Goal: Task Accomplishment & Management: Manage account settings

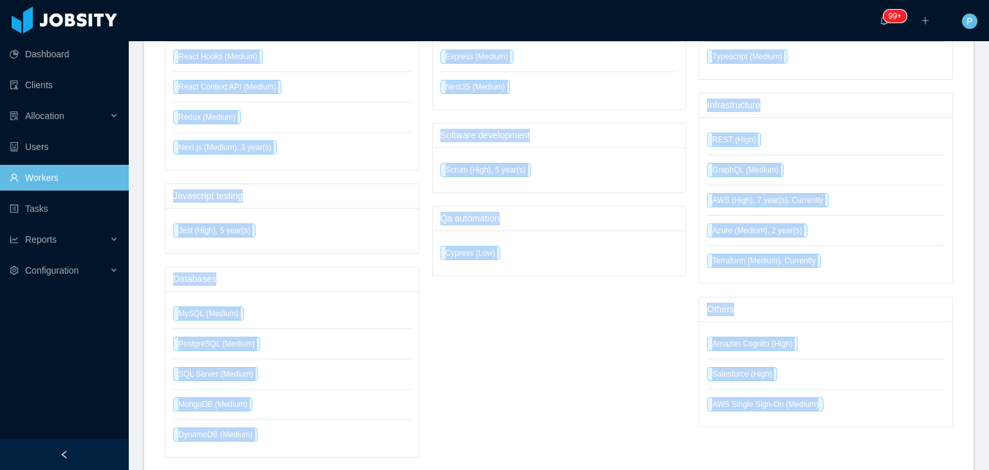
scroll to position [921, 0]
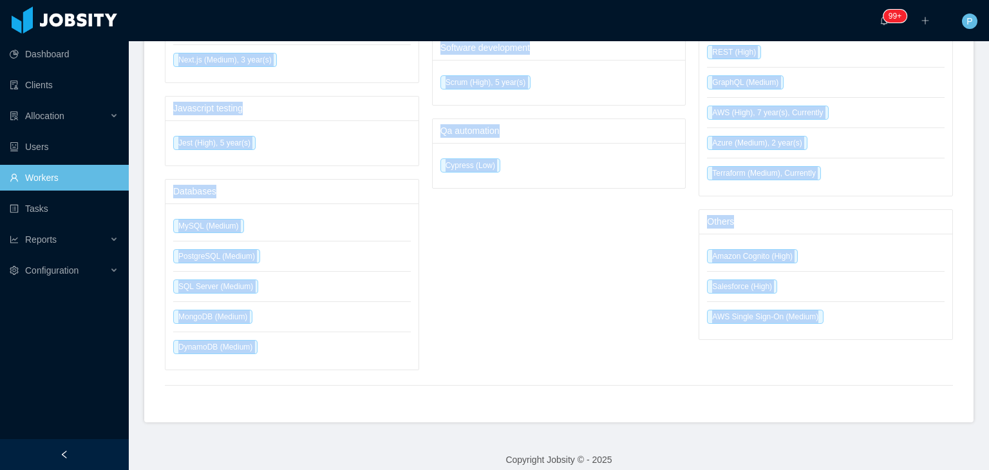
drag, startPoint x: 162, startPoint y: 131, endPoint x: 828, endPoint y: 304, distance: 688.4
copy div "React.js (High), 7 year(s) React Hooks (Medium) React Context API (Medium) Redu…"
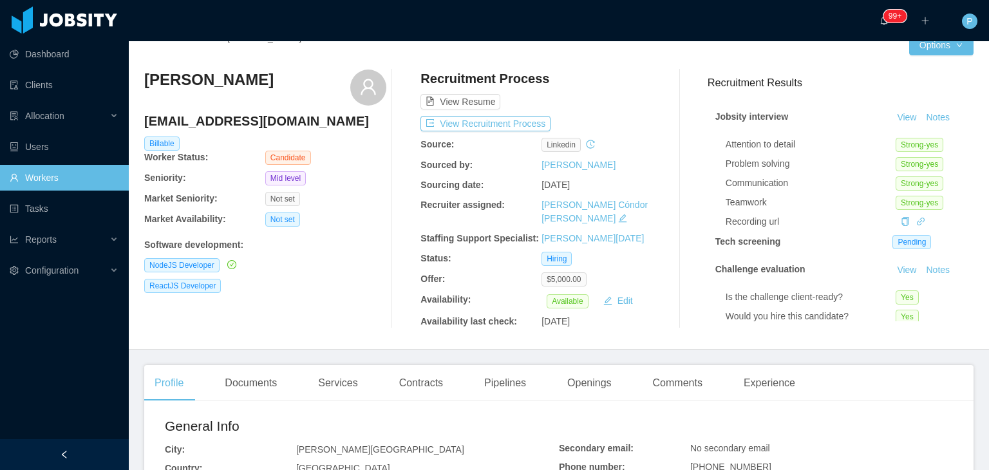
scroll to position [0, 0]
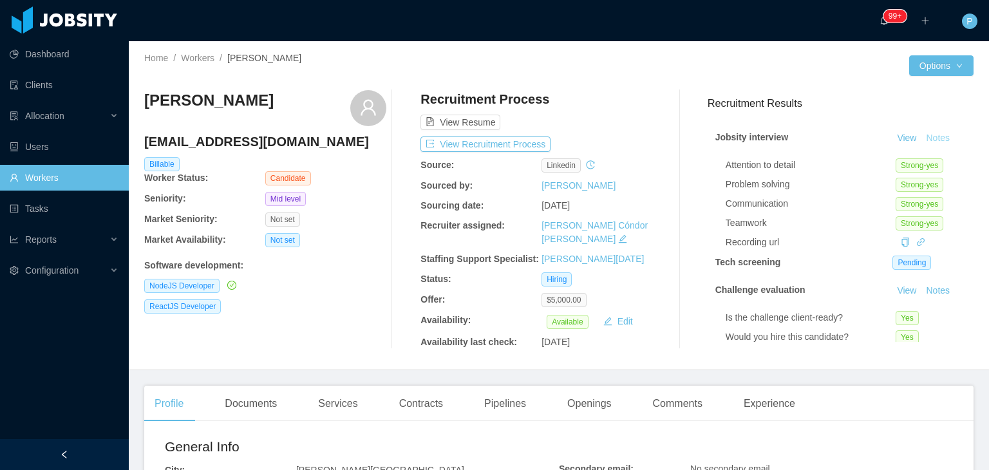
click at [924, 135] on button "Notes" at bounding box center [938, 138] width 34 height 15
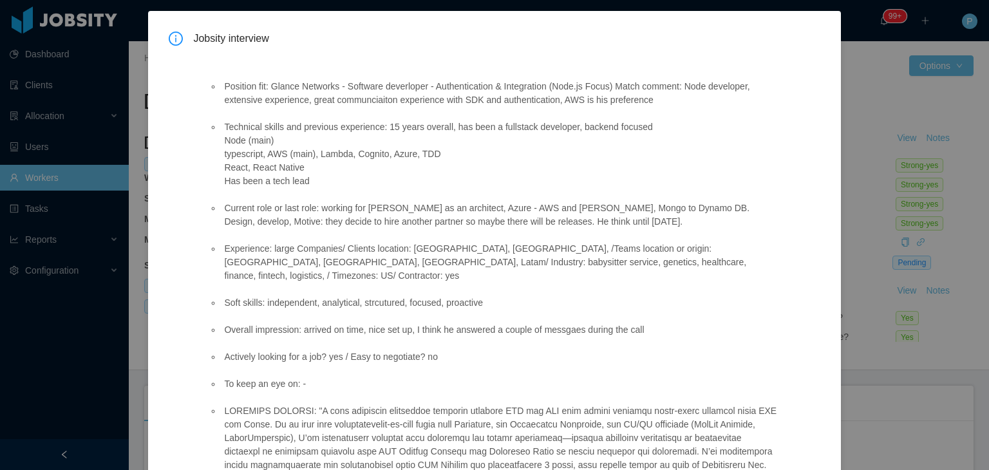
scroll to position [44, 0]
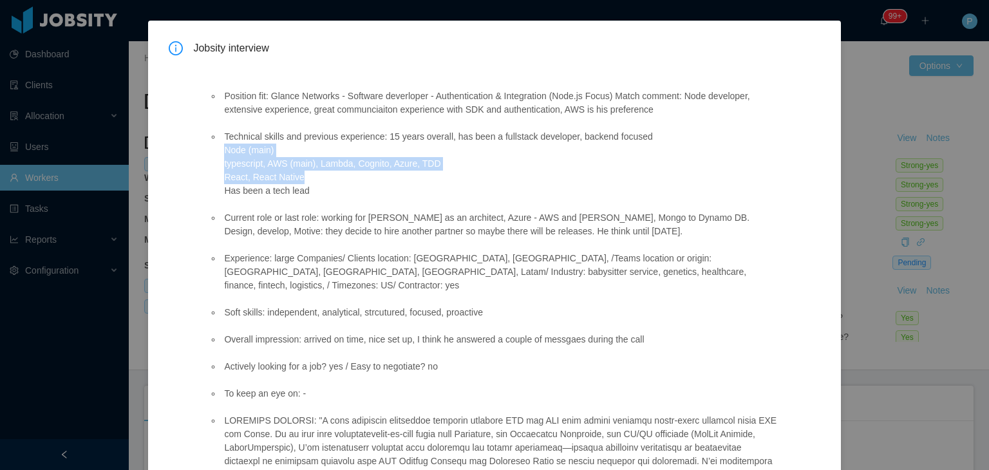
drag, startPoint x: 223, startPoint y: 151, endPoint x: 310, endPoint y: 174, distance: 90.1
click at [310, 174] on li "Technical skills and previous experience: 15 years overall, has been a fullstac…" at bounding box center [499, 164] width 557 height 68
copy li "Node (main) typescript, AWS (main), Lambda, Cognito, Azure, TDD React, React Na…"
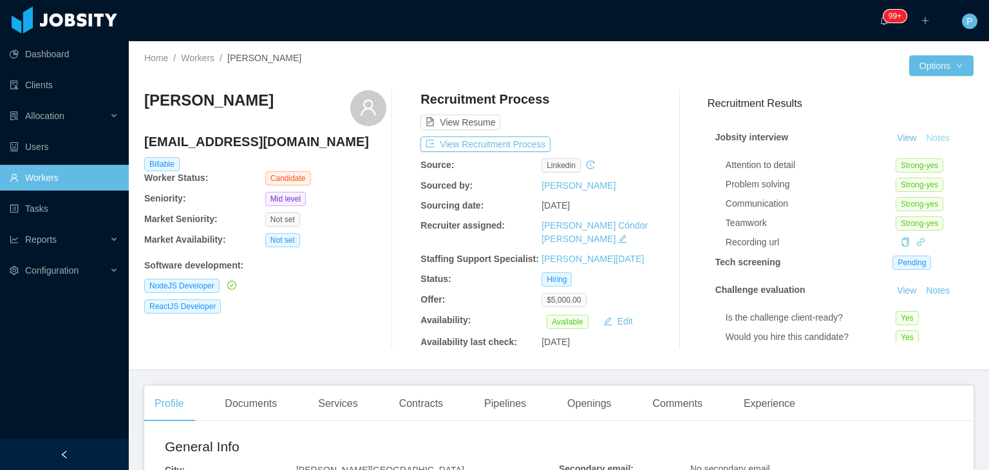
click at [921, 145] on button "Notes" at bounding box center [938, 138] width 34 height 15
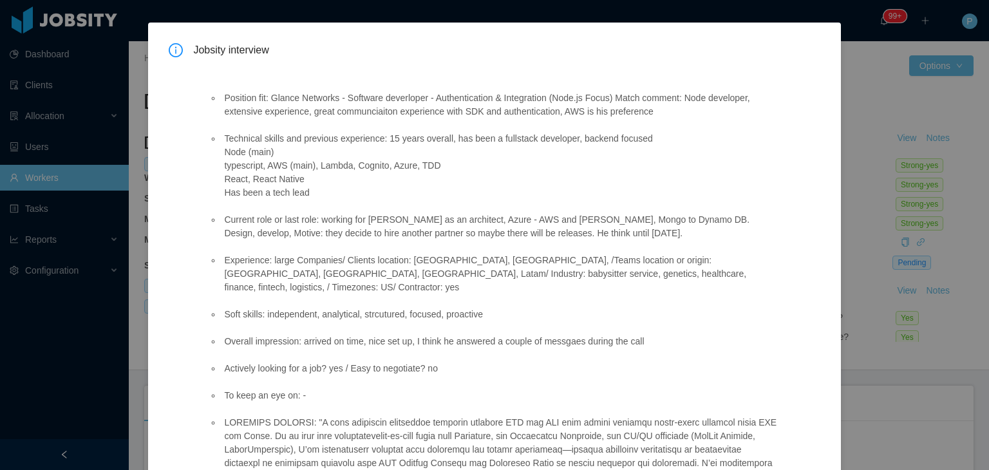
scroll to position [0, 0]
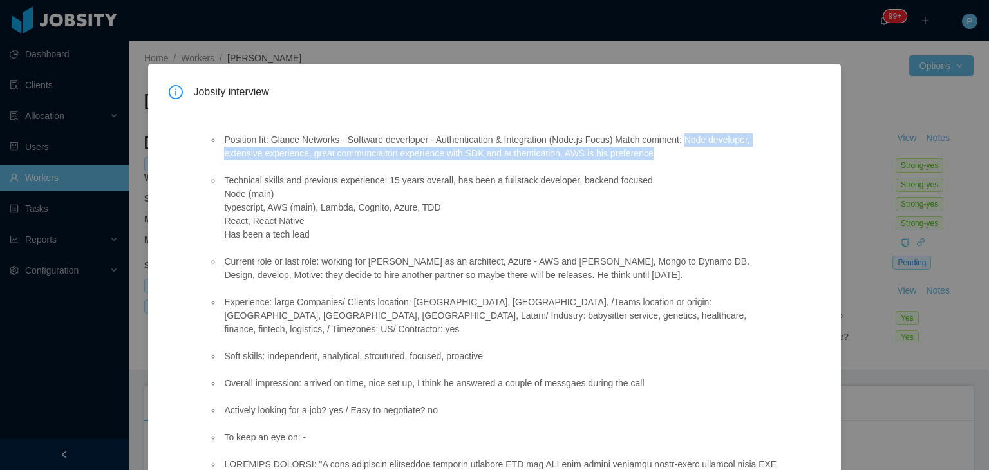
drag, startPoint x: 683, startPoint y: 140, endPoint x: 685, endPoint y: 153, distance: 13.0
click at [685, 153] on li "Position fit: Glance Networks - Software deverloper - Authentication & Integrat…" at bounding box center [499, 146] width 557 height 27
copy li "Node developer, extensive experience, great communciaiton experience with SDK a…"
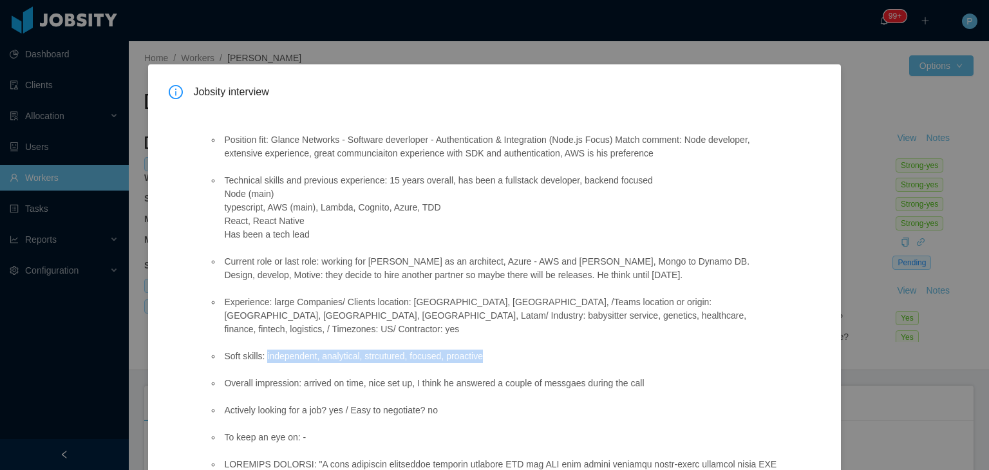
drag, startPoint x: 265, startPoint y: 345, endPoint x: 480, endPoint y: 339, distance: 214.4
click at [480, 350] on li "Soft skills: independent, analytical, strcutured, focused, proactive" at bounding box center [499, 357] width 557 height 14
copy li "independent, analytical, strcutured, focused, proactive"
click at [597, 196] on li "Technical skills and previous experience: 15 years overall, has been a fullstac…" at bounding box center [499, 208] width 557 height 68
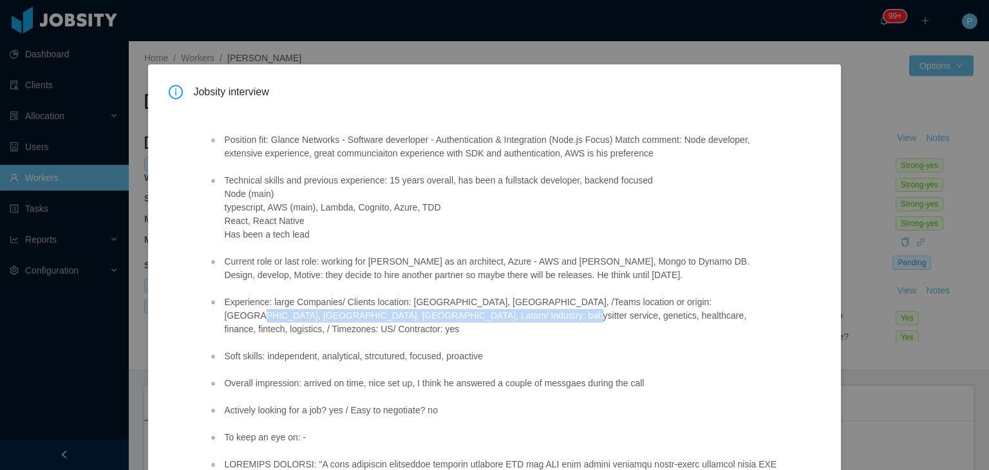
drag, startPoint x: 404, startPoint y: 317, endPoint x: 680, endPoint y: 299, distance: 276.1
click at [680, 299] on li "Experience: large Companies/ Clients location: US, Bolivia, /Teams location or …" at bounding box center [499, 315] width 557 height 41
copy li "babysitter service, genetics, healthcare, finance, fintech, logistics,"
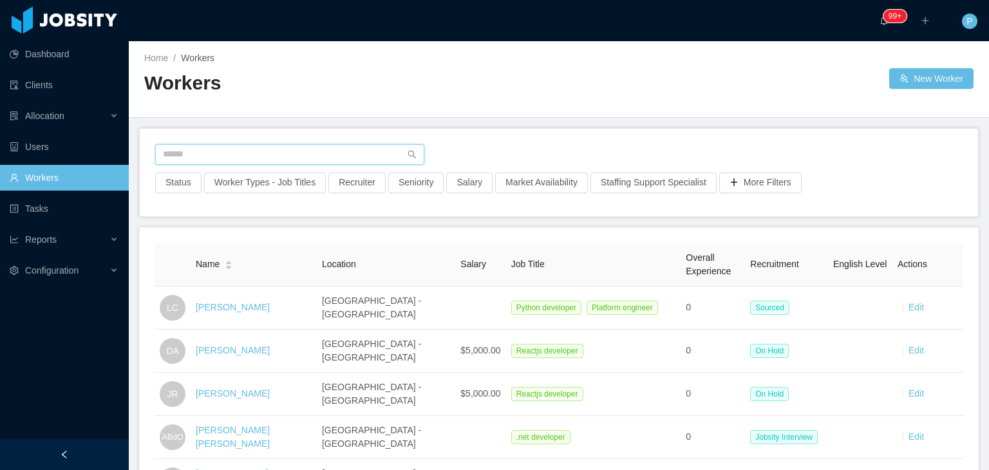
click at [315, 160] on input "text" at bounding box center [289, 154] width 269 height 21
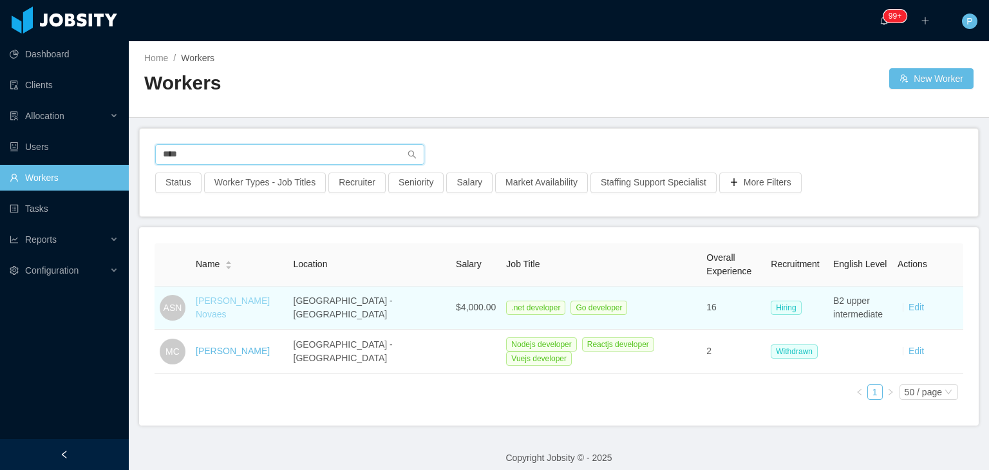
type input "****"
click at [270, 310] on link "Alexandre Spreafico Novaes" at bounding box center [233, 307] width 74 height 24
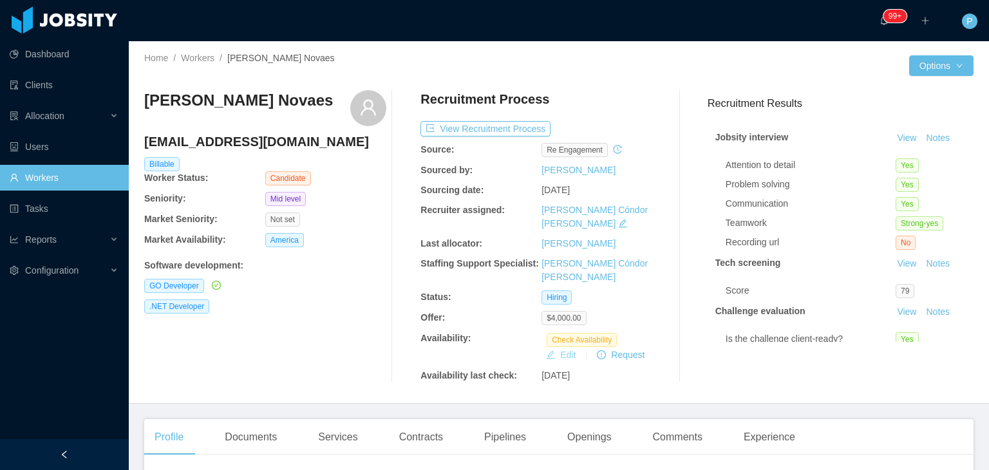
click at [555, 347] on button "Edit" at bounding box center [561, 354] width 40 height 15
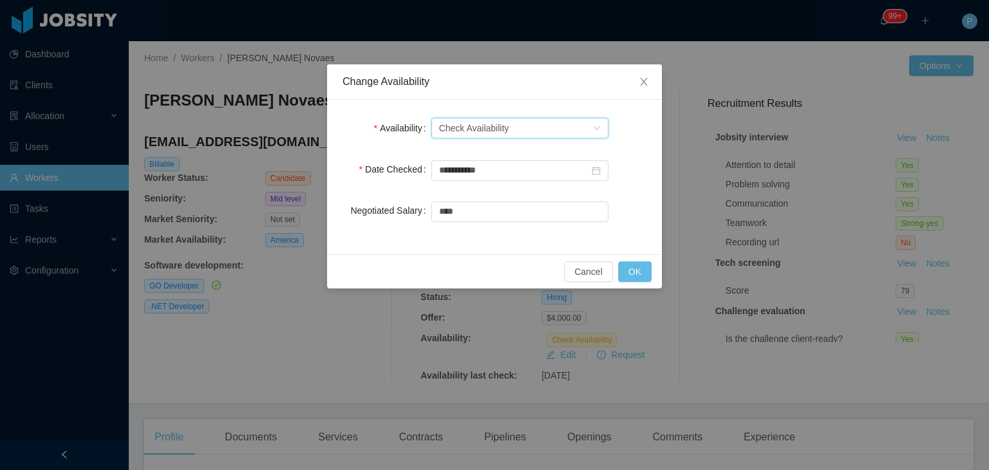
click at [494, 127] on div "Check Availability" at bounding box center [474, 127] width 70 height 19
click at [494, 150] on li "Available" at bounding box center [519, 153] width 177 height 21
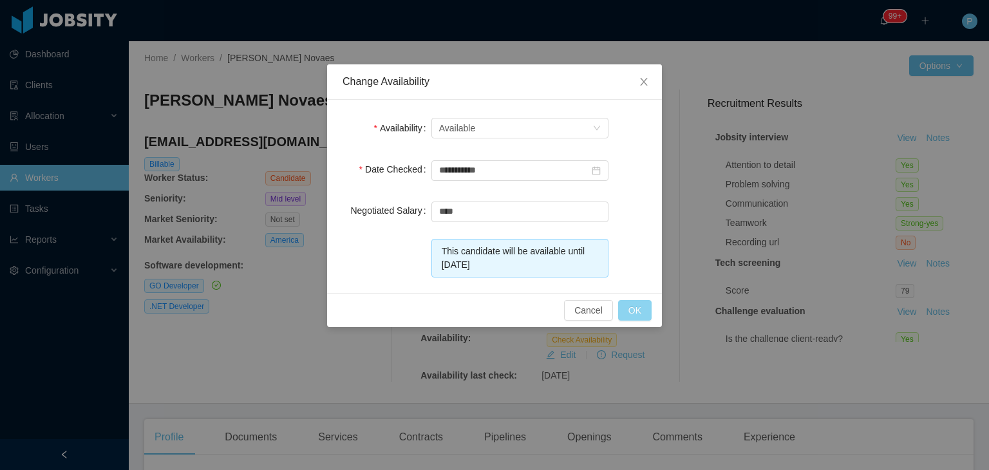
click at [640, 304] on button "OK" at bounding box center [634, 310] width 33 height 21
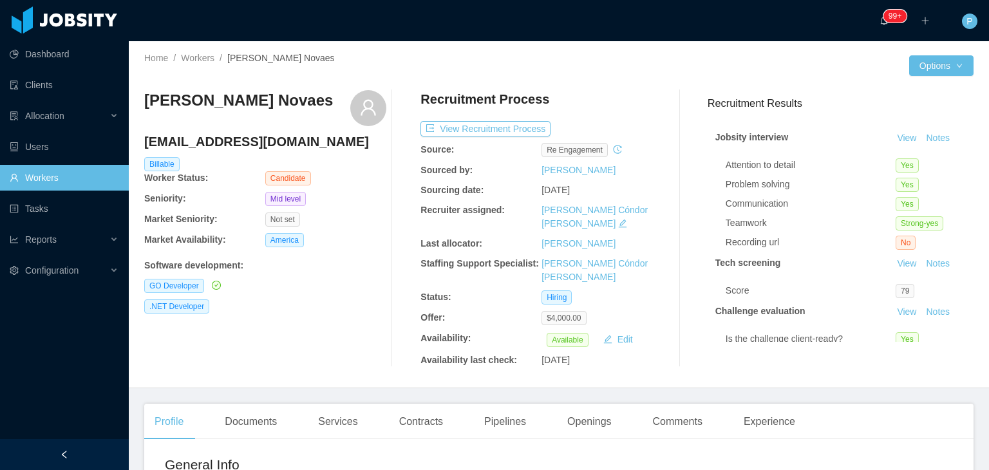
click at [676, 48] on div "Home / Workers / Alexandre Spreafico Novaes / Options Alexandre Spreafico Novae…" at bounding box center [559, 214] width 860 height 347
click at [533, 120] on div "Recruitment Process View Recruitment Process Source: re engagement Sourced by: …" at bounding box center [541, 228] width 242 height 277
click at [510, 121] on button "View Recruitment Process" at bounding box center [485, 128] width 130 height 15
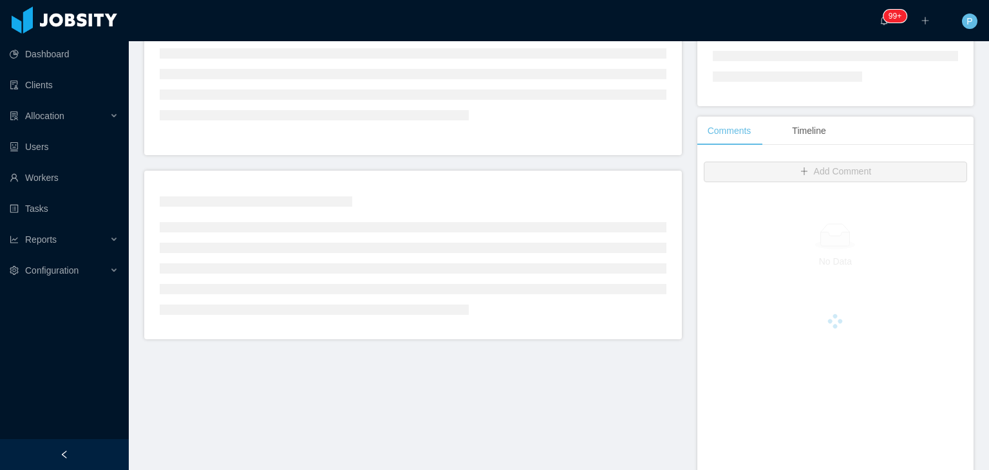
scroll to position [225, 0]
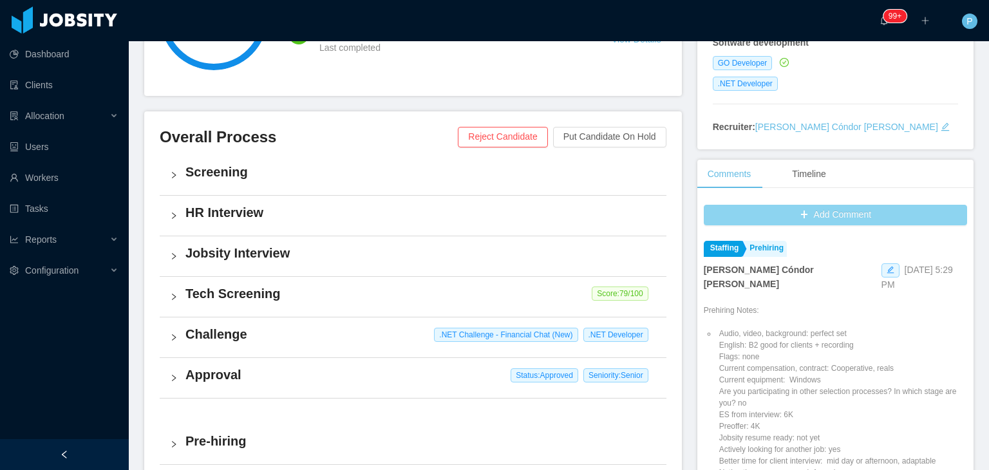
click at [747, 221] on button "Add Comment" at bounding box center [835, 215] width 263 height 21
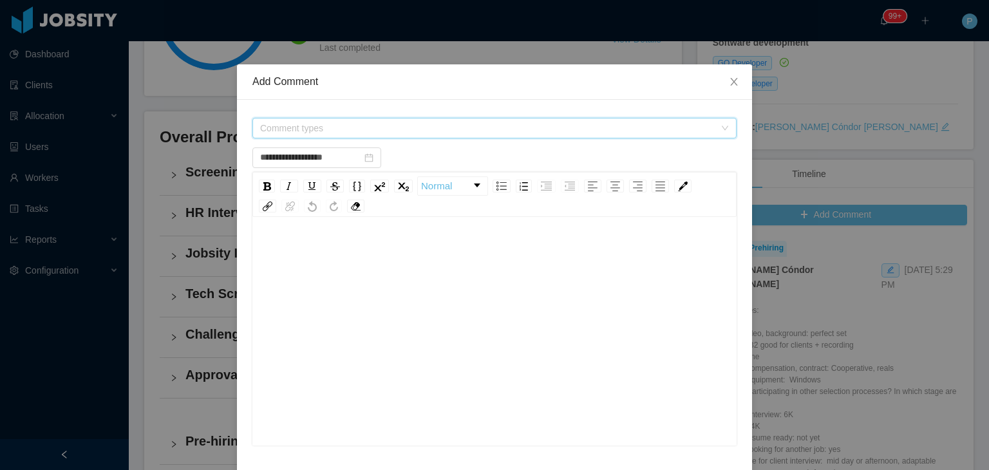
click at [449, 133] on span "Comment types" at bounding box center [487, 128] width 454 height 13
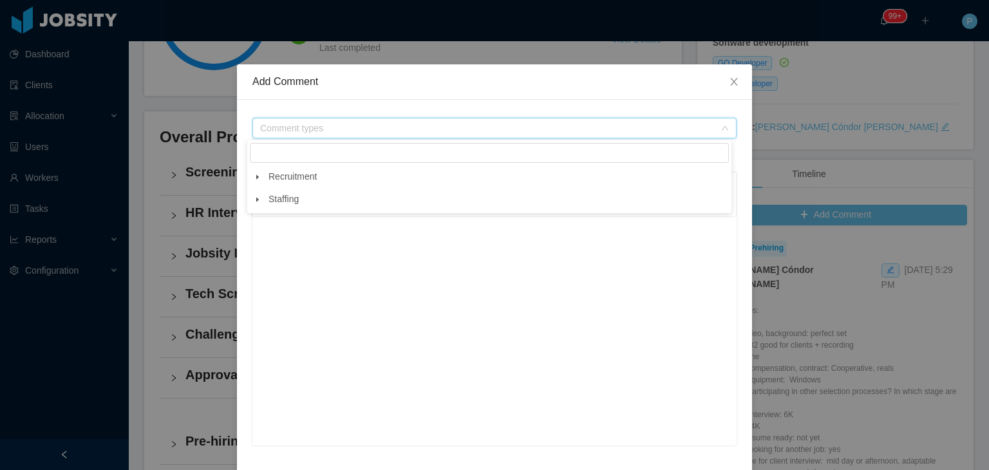
click at [255, 192] on li "Staffing" at bounding box center [489, 199] width 479 height 17
click at [255, 197] on icon "icon: caret-down" at bounding box center [257, 199] width 6 height 6
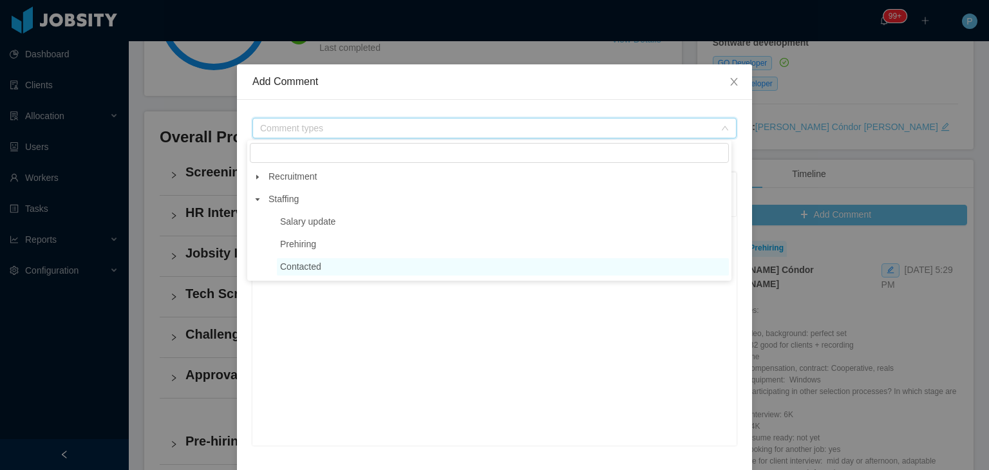
click at [299, 261] on span "Contacted" at bounding box center [300, 266] width 41 height 10
type input "**********"
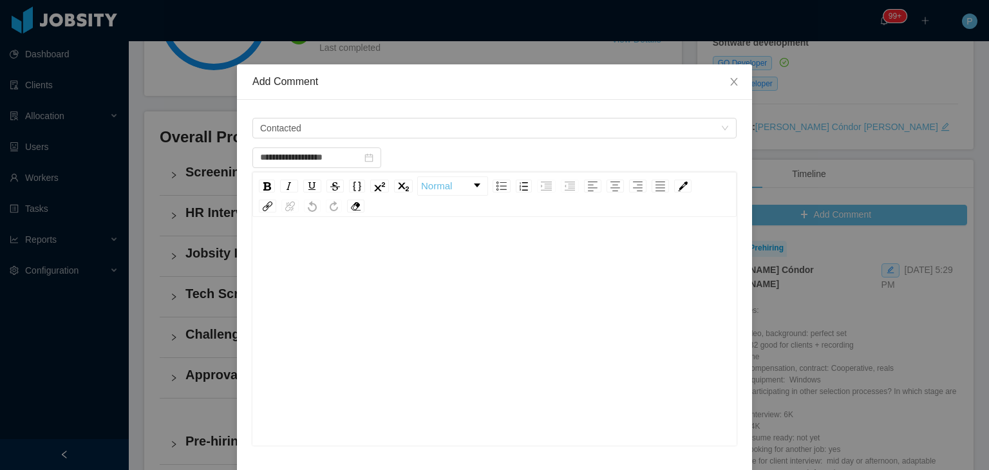
click at [299, 280] on div "rdw-editor" at bounding box center [495, 351] width 464 height 225
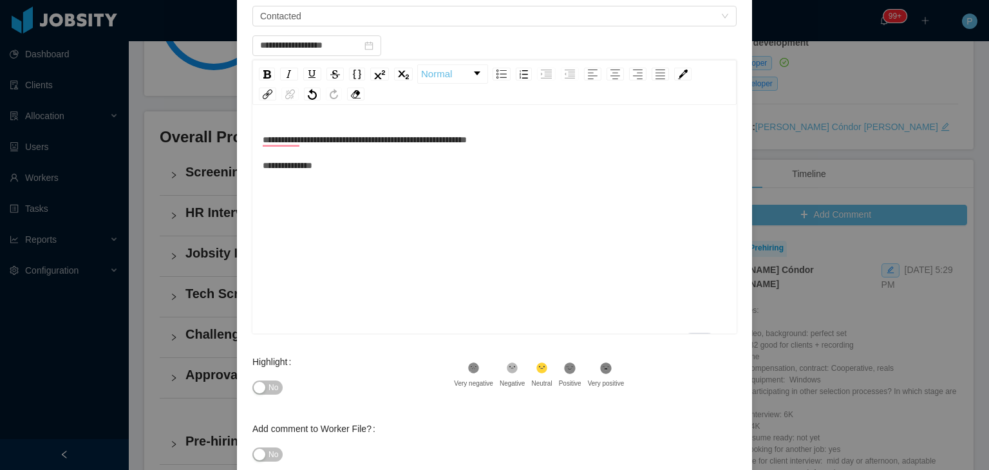
click at [268, 389] on span "No" at bounding box center [273, 387] width 10 height 13
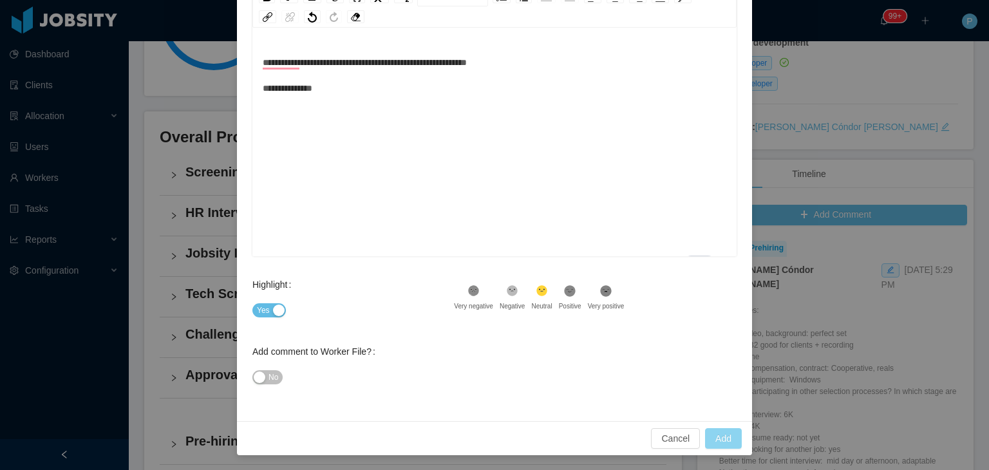
click at [717, 436] on button "Add" at bounding box center [723, 438] width 37 height 21
type input "**********"
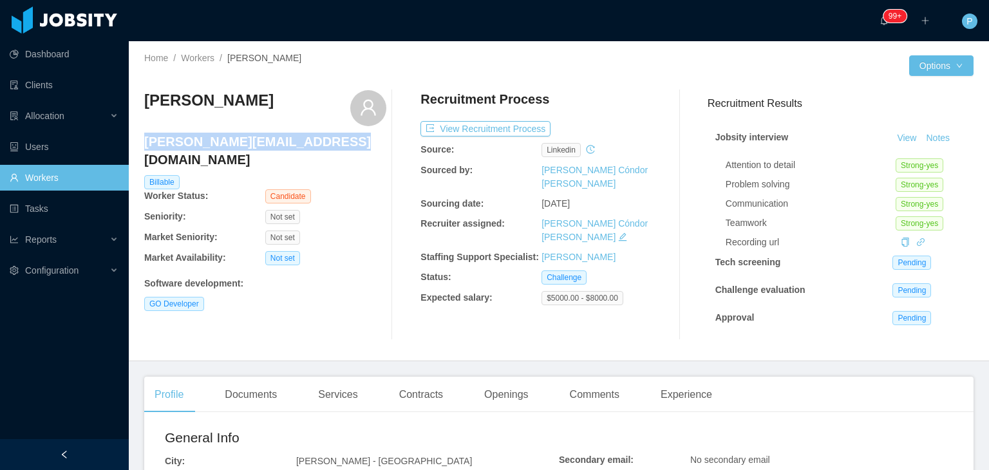
drag, startPoint x: 328, startPoint y: 149, endPoint x: 145, endPoint y: 141, distance: 183.0
click at [145, 141] on h4 "abner.garciaruiz@outlook.com" at bounding box center [265, 151] width 242 height 36
copy h4 "abner.garciaruiz@outlook.com"
click at [583, 330] on div "Recruitment Process View Recruitment Process Source: linkedin Sourced by: Paola…" at bounding box center [541, 215] width 242 height 250
drag, startPoint x: 332, startPoint y: 140, endPoint x: 144, endPoint y: 145, distance: 188.0
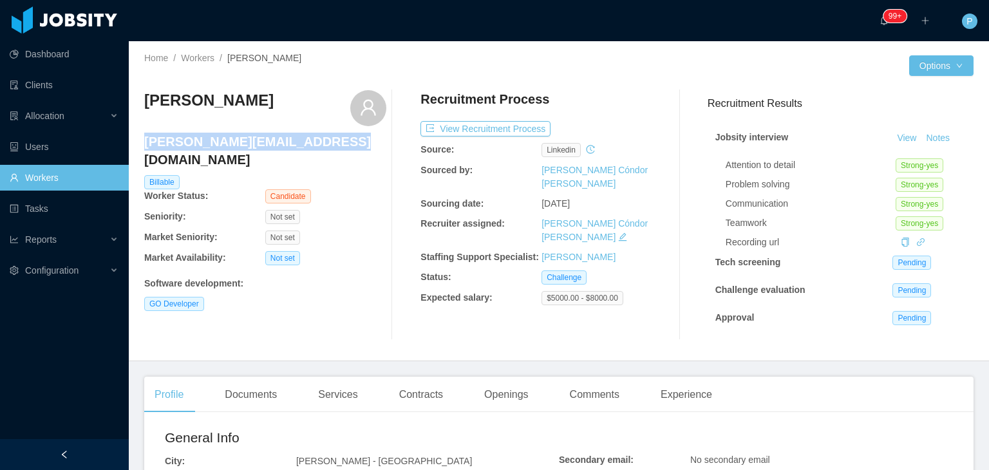
click at [144, 145] on h4 "abner.garciaruiz@outlook.com" at bounding box center [265, 151] width 242 height 36
copy h4 "abner.garciaruiz@outlook.com"
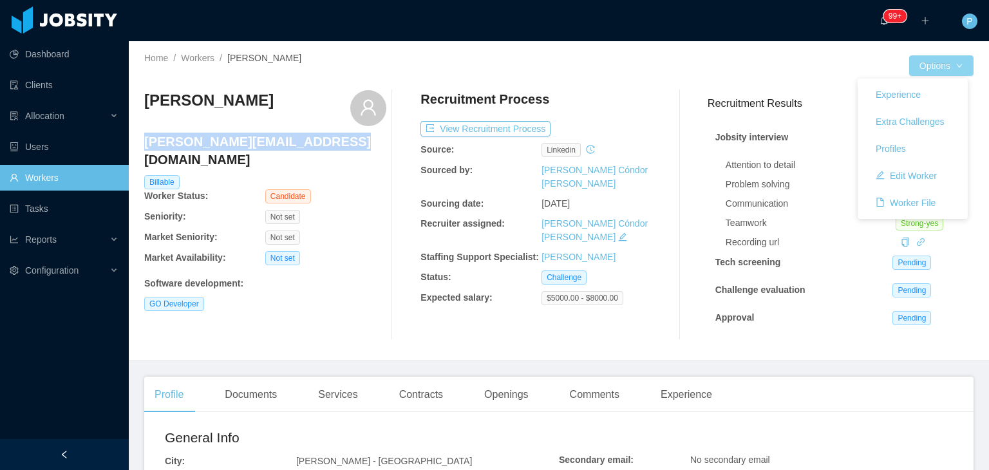
click at [915, 70] on button "Options" at bounding box center [941, 65] width 64 height 21
click at [917, 177] on button "Edit Worker" at bounding box center [906, 175] width 82 height 21
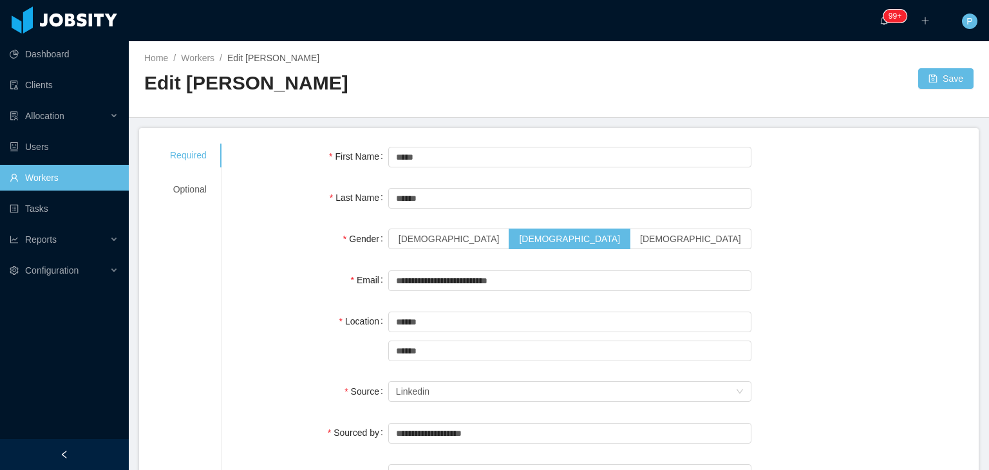
click at [190, 194] on div "Optional" at bounding box center [188, 190] width 68 height 24
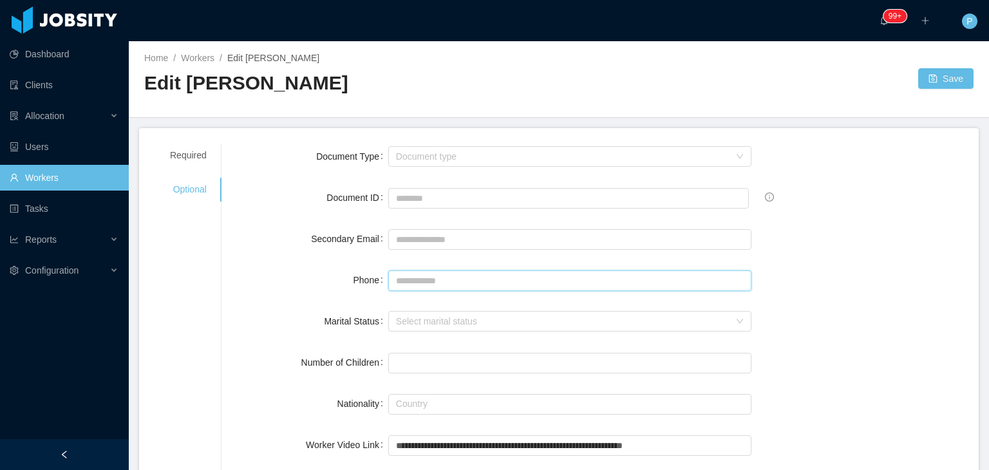
click at [436, 279] on input "Phone" at bounding box center [569, 280] width 363 height 21
paste input "**********"
click at [402, 279] on input "**********" at bounding box center [569, 280] width 363 height 21
type input "**********"
click at [937, 86] on button "Save" at bounding box center [945, 78] width 55 height 21
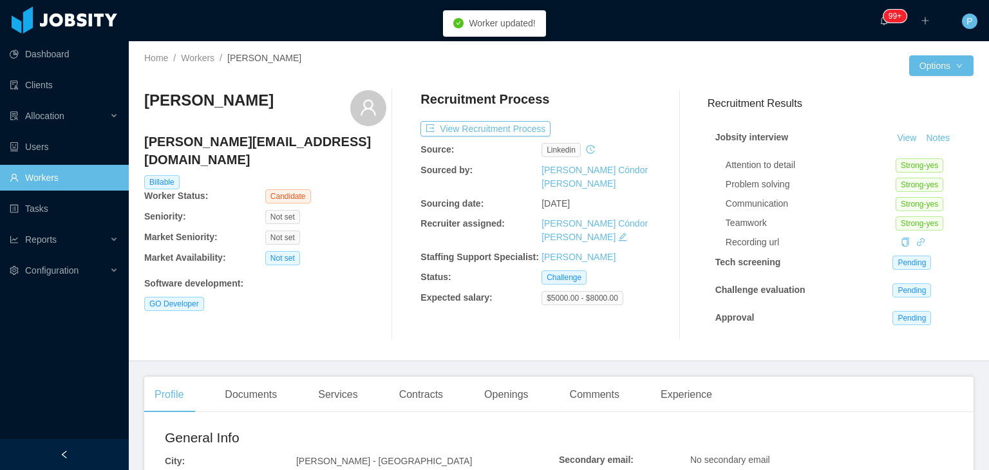
click at [619, 97] on div "Recruitment Process" at bounding box center [541, 102] width 242 height 24
click at [528, 127] on button "View Recruitment Process" at bounding box center [485, 128] width 130 height 15
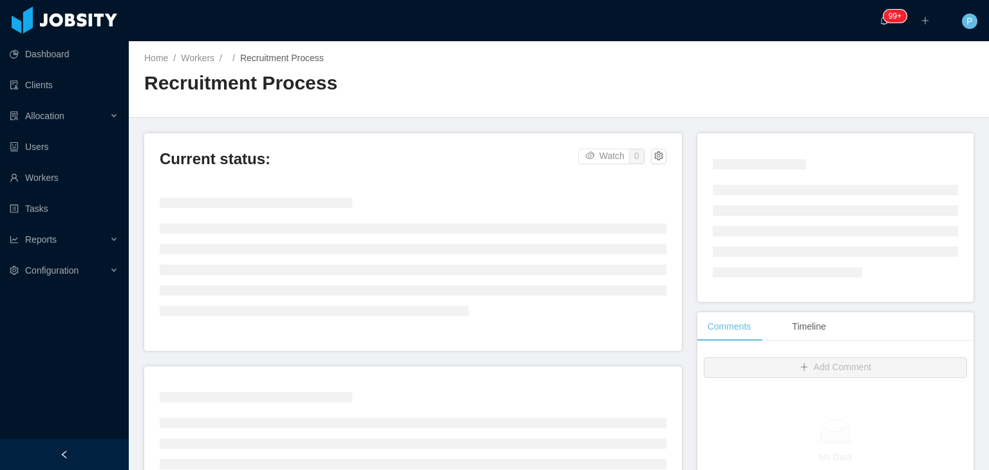
click at [609, 100] on div "Home / Workers / / Recruitment Process / Recruitment Process" at bounding box center [559, 79] width 860 height 77
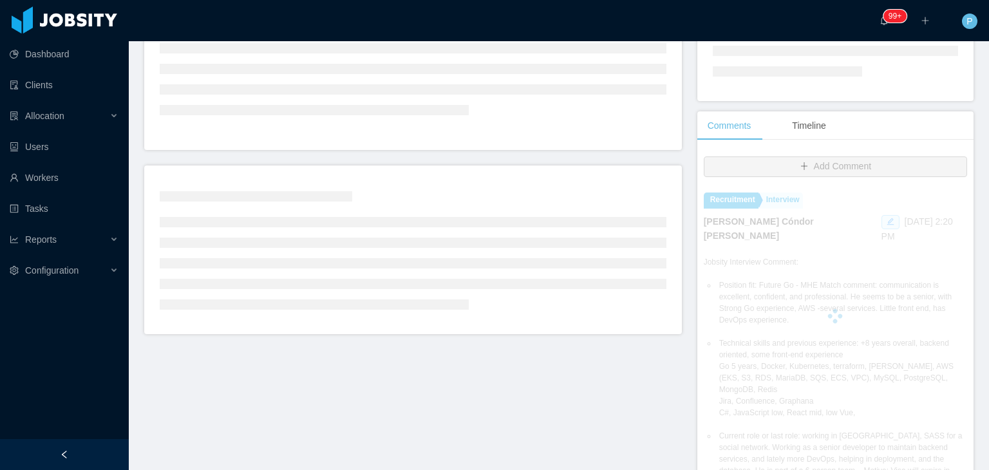
scroll to position [203, 0]
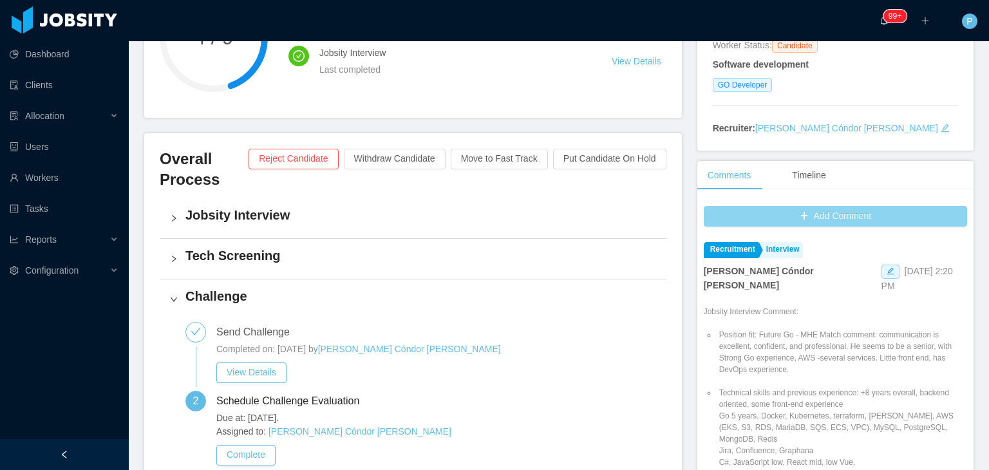
click at [739, 224] on button "Add Comment" at bounding box center [835, 216] width 263 height 21
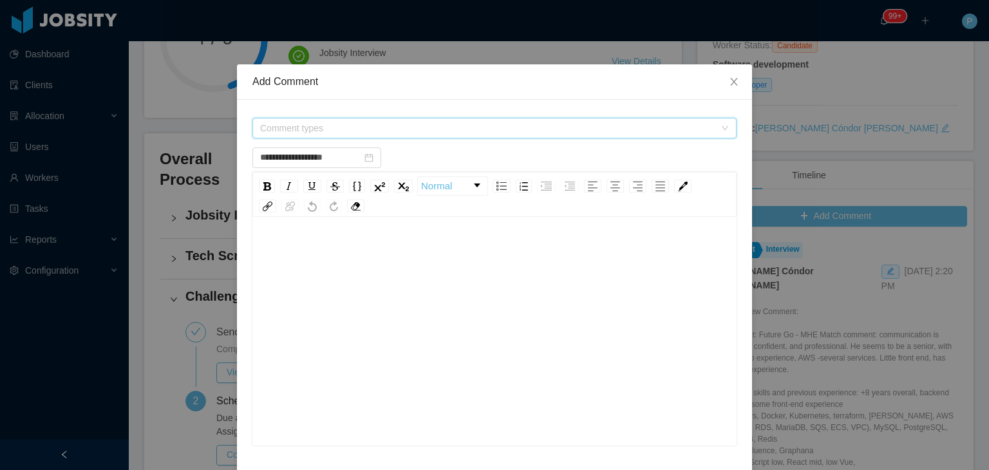
click at [518, 127] on span "Comment types" at bounding box center [487, 128] width 454 height 13
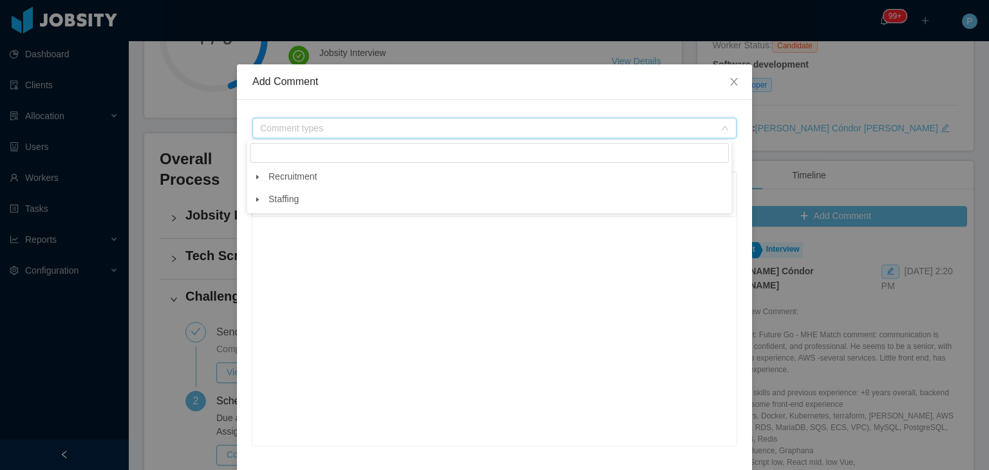
click at [257, 171] on span at bounding box center [257, 176] width 15 height 15
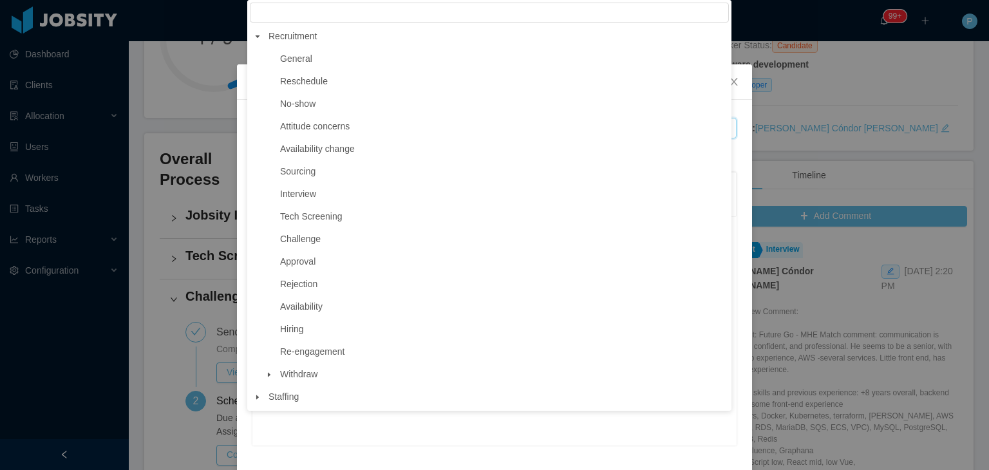
click at [304, 232] on ul "General Reschedule No-show Attitude concerns Availability change Sourcing Inter…" at bounding box center [489, 216] width 479 height 333
click at [304, 238] on span "Challenge" at bounding box center [300, 239] width 41 height 10
type input "**********"
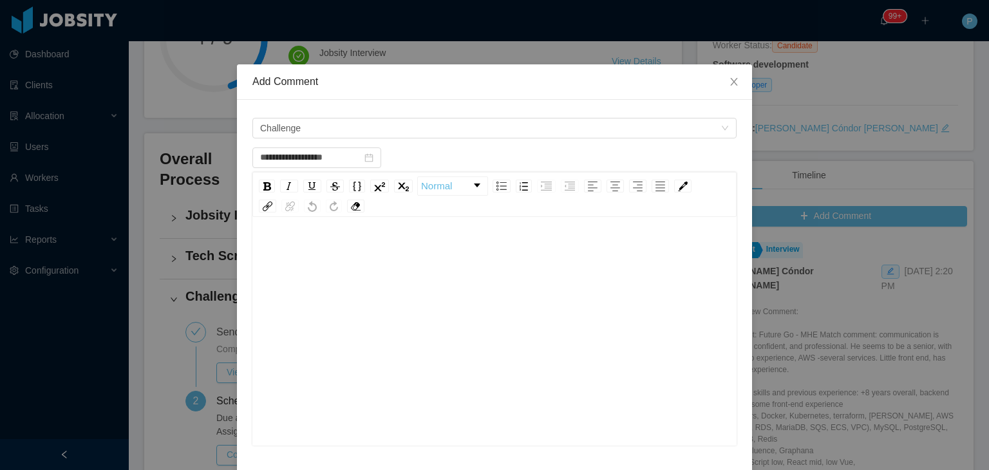
click at [310, 252] on div "rdw-editor" at bounding box center [495, 252] width 464 height 26
click at [348, 250] on div "**********" at bounding box center [495, 277] width 464 height 77
click at [371, 322] on div "**********" at bounding box center [495, 351] width 464 height 225
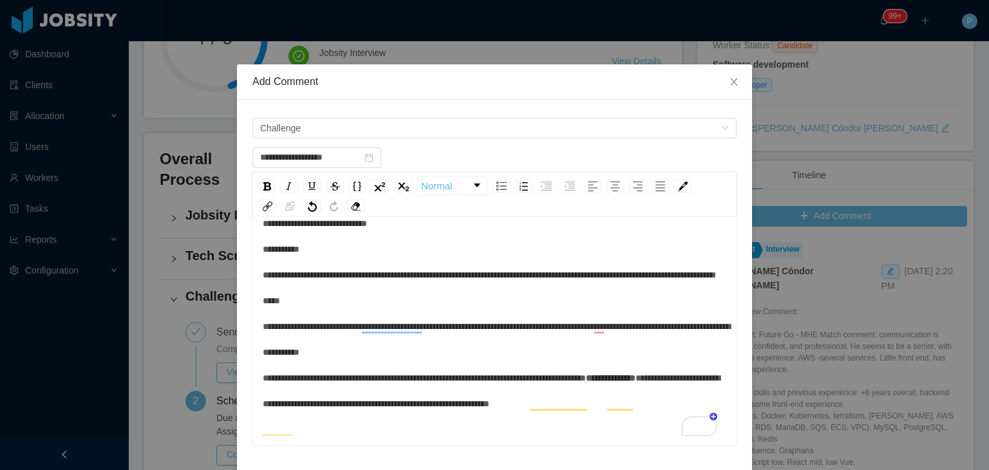
scroll to position [28, 0]
click at [306, 416] on div "**********" at bounding box center [495, 313] width 464 height 206
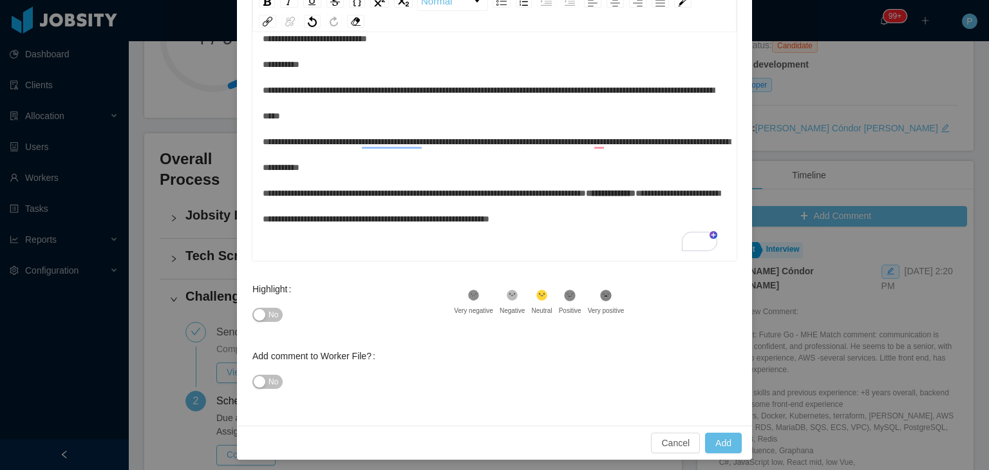
click at [268, 314] on span "No" at bounding box center [273, 314] width 10 height 13
click at [268, 386] on span "No" at bounding box center [273, 381] width 10 height 13
click at [718, 440] on button "Add" at bounding box center [723, 443] width 37 height 21
type input "**********"
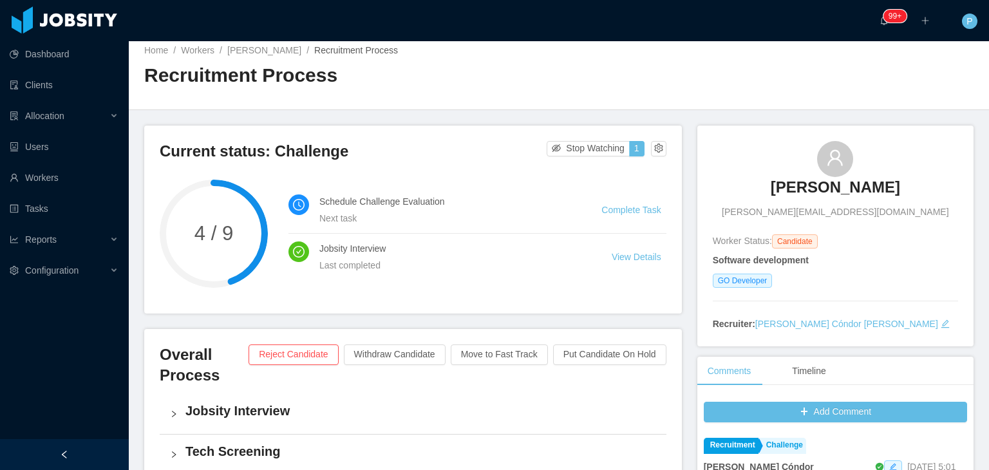
scroll to position [0, 0]
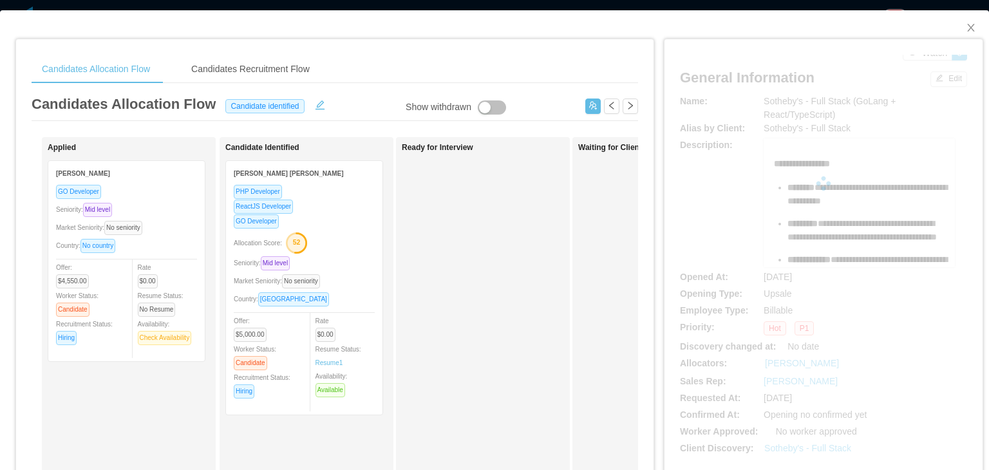
scroll to position [411, 0]
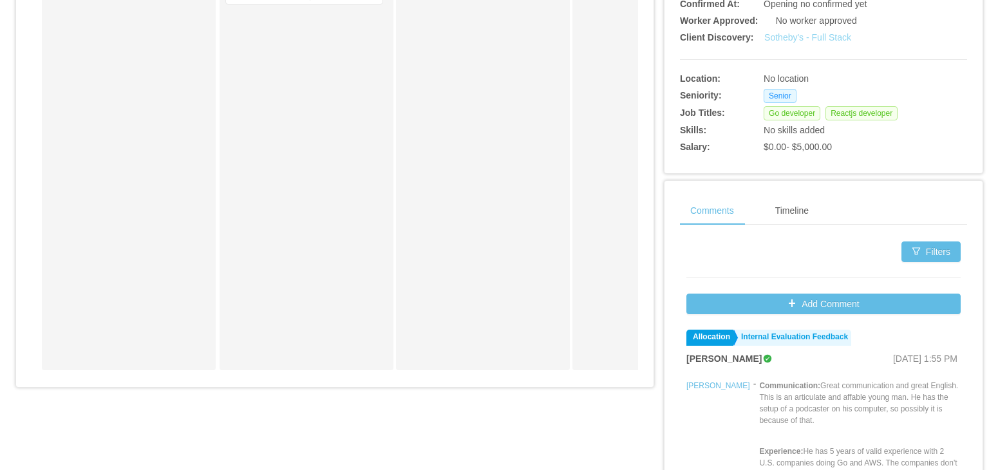
click at [829, 40] on link "Sotheby's - Full Stack" at bounding box center [807, 37] width 87 height 10
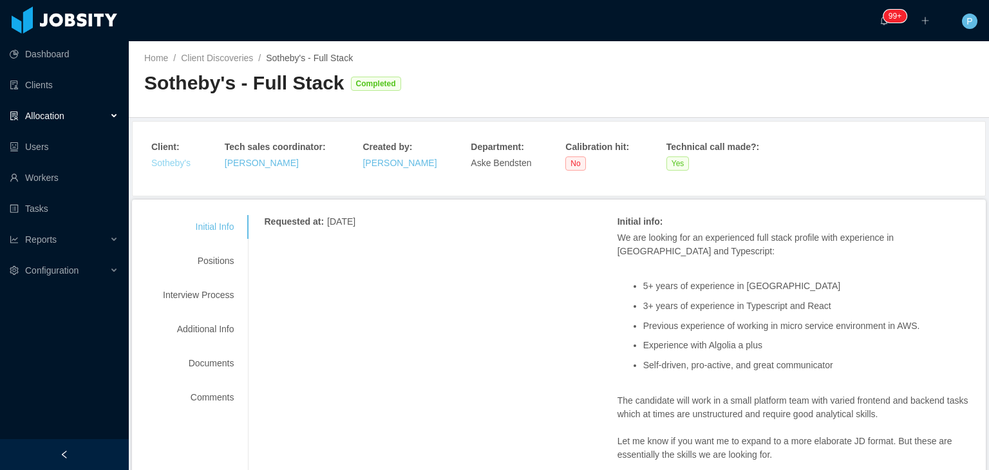
click at [178, 163] on link "Sotheby's" at bounding box center [170, 163] width 39 height 10
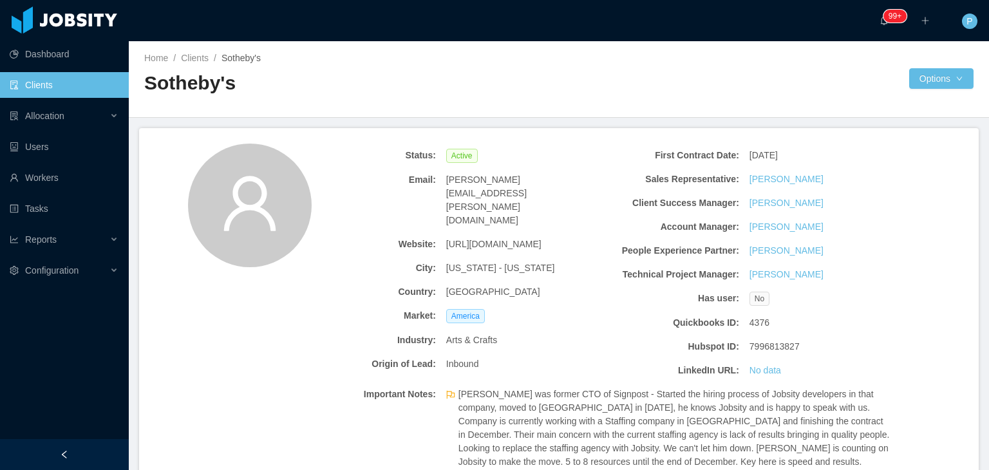
drag, startPoint x: 552, startPoint y: 204, endPoint x: 444, endPoint y: 205, distance: 108.2
click at [444, 232] on div "[URL][DOMAIN_NAME]" at bounding box center [517, 244] width 152 height 24
copy span "[URL][DOMAIN_NAME]"
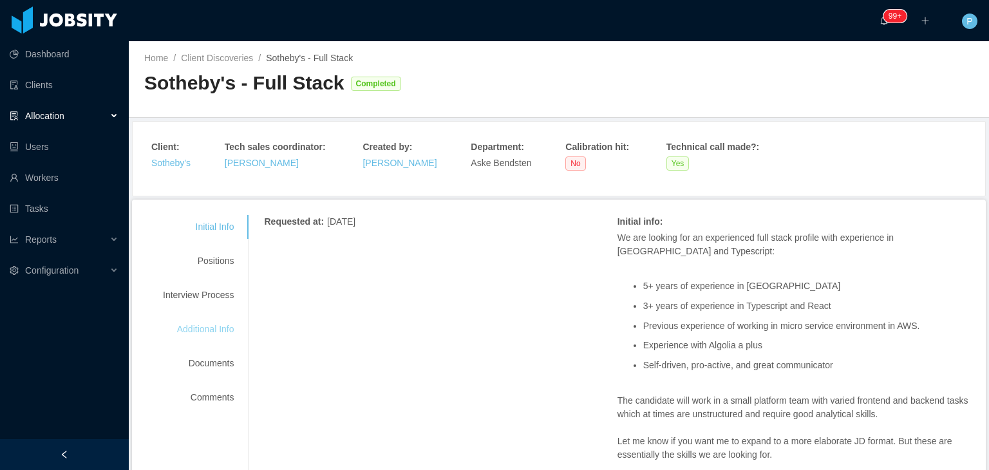
click at [209, 328] on div "Additional Info" at bounding box center [198, 329] width 102 height 24
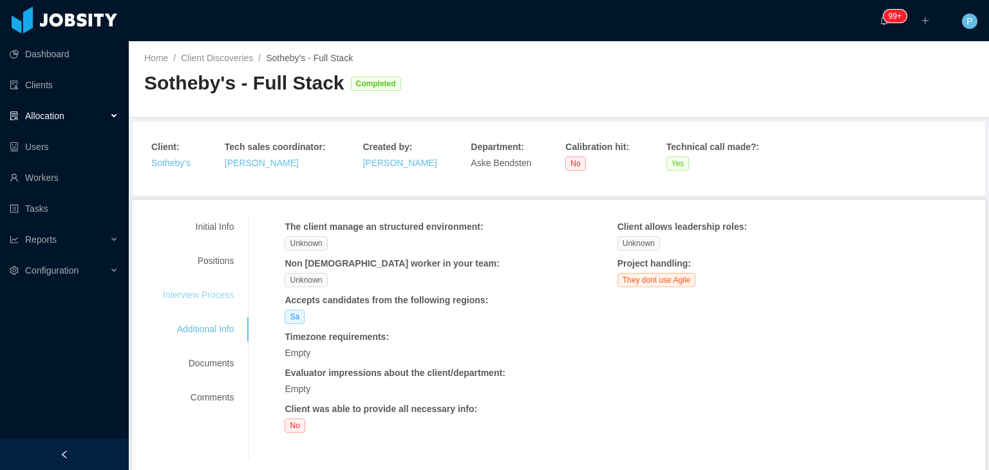
click at [216, 302] on div "Interview Process" at bounding box center [198, 295] width 102 height 24
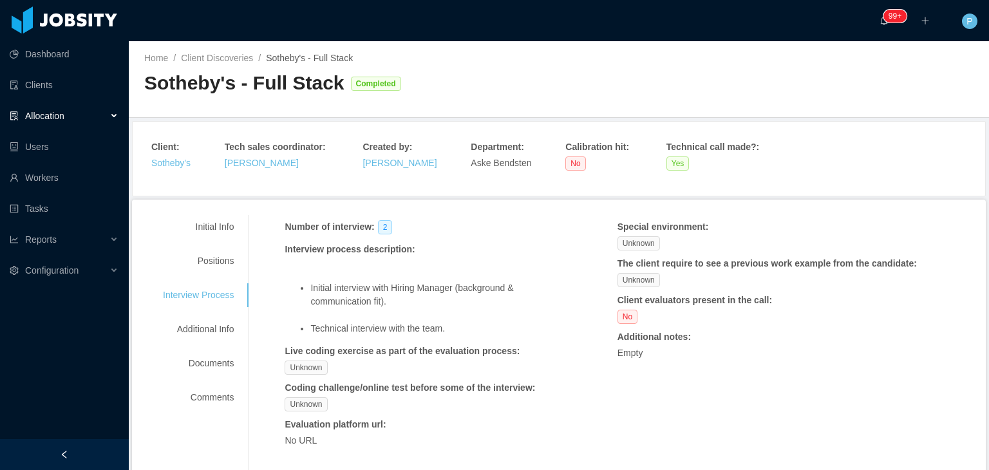
click at [520, 257] on div "Interview process description : Initial interview with Hiring Manager (backgrou…" at bounding box center [423, 289] width 277 height 93
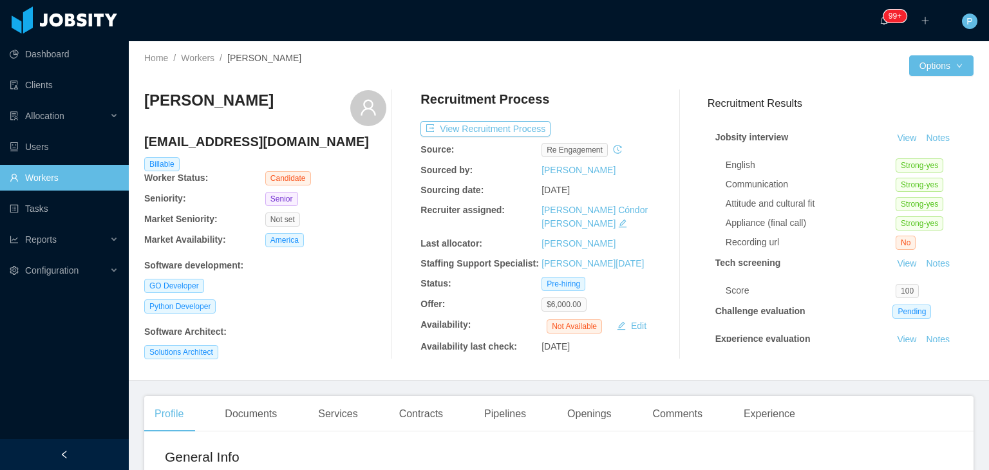
scroll to position [824, 0]
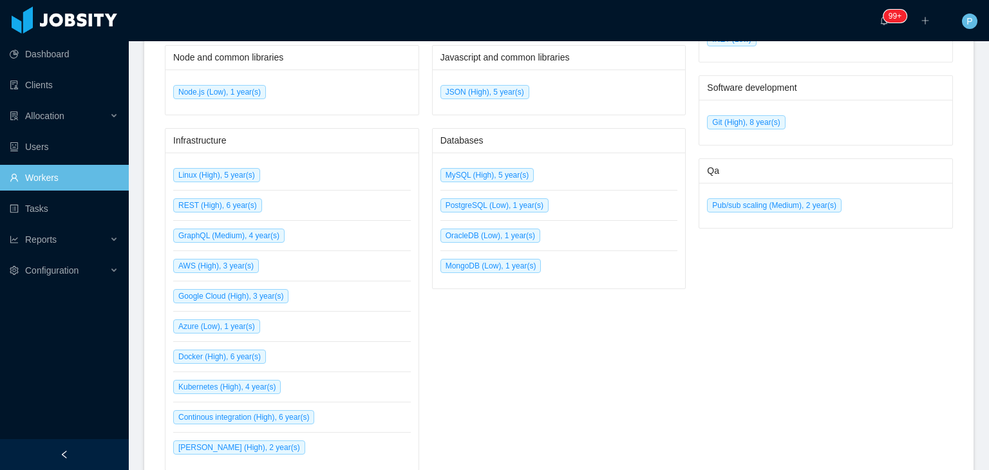
click at [474, 354] on div "Go and common libraries Go Lang (High), 3 year(s) Javascript and common librari…" at bounding box center [559, 273] width 254 height 622
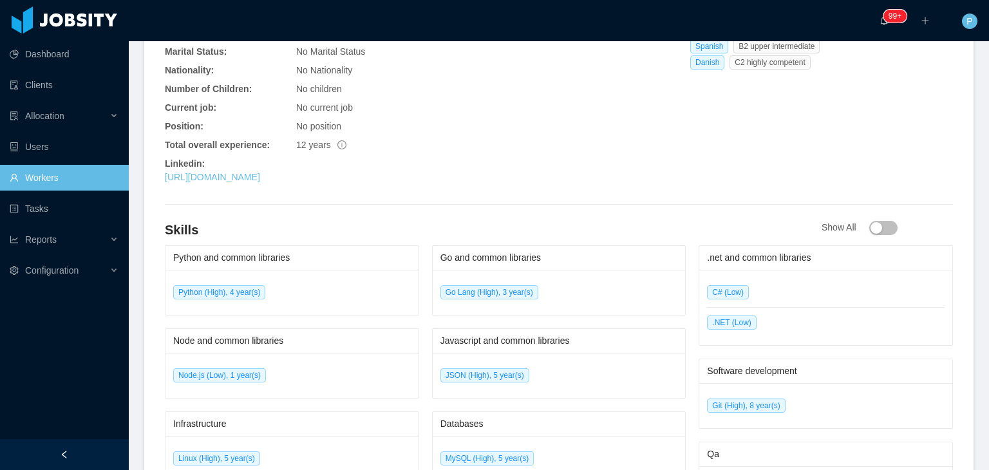
scroll to position [489, 0]
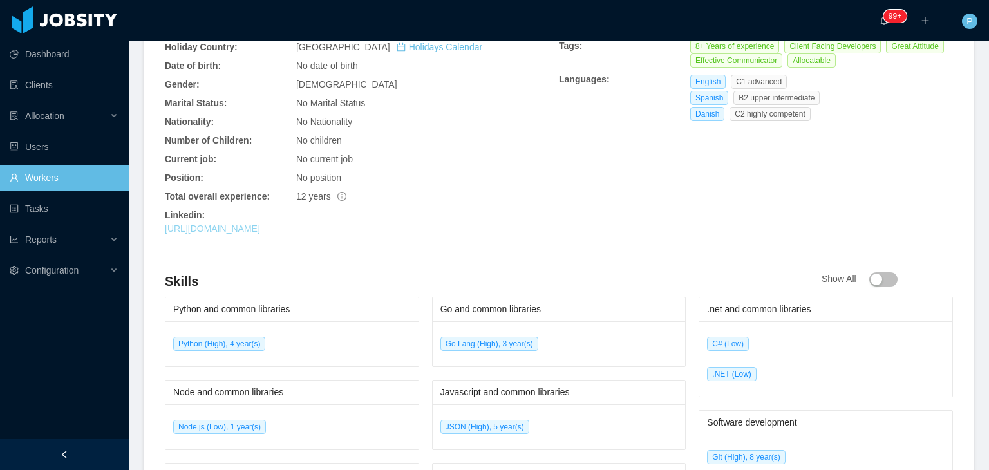
click at [260, 228] on link "[URL][DOMAIN_NAME]" at bounding box center [212, 228] width 95 height 10
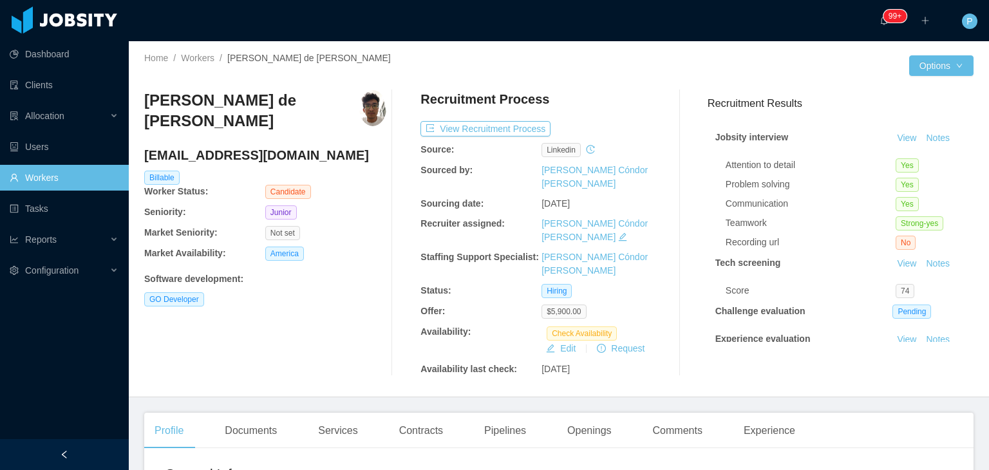
scroll to position [10, 0]
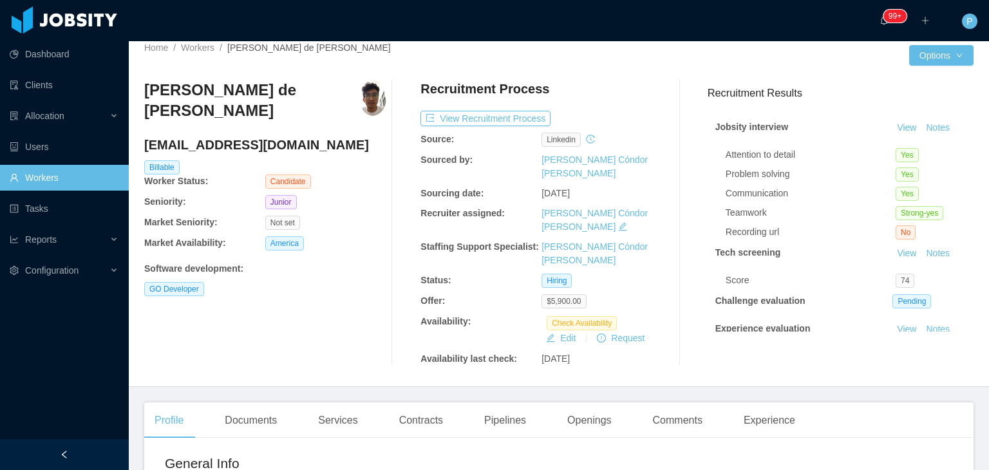
click at [353, 299] on div "[PERSON_NAME] de [PERSON_NAME] [EMAIL_ADDRESS][DOMAIN_NAME] Billable Worker Sta…" at bounding box center [265, 223] width 242 height 286
click at [921, 127] on button "Notes" at bounding box center [938, 127] width 34 height 15
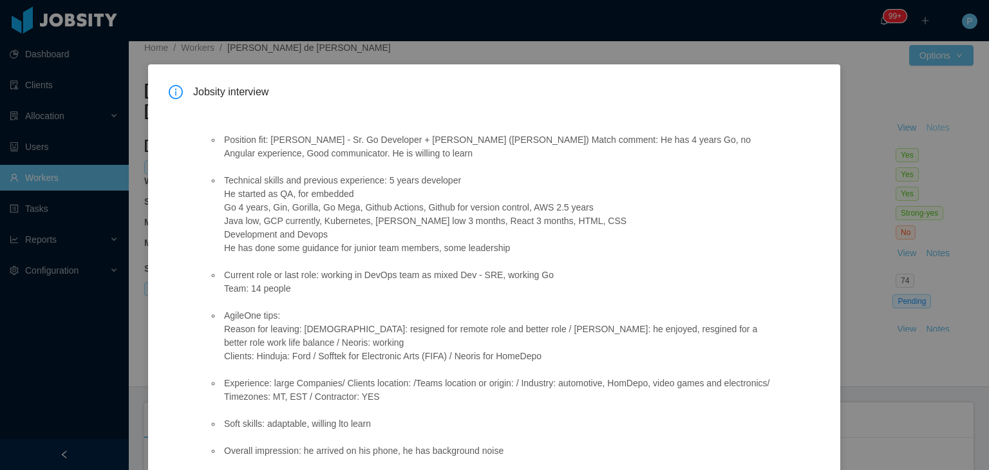
scroll to position [146, 0]
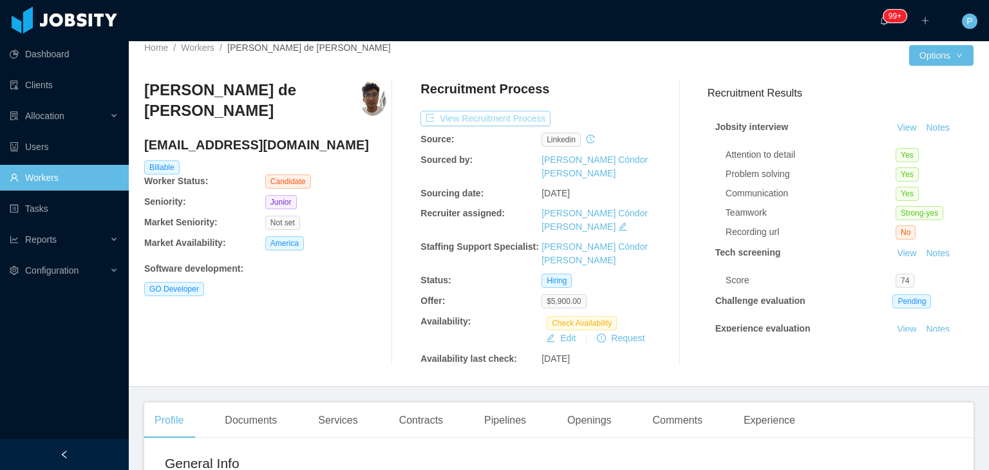
click at [518, 123] on button "View Recruitment Process" at bounding box center [485, 118] width 130 height 15
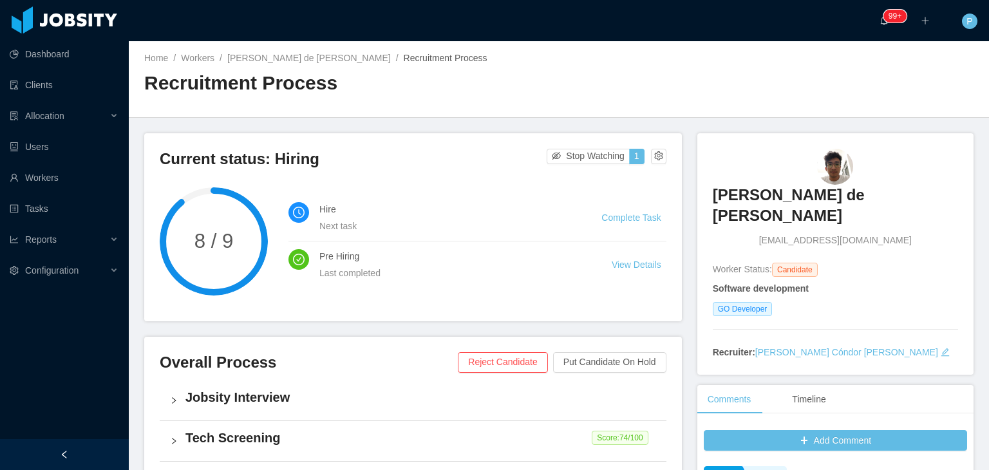
click at [425, 120] on main "Home / Workers / [PERSON_NAME] de [PERSON_NAME] / Recruitment Process / Recruit…" at bounding box center [559, 255] width 860 height 429
click at [284, 48] on div "Home / Workers / [PERSON_NAME] de [PERSON_NAME] / Recruitment Process / Recruit…" at bounding box center [559, 79] width 860 height 77
click at [286, 57] on link "[PERSON_NAME] de [PERSON_NAME]" at bounding box center [309, 58] width 164 height 10
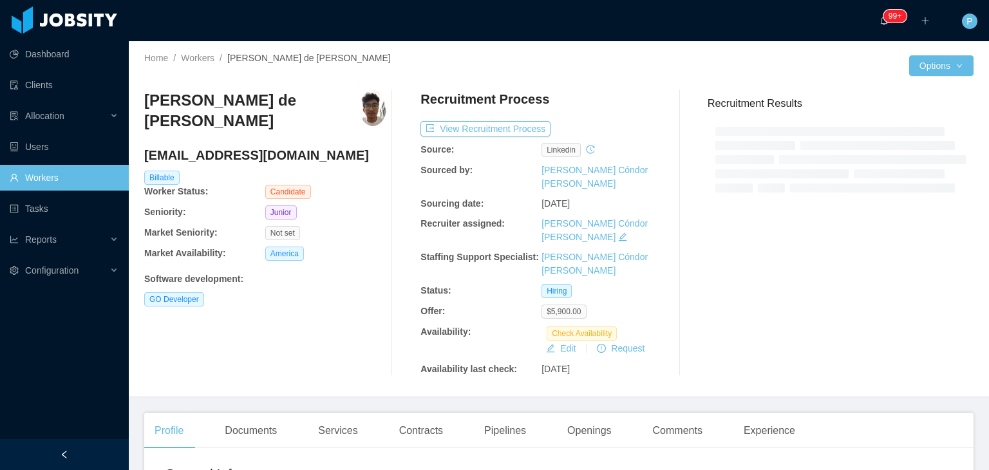
click at [340, 265] on div "[PERSON_NAME] de [PERSON_NAME] [EMAIL_ADDRESS][DOMAIN_NAME] Billable Worker Sta…" at bounding box center [265, 233] width 242 height 286
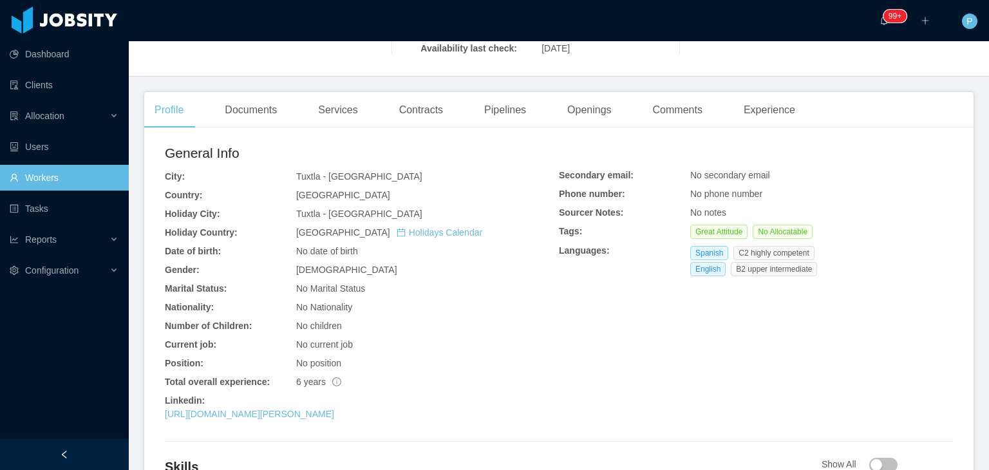
scroll to position [335, 0]
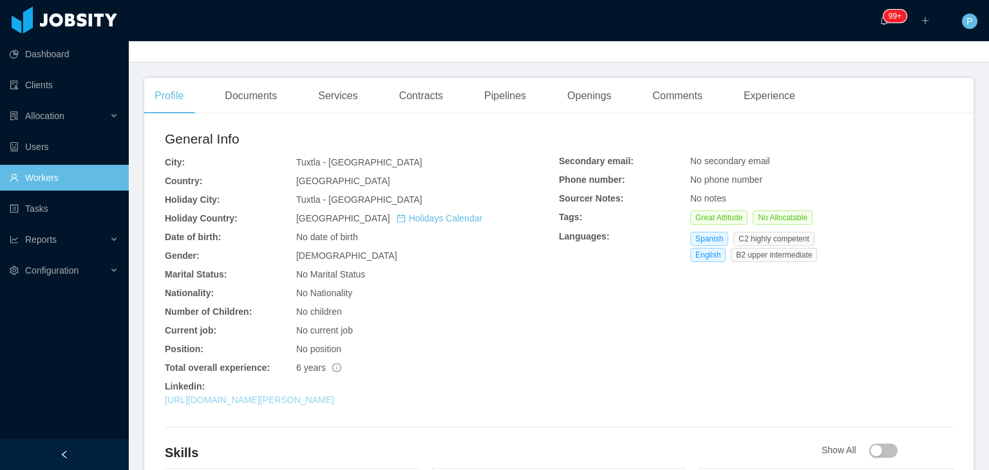
click at [321, 395] on link "[URL][DOMAIN_NAME][PERSON_NAME]" at bounding box center [249, 400] width 169 height 10
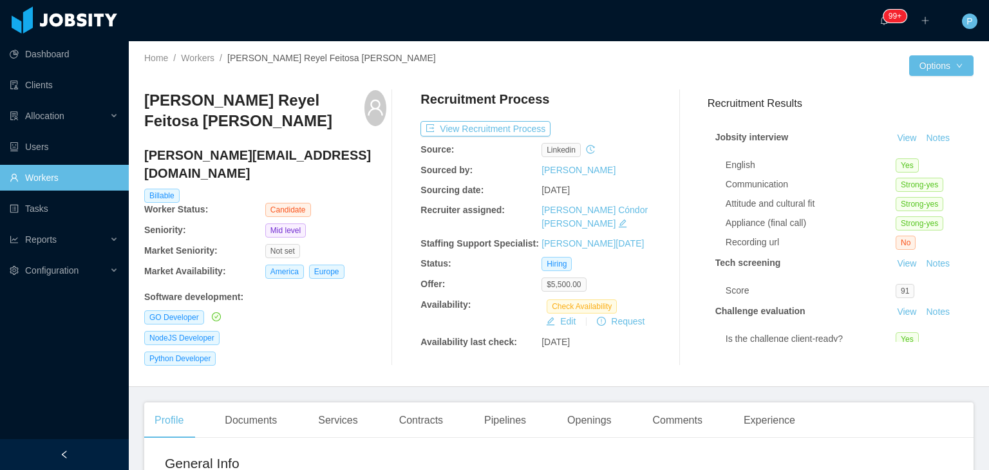
click at [380, 160] on h4 "[PERSON_NAME][EMAIL_ADDRESS][DOMAIN_NAME]" at bounding box center [265, 164] width 242 height 36
click at [921, 135] on button "Notes" at bounding box center [938, 138] width 34 height 15
click at [330, 331] on div "NodeJS Developer" at bounding box center [265, 338] width 242 height 14
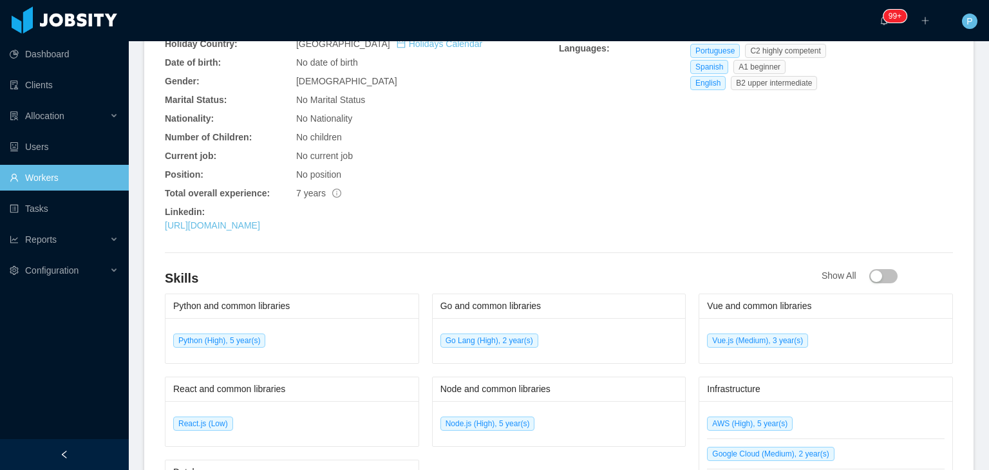
scroll to position [489, 0]
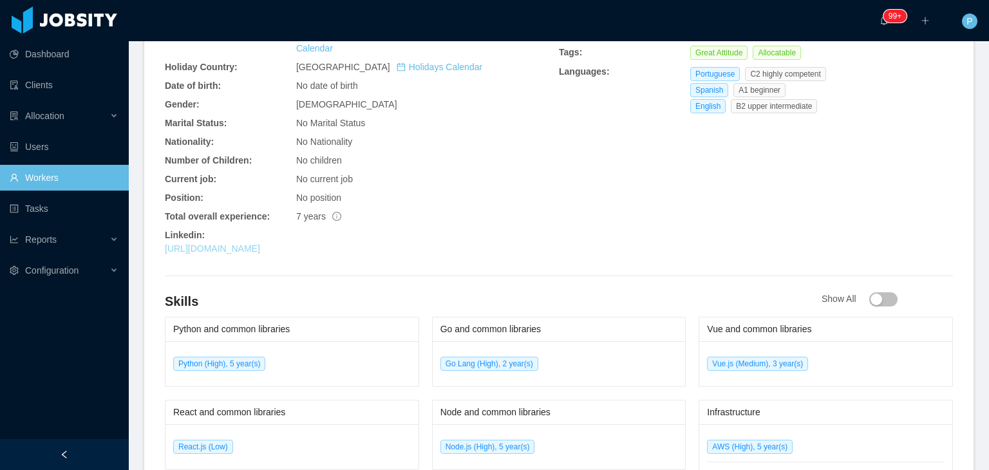
click at [260, 243] on link "[URL][DOMAIN_NAME]" at bounding box center [212, 248] width 95 height 10
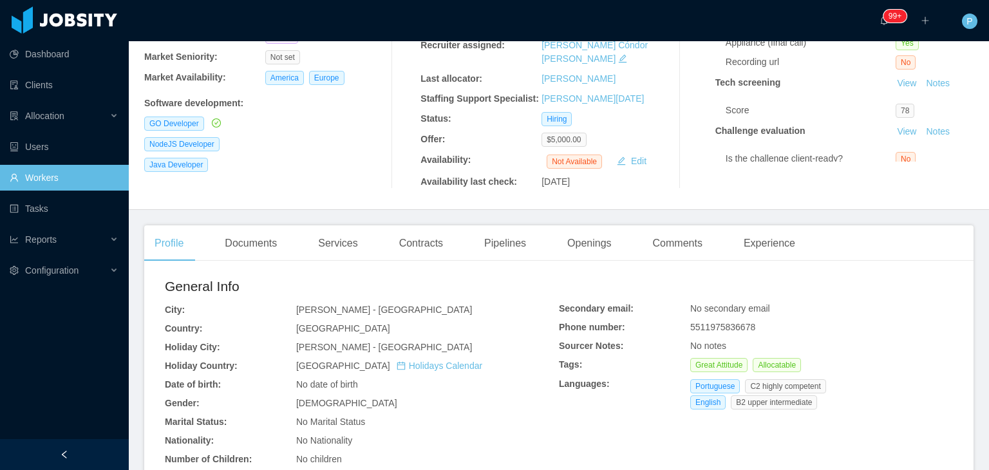
click at [312, 137] on div "NodeJS Developer" at bounding box center [265, 144] width 242 height 14
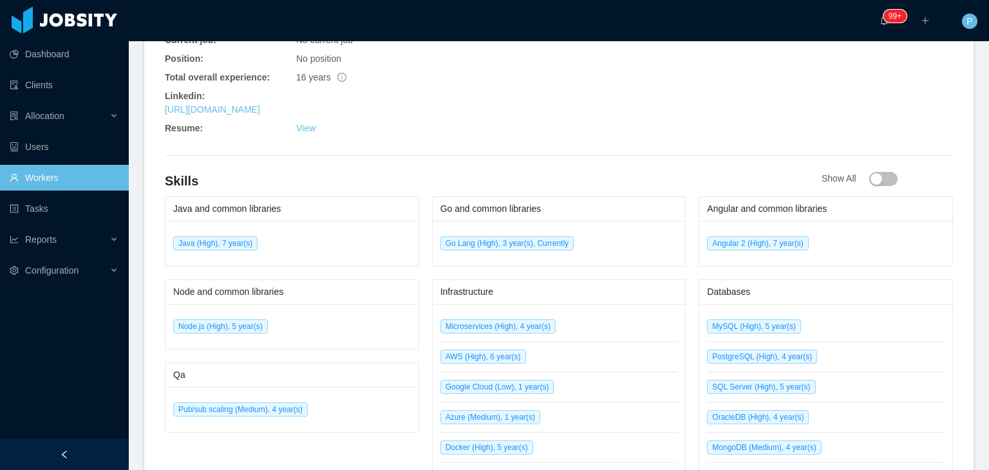
scroll to position [566, 0]
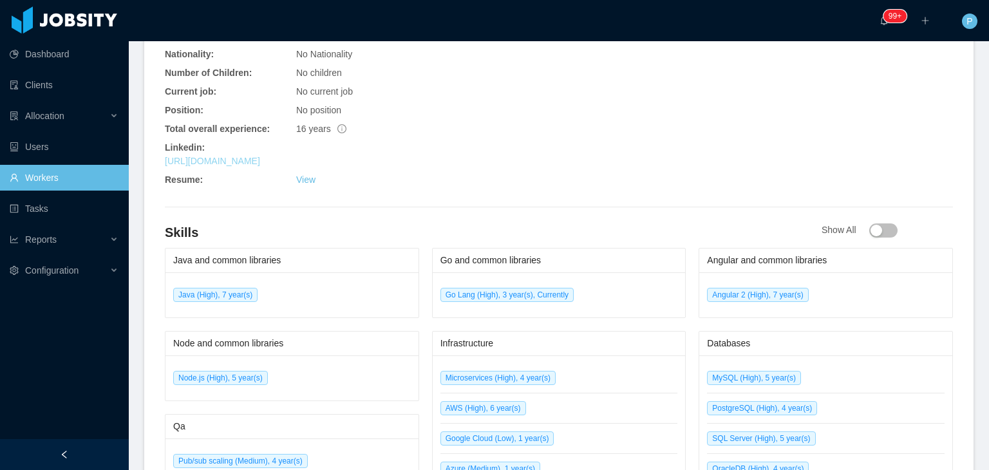
click at [260, 156] on link "https://www.linkedin.com/in/markgerald" at bounding box center [212, 161] width 95 height 10
click at [444, 85] on div "No current job" at bounding box center [427, 92] width 263 height 14
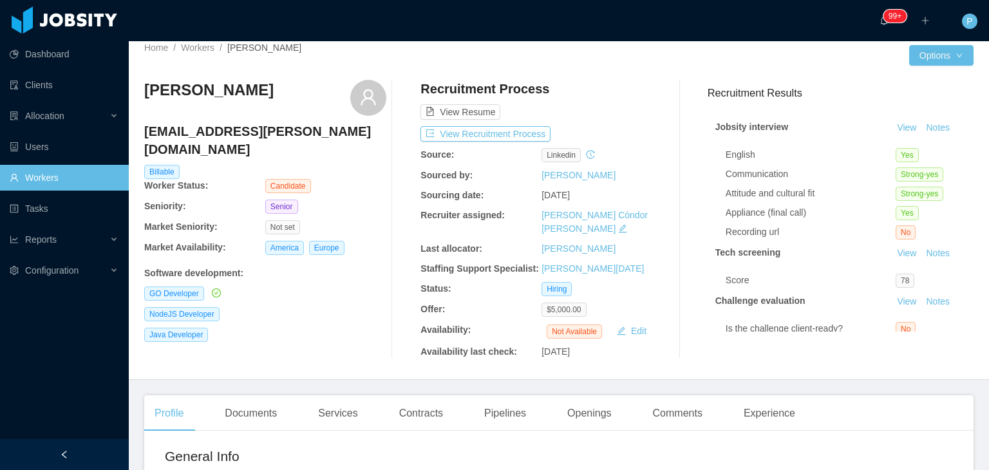
scroll to position [0, 0]
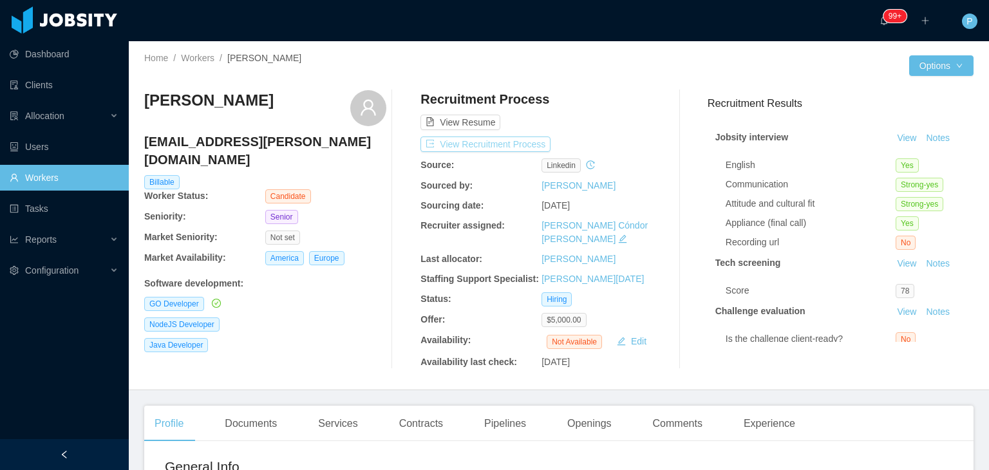
click at [503, 141] on button "View Recruitment Process" at bounding box center [485, 143] width 130 height 15
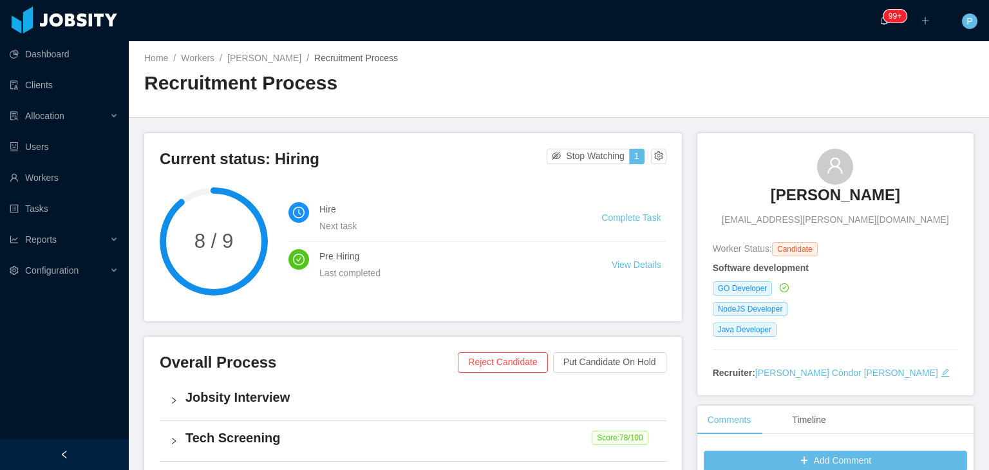
click at [449, 66] on div "Home / Workers / Mark Gerald Martins / Recruitment Process / Recruitment Process" at bounding box center [351, 78] width 415 height 55
click at [297, 58] on link "Mark Gerald Martins" at bounding box center [264, 58] width 74 height 10
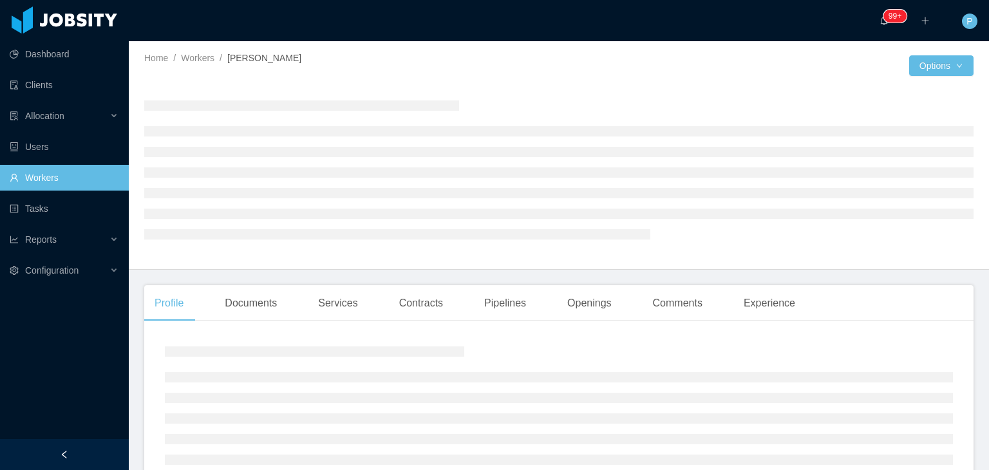
click at [509, 95] on div at bounding box center [558, 169] width 829 height 158
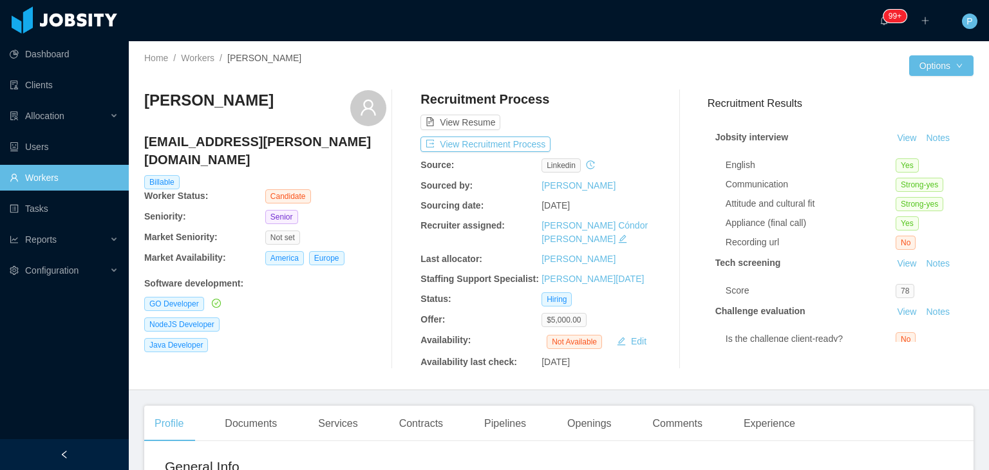
click at [594, 117] on div "View Resume" at bounding box center [541, 110] width 242 height 40
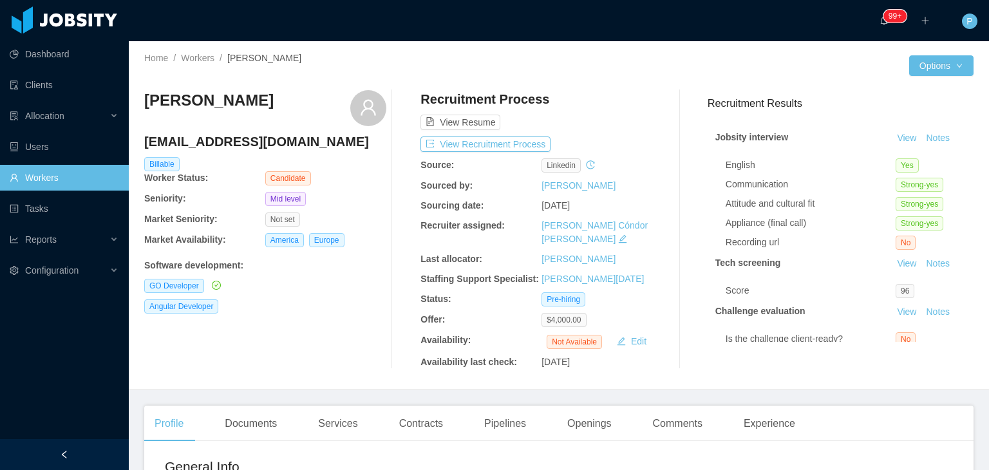
scroll to position [51, 0]
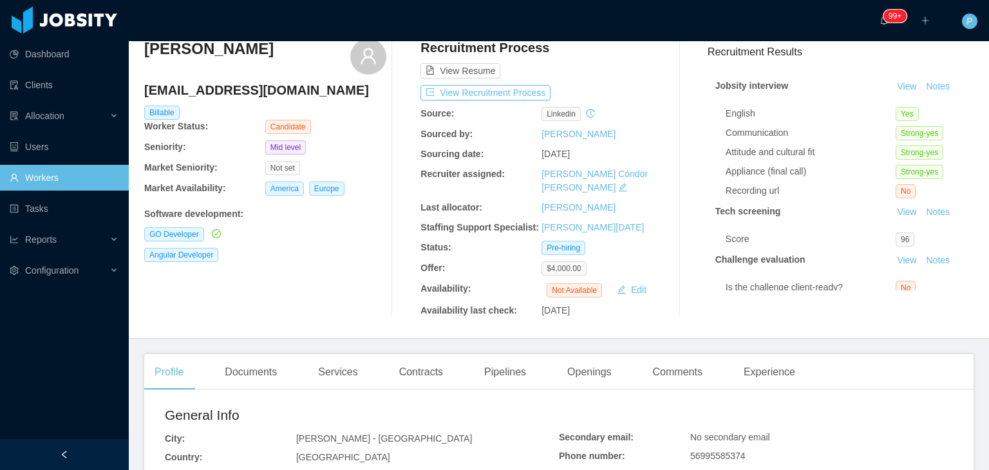
click at [375, 164] on div "Not set" at bounding box center [325, 168] width 121 height 14
click at [513, 91] on button "View Recruitment Process" at bounding box center [485, 92] width 130 height 15
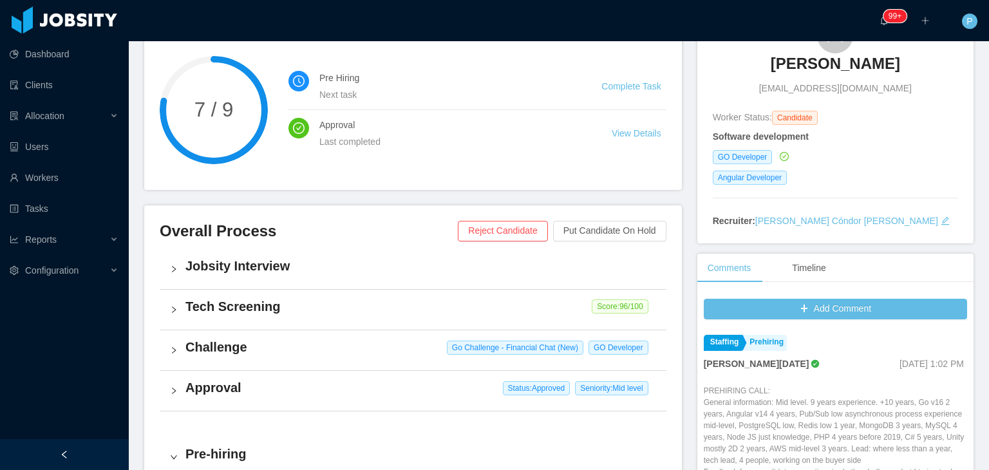
scroll to position [138, 0]
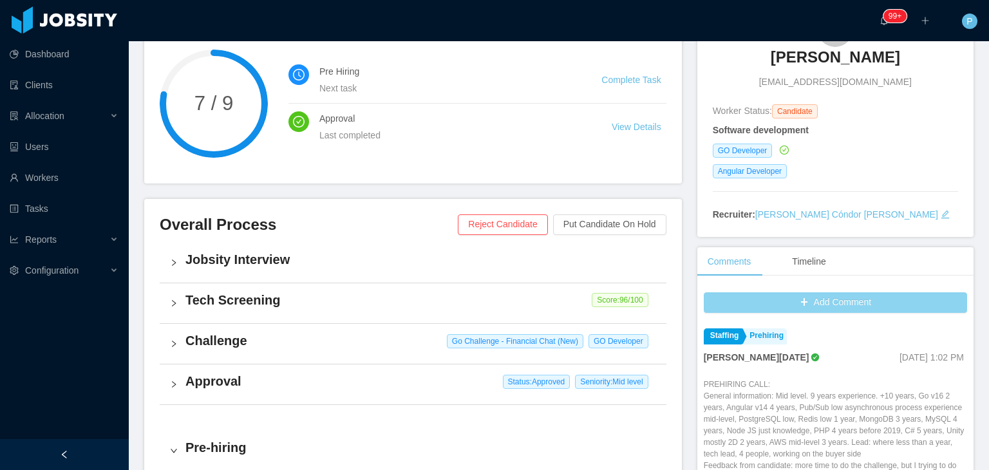
click at [890, 301] on button "Add Comment" at bounding box center [835, 302] width 263 height 21
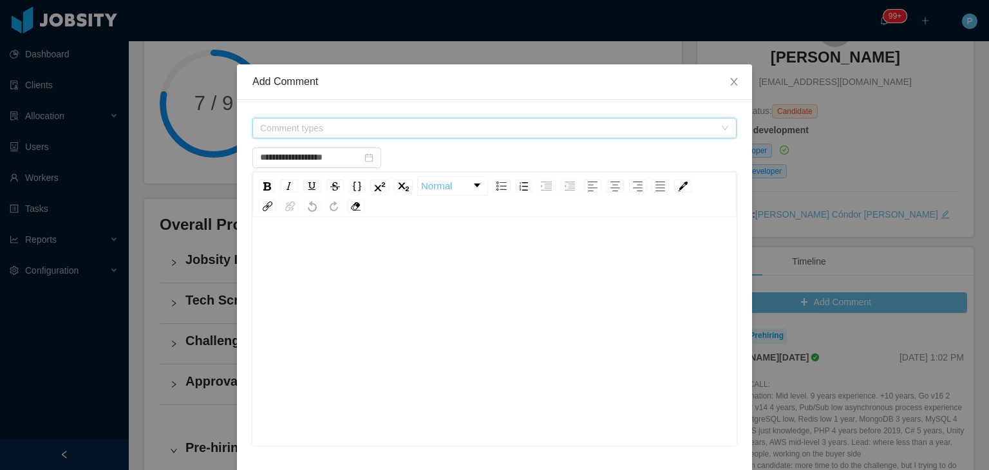
click at [588, 134] on span "Comment types" at bounding box center [487, 128] width 454 height 13
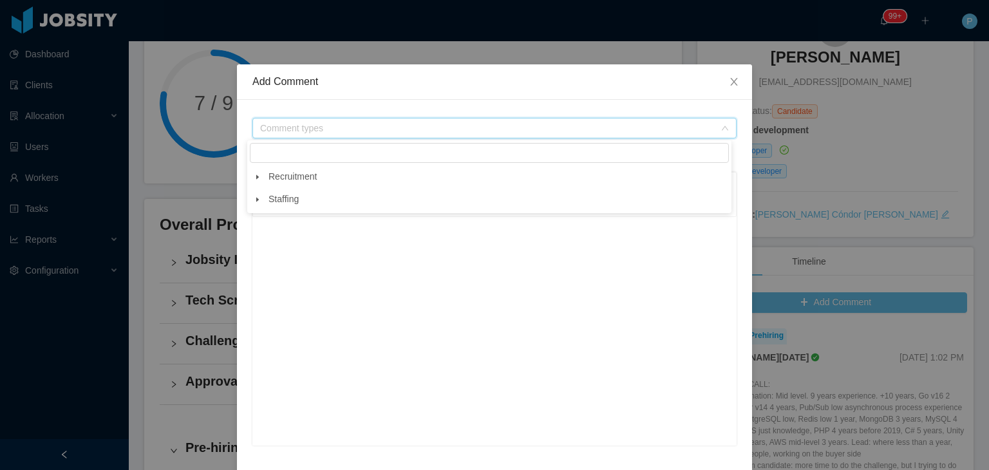
click at [256, 199] on icon "icon: caret-down" at bounding box center [257, 199] width 3 height 5
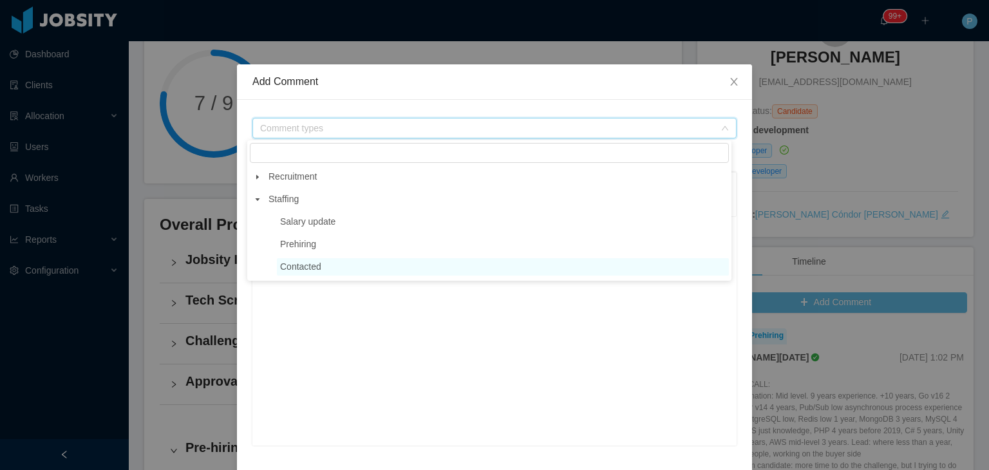
click at [326, 265] on span "Contacted" at bounding box center [503, 266] width 452 height 17
type input "**********"
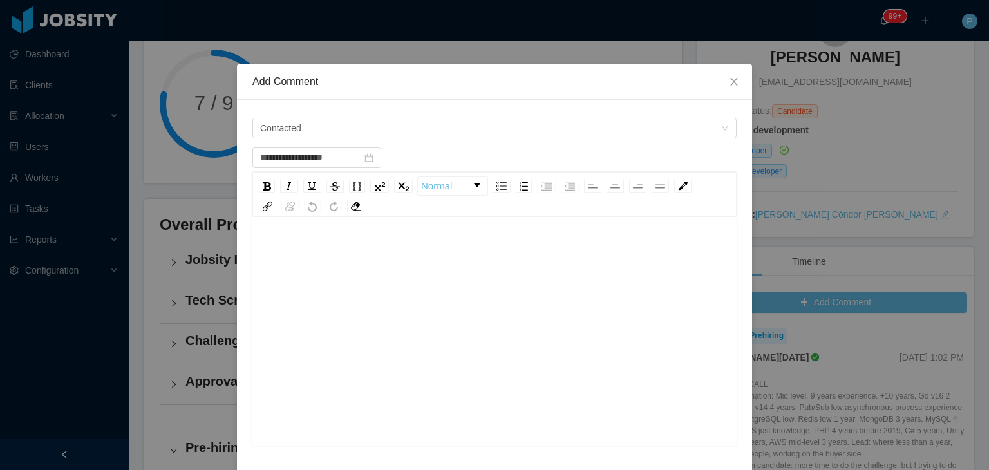
click at [324, 322] on div "rdw-editor" at bounding box center [495, 351] width 464 height 225
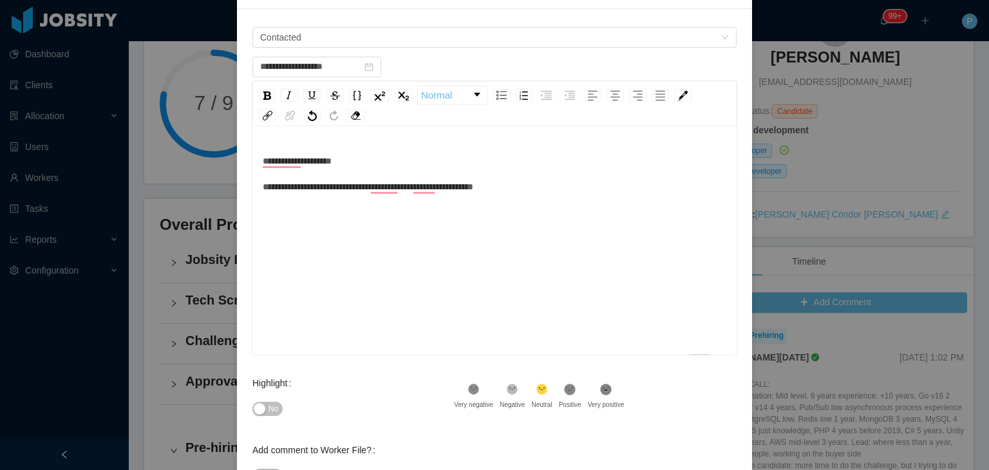
scroll to position [153, 0]
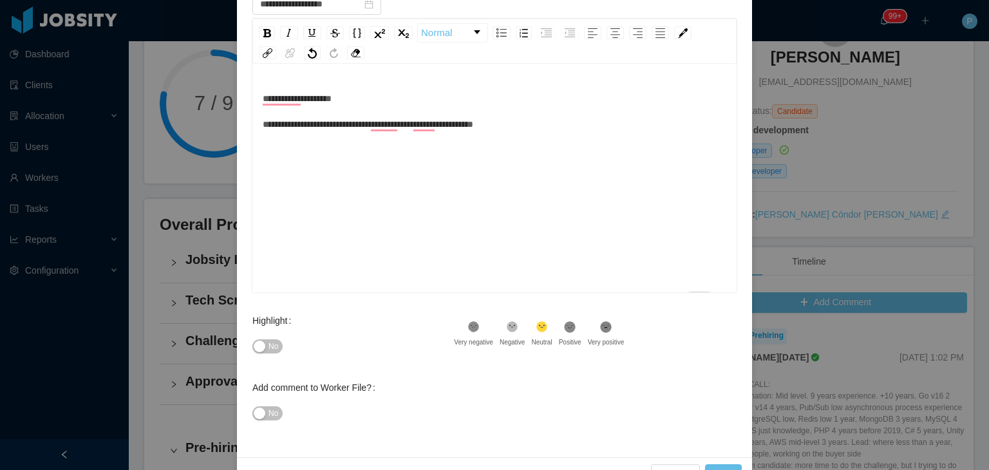
click at [271, 354] on div "No" at bounding box center [352, 346] width 201 height 26
click at [268, 345] on span "No" at bounding box center [273, 346] width 10 height 13
click at [724, 465] on button "Add" at bounding box center [723, 474] width 37 height 21
type input "**********"
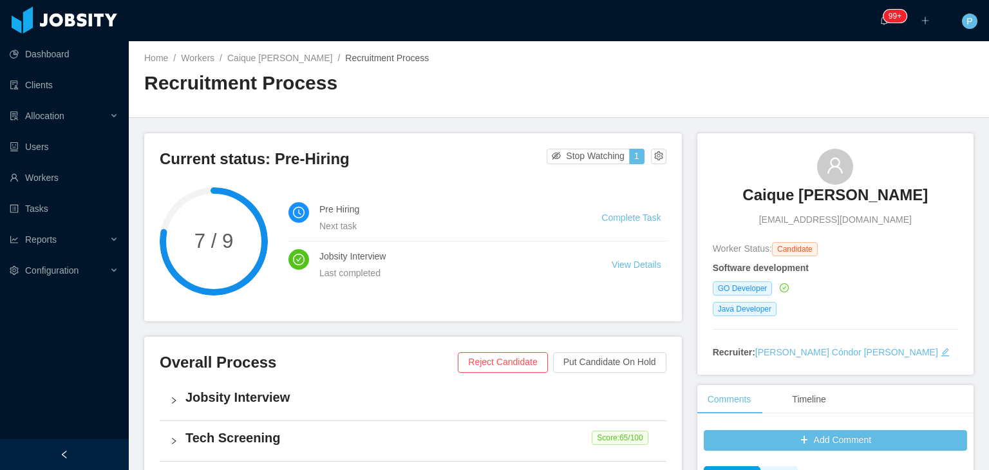
click at [463, 104] on div "Recruitment Process" at bounding box center [351, 88] width 415 height 36
click at [268, 53] on link "Caique [PERSON_NAME]" at bounding box center [279, 58] width 105 height 10
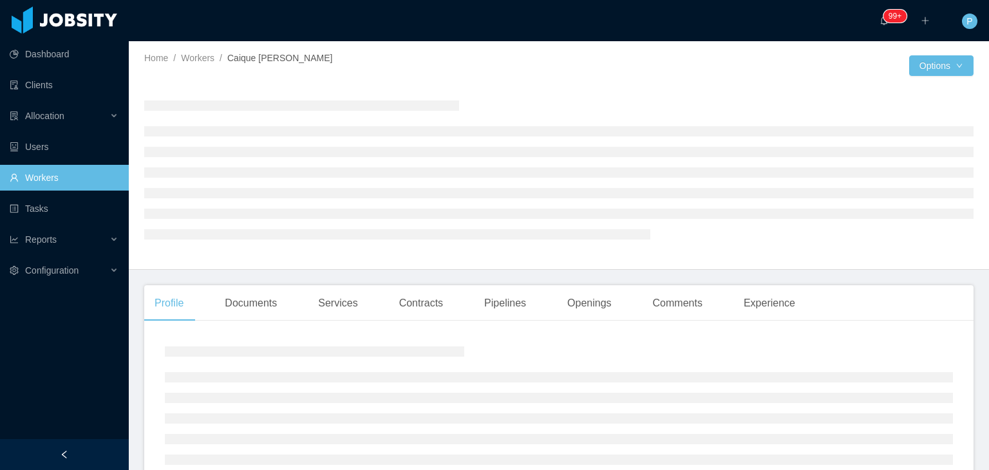
click at [365, 62] on div "Home / Workers / [PERSON_NAME] /" at bounding box center [351, 58] width 415 height 14
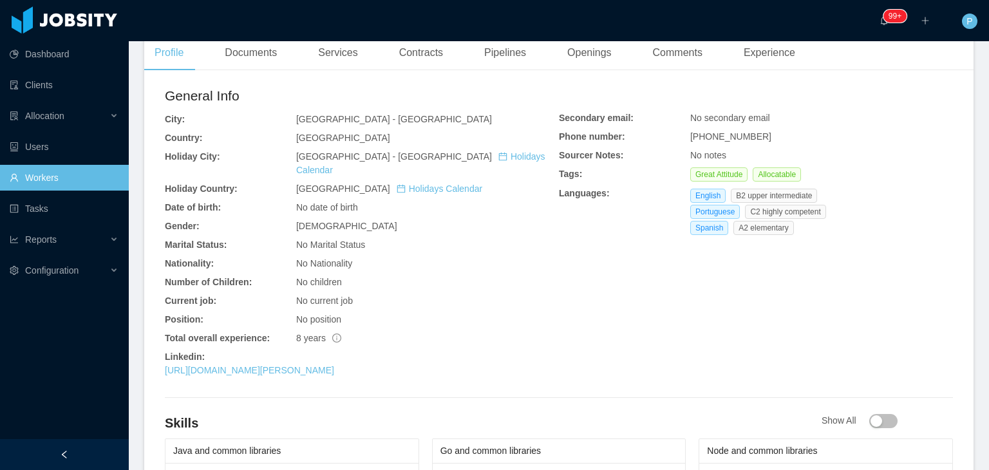
scroll to position [360, 0]
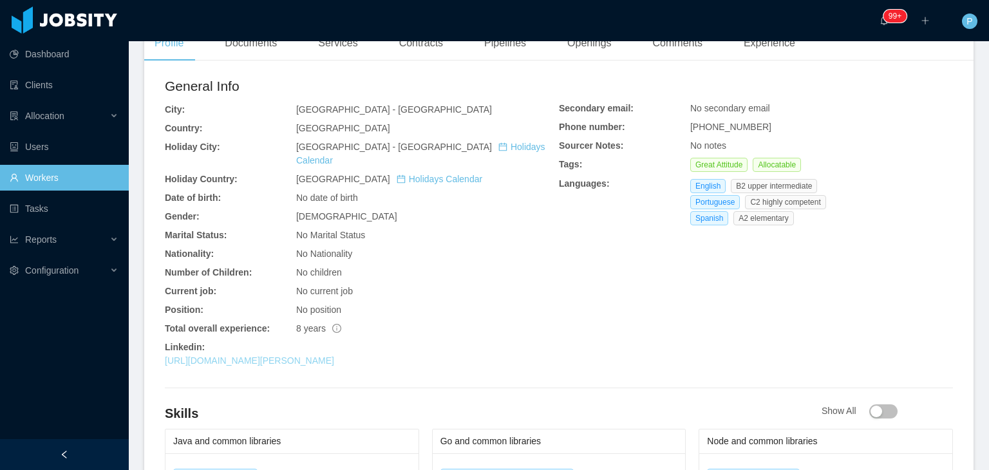
click at [304, 355] on link "[URL][DOMAIN_NAME][PERSON_NAME]" at bounding box center [249, 360] width 169 height 10
click at [497, 82] on h2 "General Info" at bounding box center [362, 86] width 394 height 21
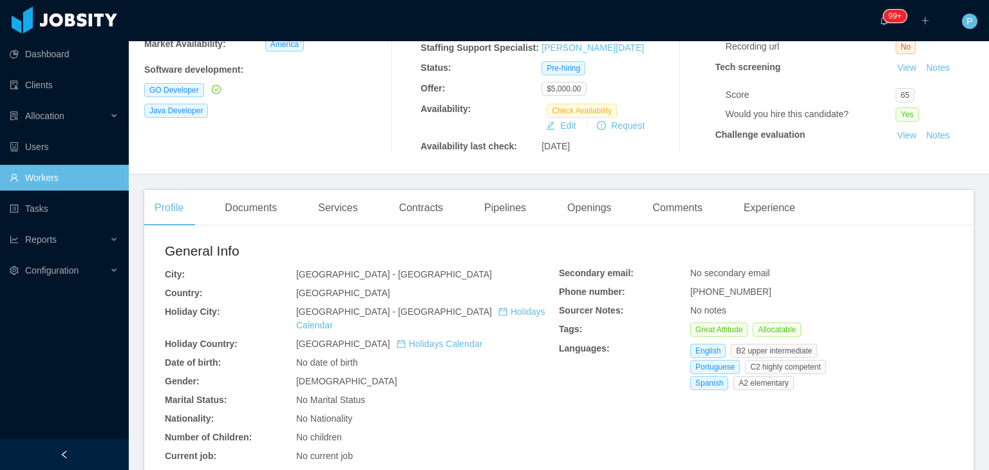
scroll to position [77, 0]
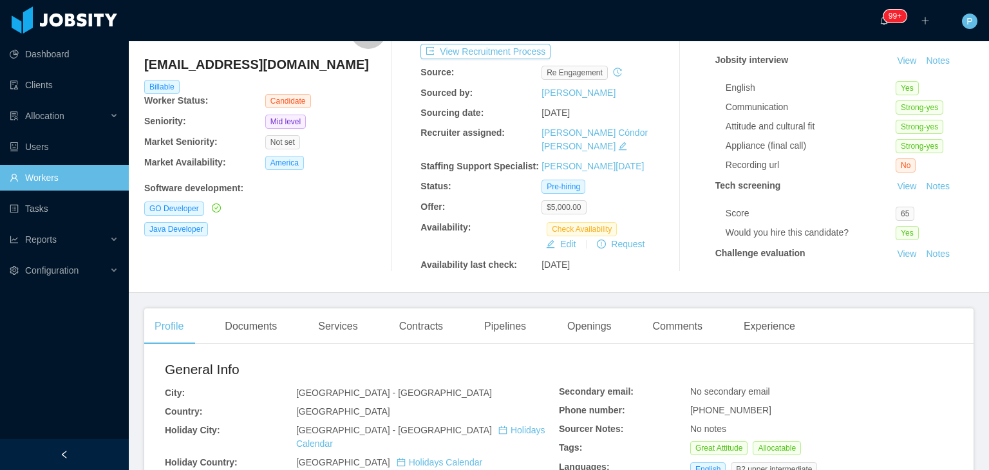
click at [497, 82] on div "Recruitment Process View Recruitment Process Source: re engagement Sourced by: …" at bounding box center [541, 142] width 242 height 259
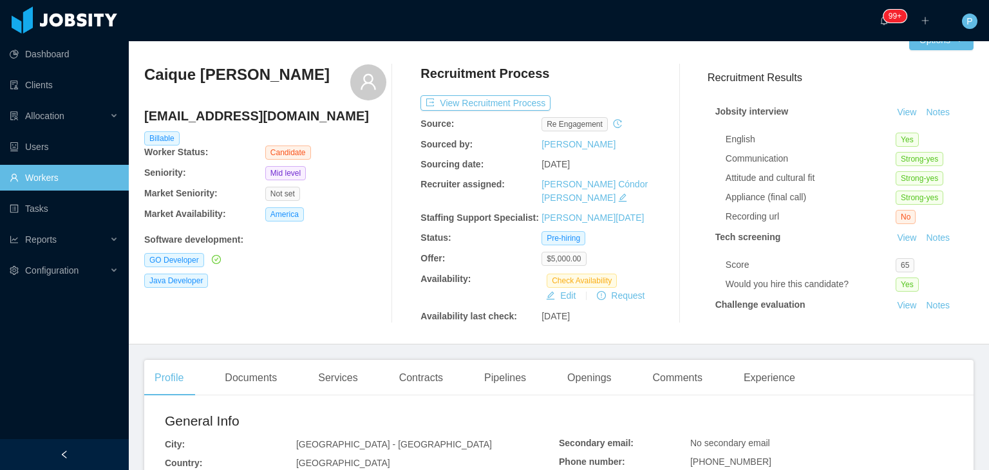
scroll to position [0, 0]
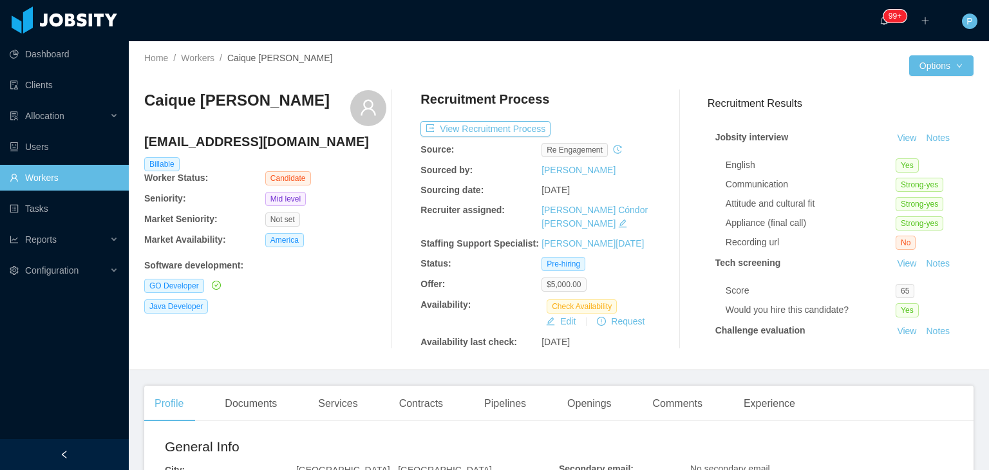
click at [917, 129] on div "Jobsity interview View Notes English Yes Communication Strong-yes Attitude and …" at bounding box center [840, 289] width 266 height 344
click at [921, 136] on button "Notes" at bounding box center [938, 138] width 34 height 15
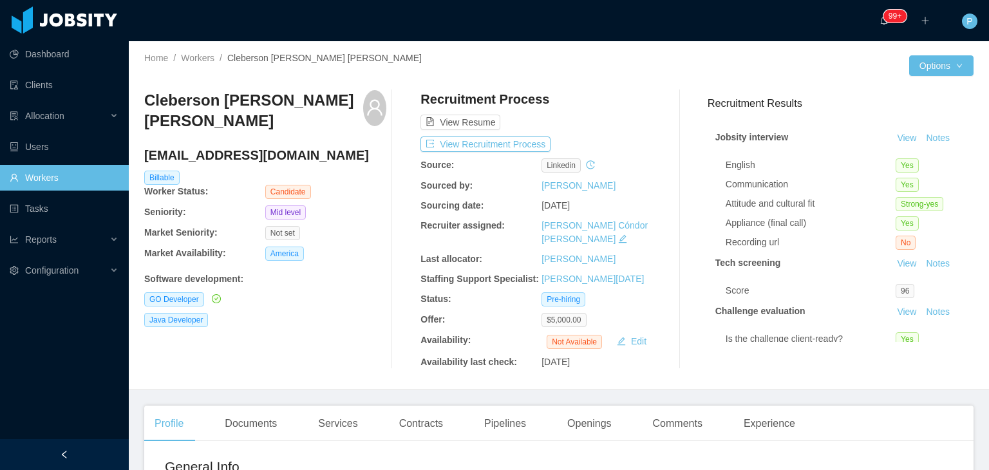
click at [592, 86] on div "Cleberson [PERSON_NAME] [PERSON_NAME] [PERSON_NAME][EMAIL_ADDRESS][DOMAIN_NAME]…" at bounding box center [558, 229] width 829 height 299
click at [921, 134] on button "Notes" at bounding box center [938, 138] width 34 height 15
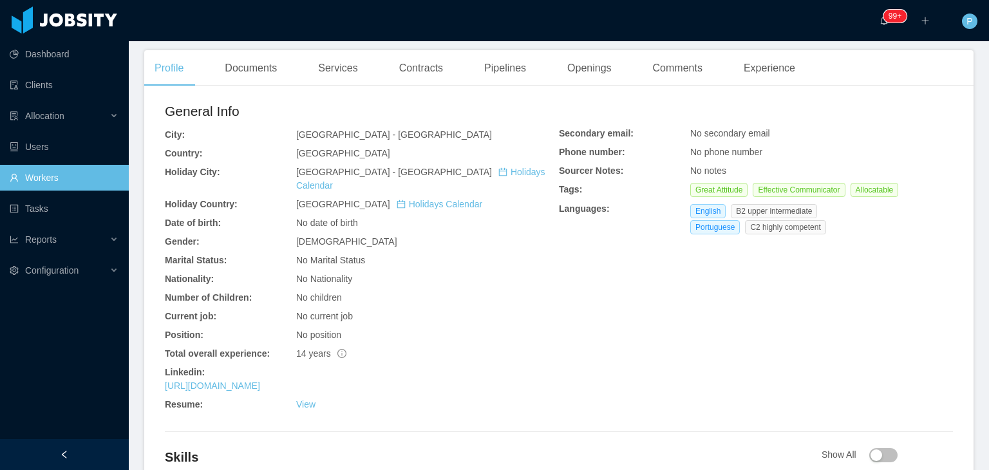
scroll to position [353, 0]
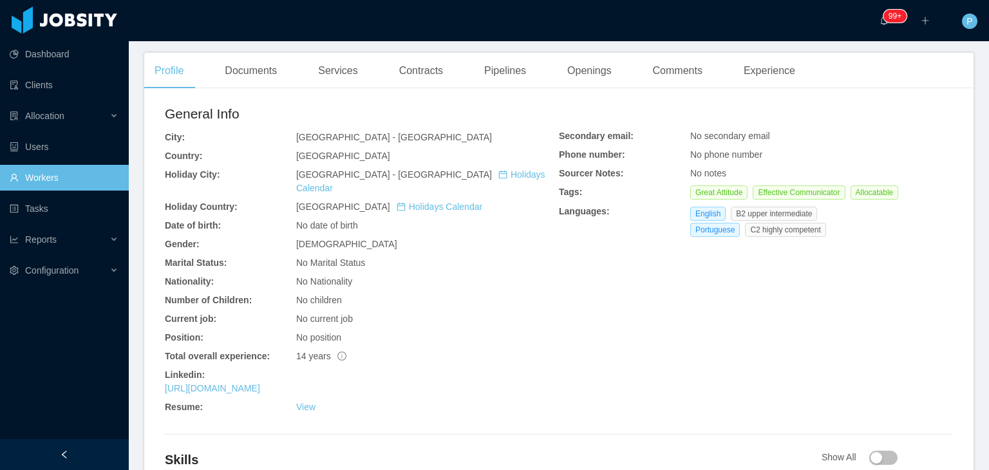
click at [525, 294] on div "No children" at bounding box center [427, 301] width 263 height 14
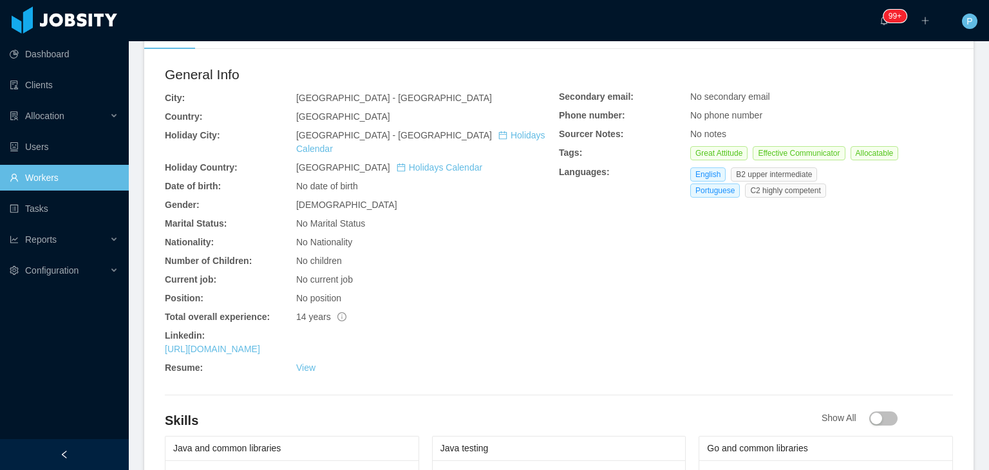
scroll to position [378, 0]
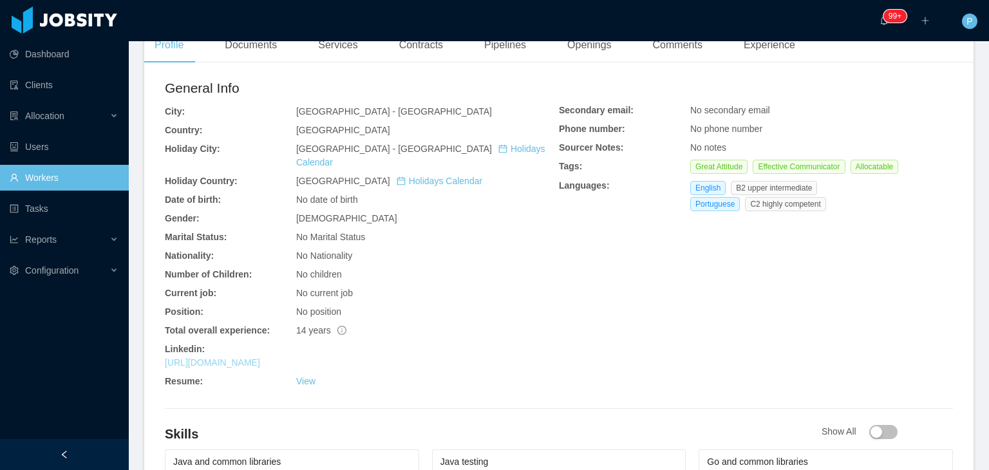
click at [260, 357] on link "https://br.linkedin.com/in/clebersonhenrique" at bounding box center [212, 362] width 95 height 10
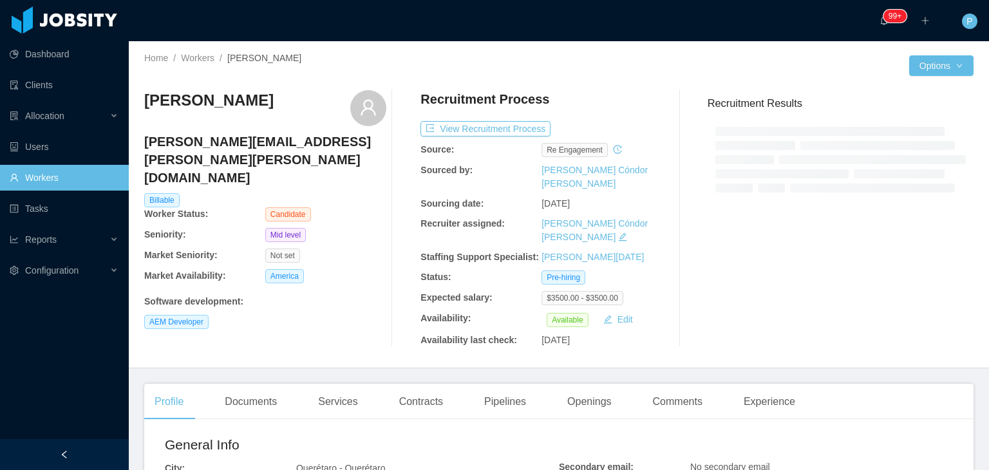
click at [308, 300] on div "[PERSON_NAME] [PERSON_NAME][EMAIL_ADDRESS][PERSON_NAME][PERSON_NAME][DOMAIN_NAM…" at bounding box center [265, 218] width 242 height 257
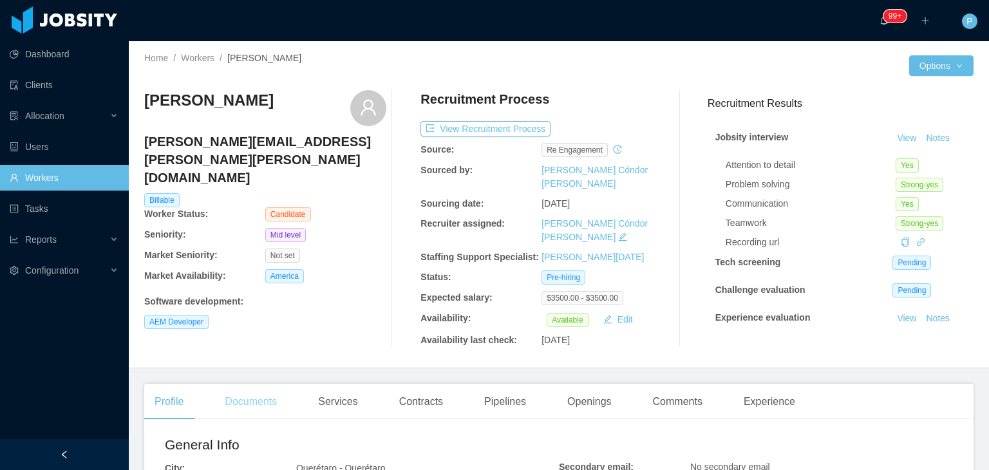
click at [260, 388] on div "Documents" at bounding box center [250, 402] width 73 height 36
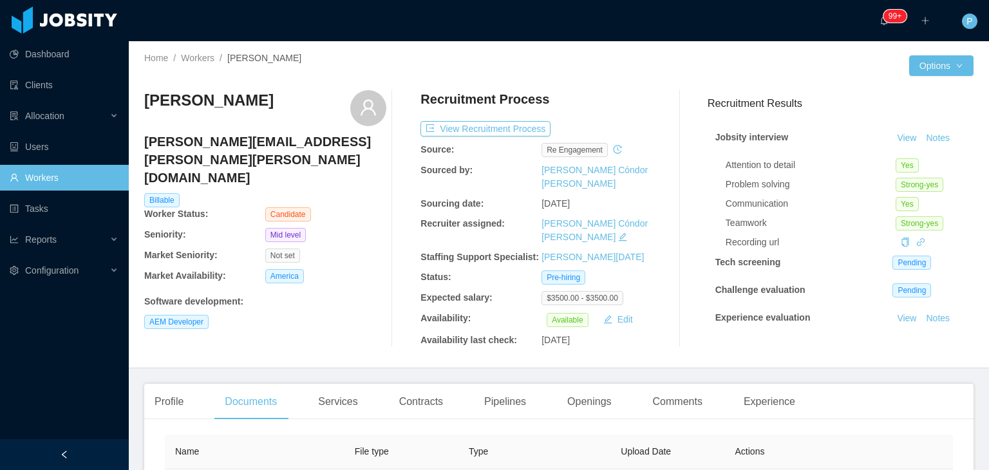
click at [324, 330] on div "Adrián Trejo miguel.adrian.trejo@gmail.com Billable Worker Status: Candidate Se…" at bounding box center [265, 218] width 242 height 257
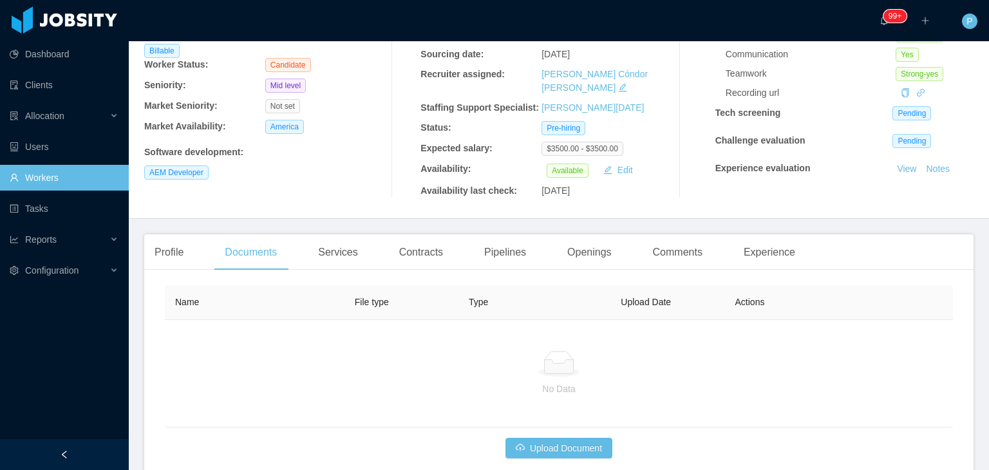
scroll to position [206, 0]
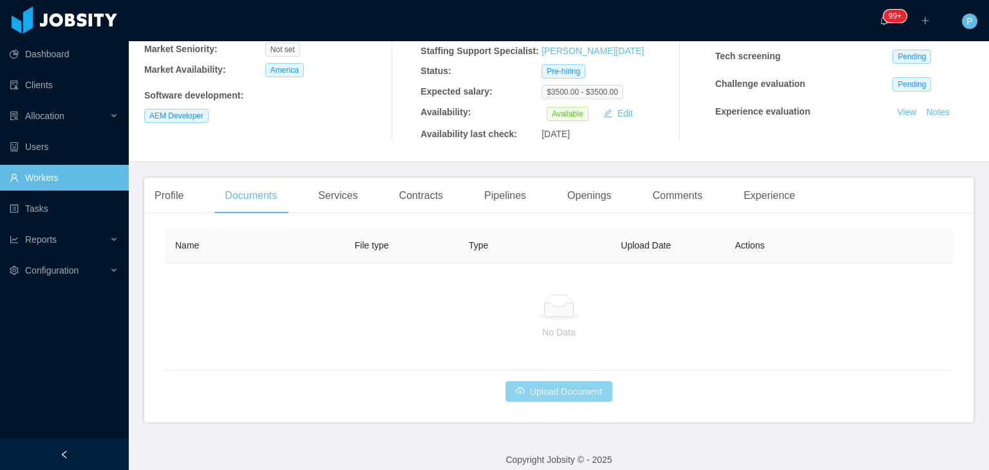
click at [524, 381] on button "Upload Document" at bounding box center [558, 391] width 107 height 21
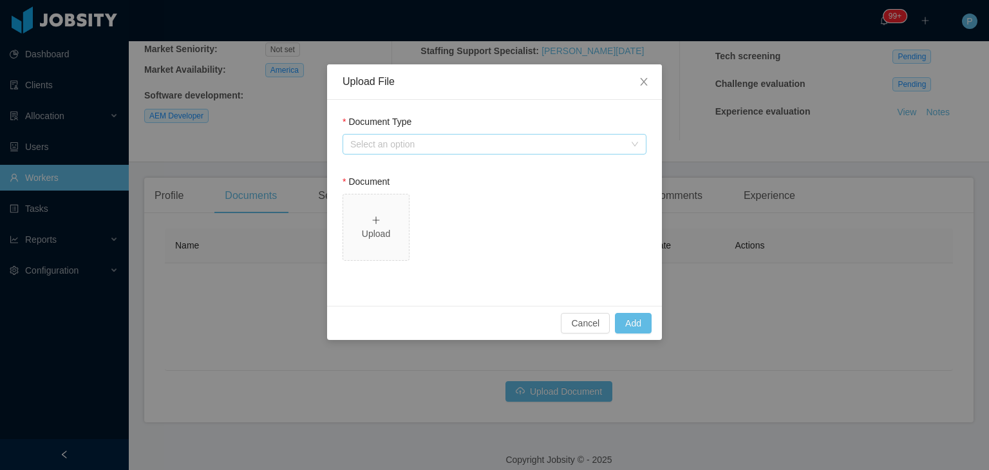
click at [539, 146] on div "Select an option" at bounding box center [487, 144] width 274 height 13
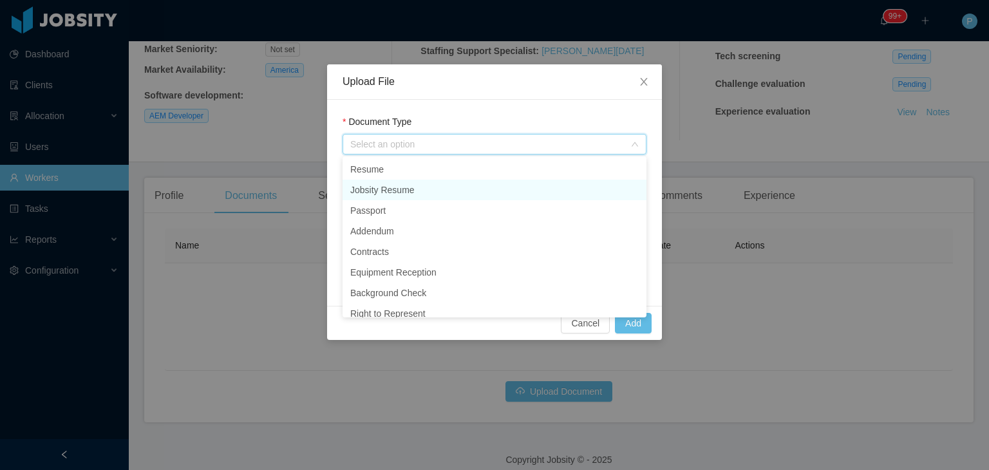
click at [523, 183] on li "Jobsity Resume" at bounding box center [494, 190] width 304 height 21
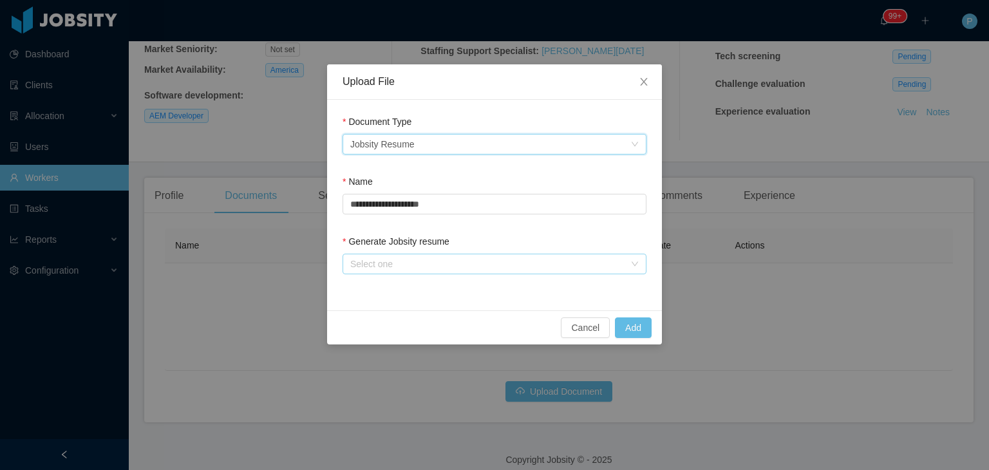
click at [493, 263] on div "Select one" at bounding box center [487, 263] width 274 height 13
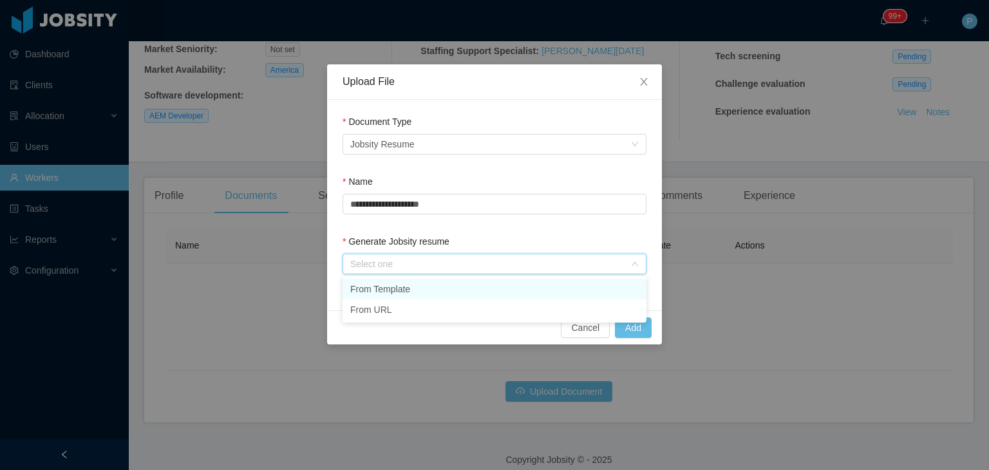
click at [493, 277] on ul "From Template From URL" at bounding box center [494, 299] width 304 height 46
click at [556, 288] on li "From Template" at bounding box center [494, 289] width 304 height 21
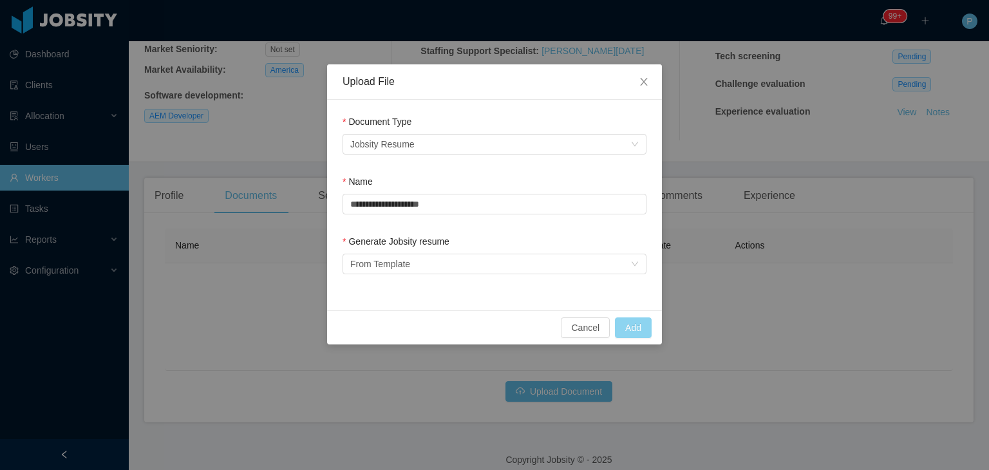
click at [636, 324] on button "Add" at bounding box center [633, 327] width 37 height 21
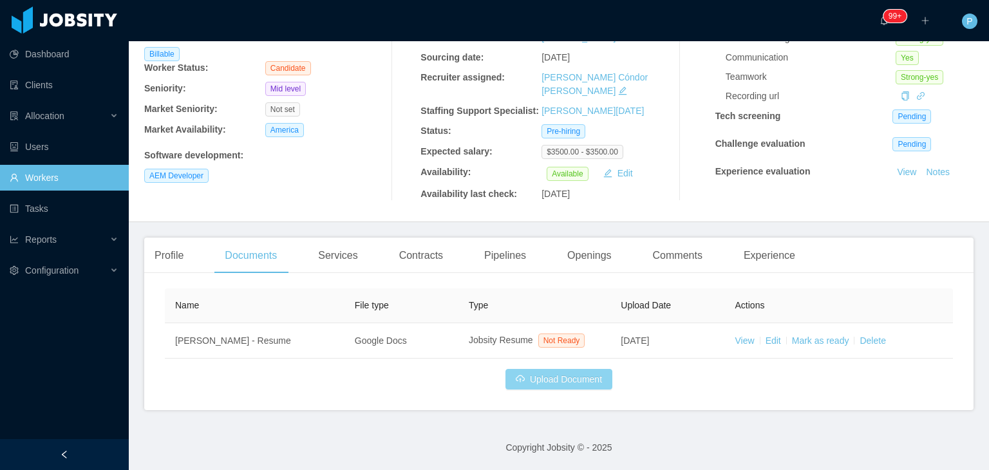
scroll to position [140, 0]
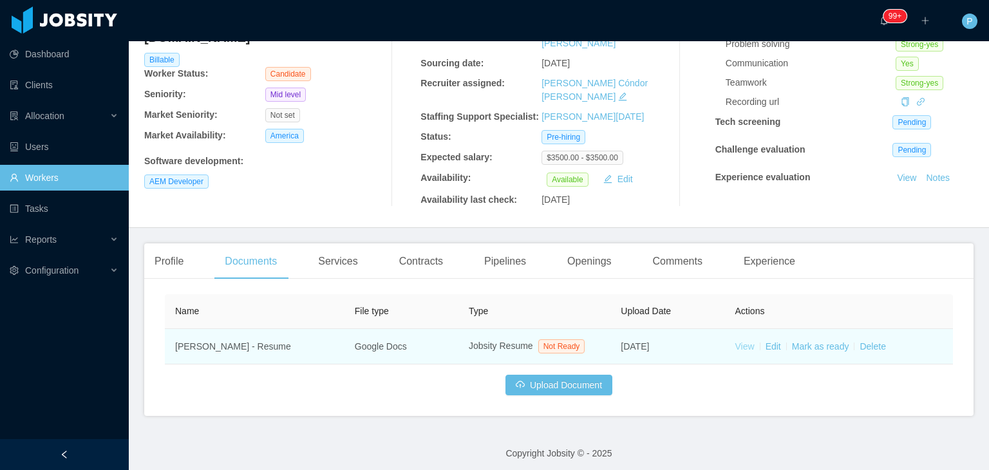
click at [739, 341] on link "View" at bounding box center [744, 346] width 19 height 10
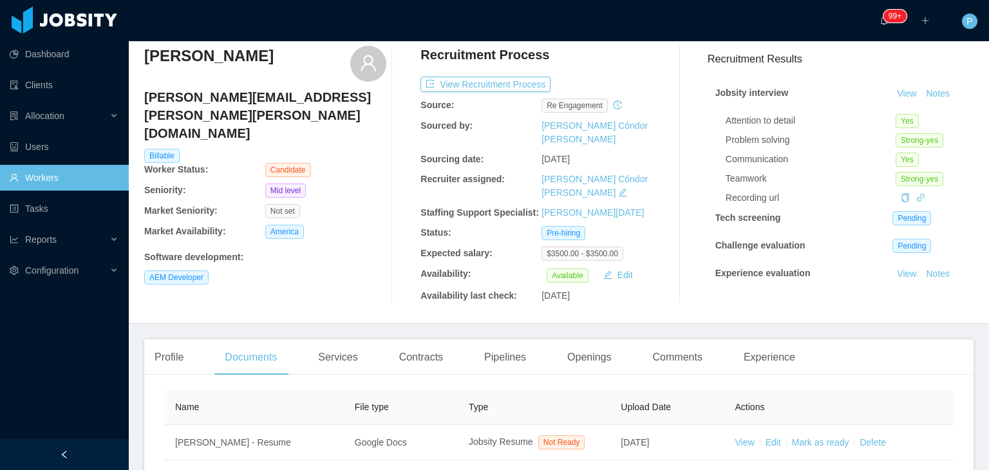
scroll to position [0, 0]
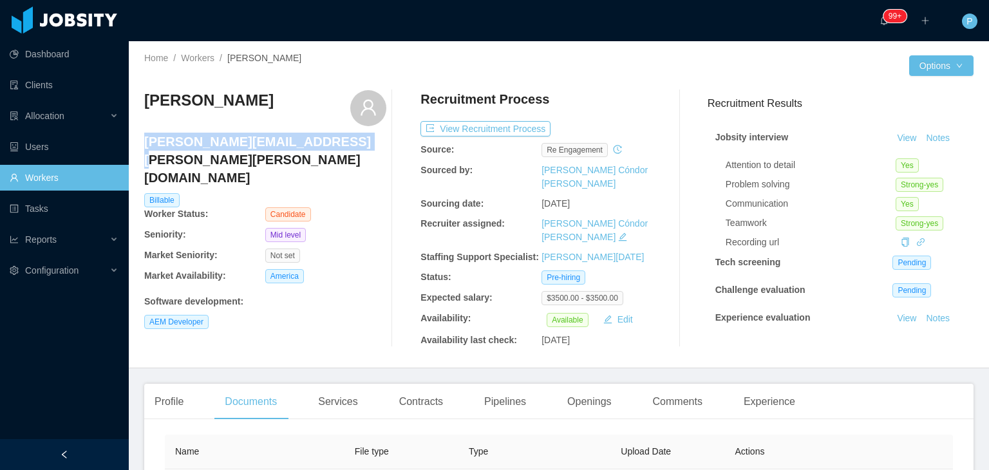
drag, startPoint x: 342, startPoint y: 147, endPoint x: 145, endPoint y: 140, distance: 197.8
click at [145, 140] on h4 "miguel.adrian.trejo@gmail.com" at bounding box center [265, 160] width 242 height 54
copy h4 "miguel.adrian.trejo@gmail.com"
click at [353, 315] on div "AEM Developer" at bounding box center [265, 322] width 242 height 14
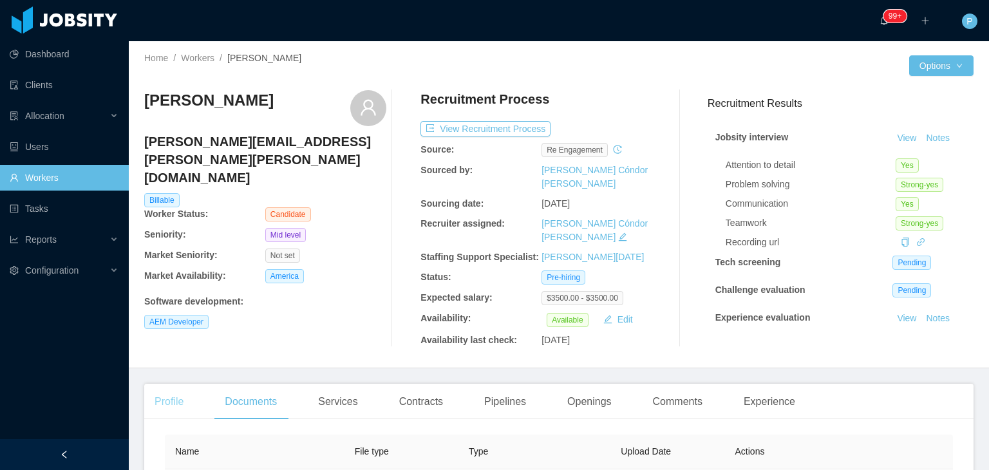
click at [156, 393] on div "Profile" at bounding box center [169, 402] width 50 height 36
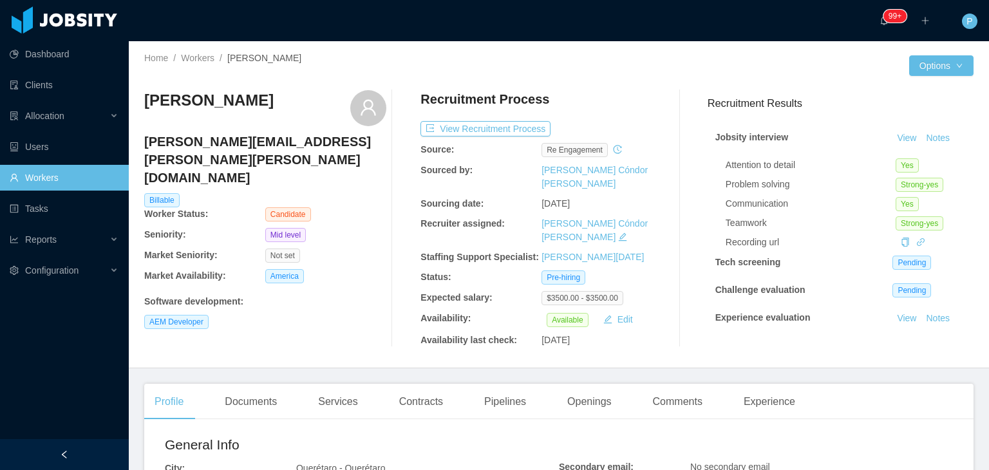
click at [257, 326] on div "Adrián Trejo miguel.adrian.trejo@gmail.com Billable Worker Status: Candidate Se…" at bounding box center [265, 218] width 242 height 257
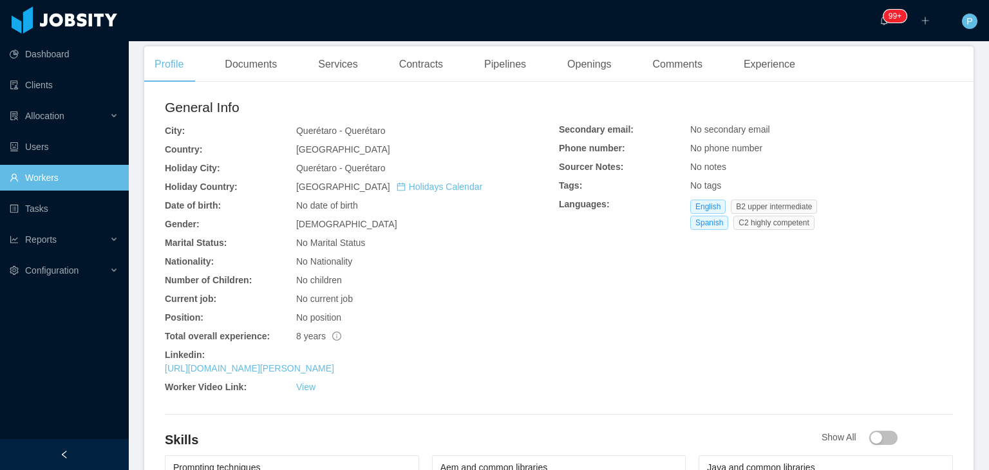
scroll to position [386, 0]
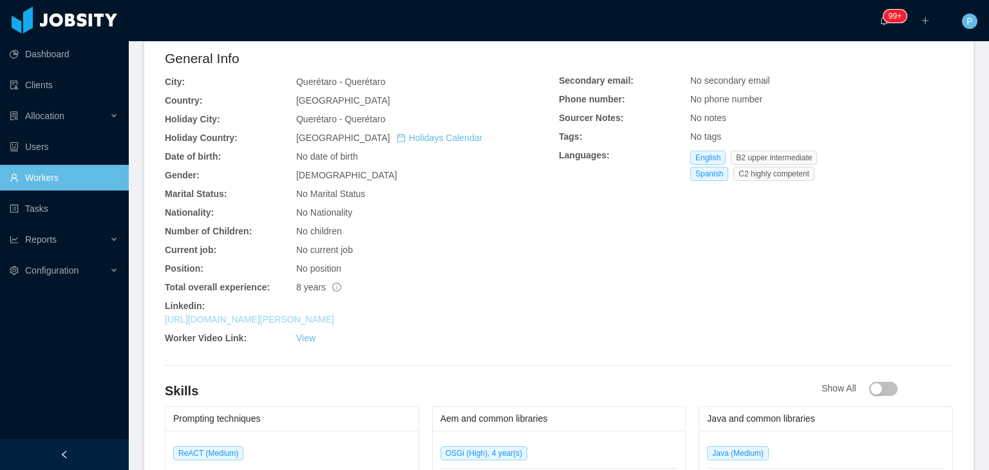
click at [312, 314] on link "https://www.linkedin.com/in/miguel-adrian-trejo" at bounding box center [249, 319] width 169 height 10
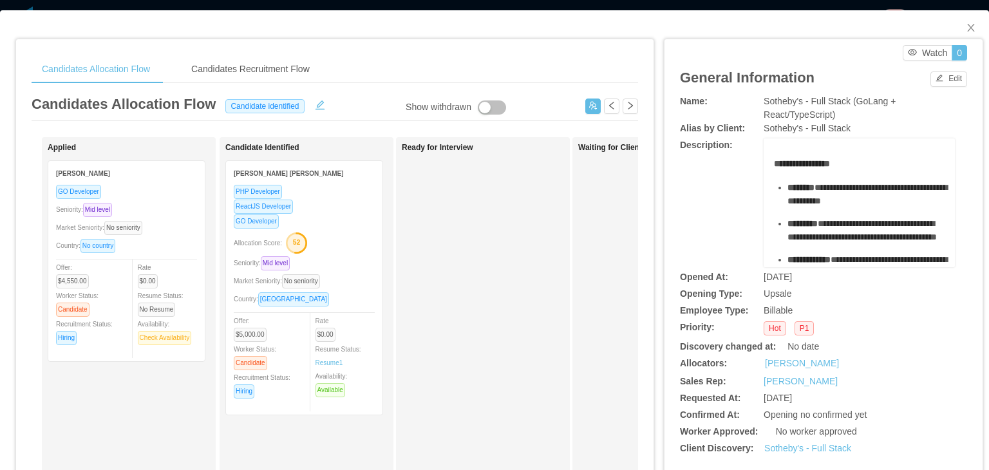
click at [686, 198] on div "**********" at bounding box center [823, 202] width 287 height 129
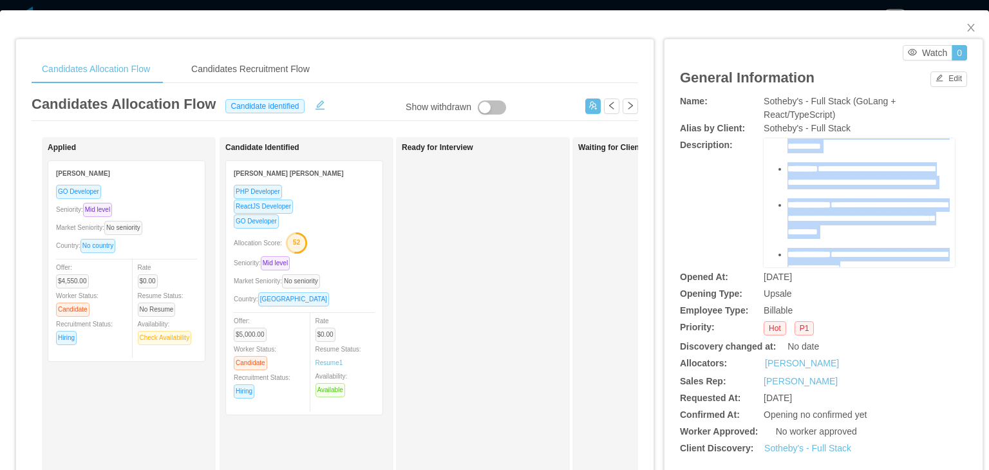
scroll to position [24, 0]
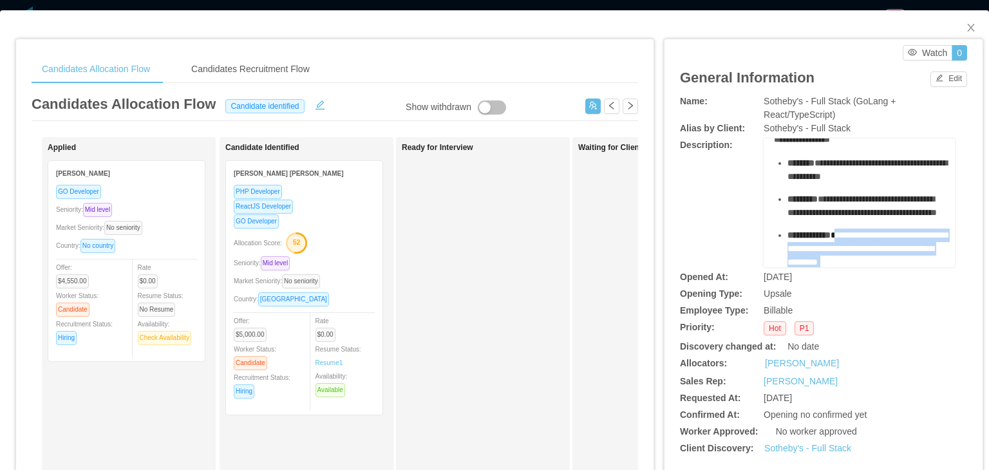
drag, startPoint x: 891, startPoint y: 194, endPoint x: 836, endPoint y: 250, distance: 78.7
click at [836, 250] on ul "**********" at bounding box center [859, 327] width 171 height 342
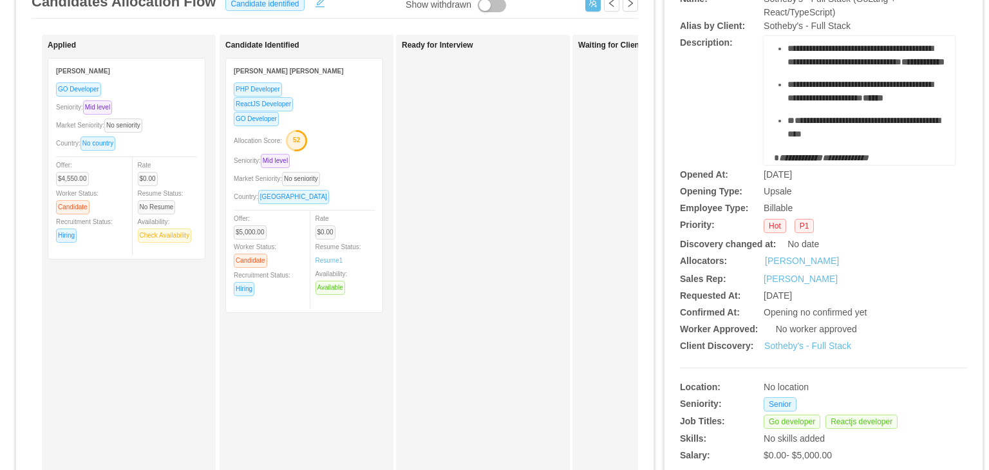
scroll to position [157, 0]
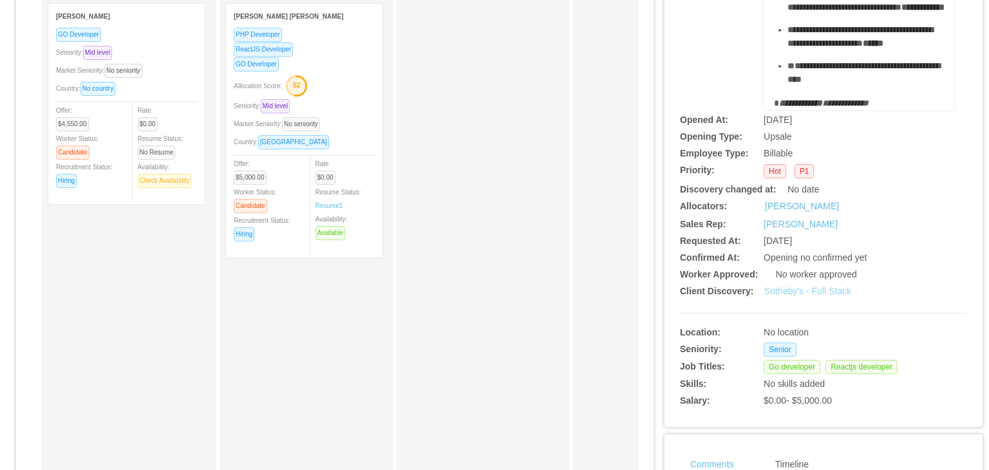
click at [819, 294] on link "Sotheby's - Full Stack" at bounding box center [807, 291] width 87 height 10
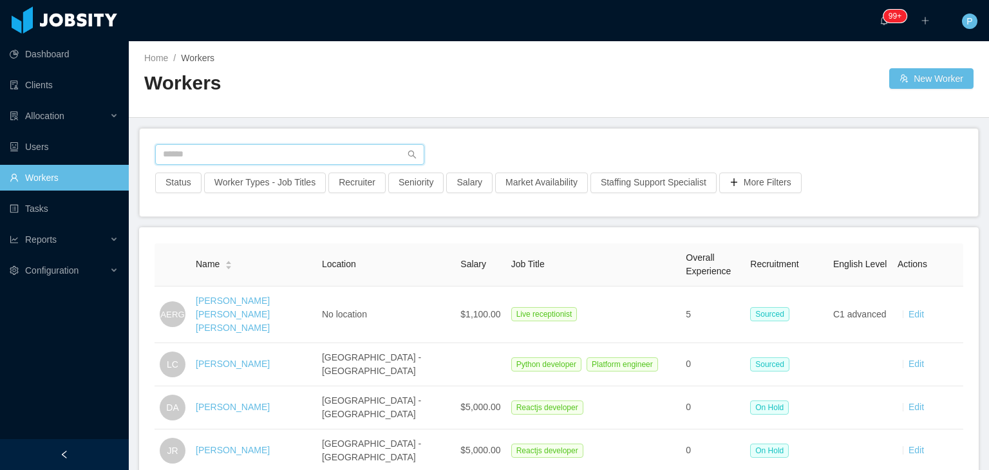
click at [325, 156] on input "text" at bounding box center [289, 154] width 269 height 21
paste input "**********"
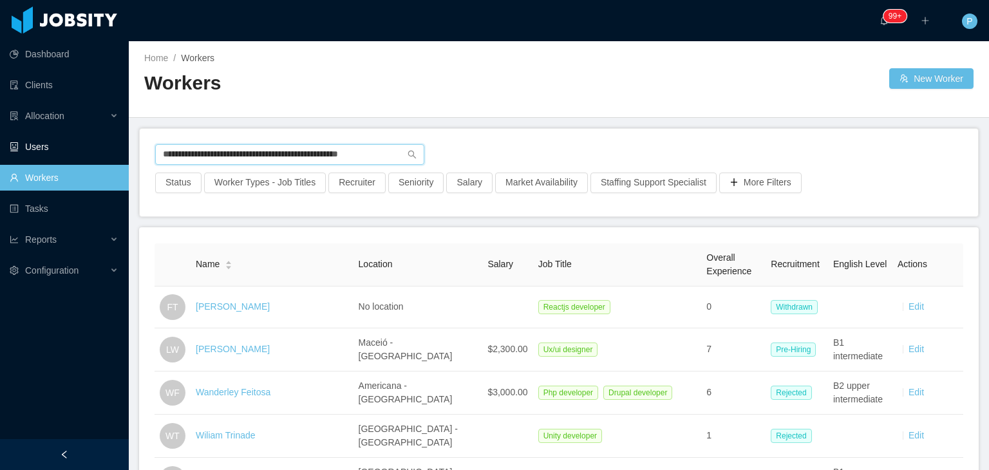
drag, startPoint x: 389, startPoint y: 147, endPoint x: 79, endPoint y: 147, distance: 309.6
click at [79, 147] on section "**********" at bounding box center [494, 235] width 989 height 470
paste input "text"
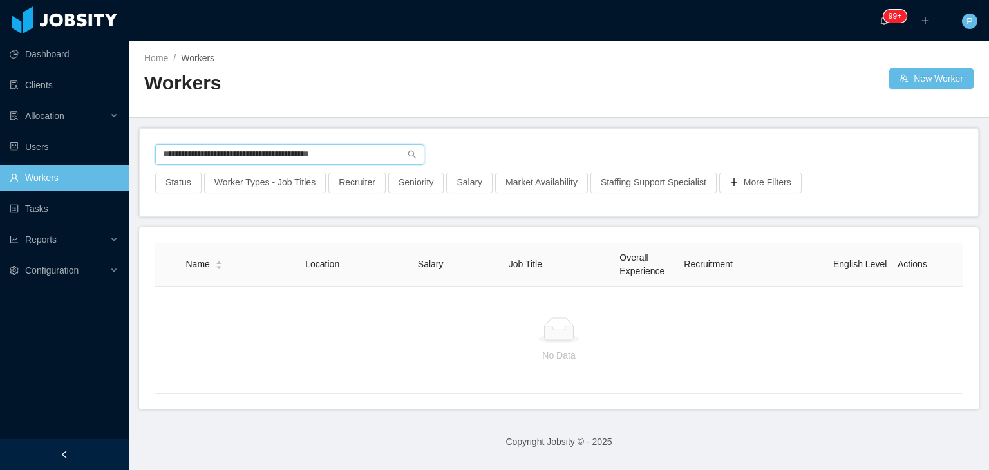
drag, startPoint x: 356, startPoint y: 161, endPoint x: 132, endPoint y: 147, distance: 224.4
click at [132, 147] on main "**********" at bounding box center [559, 255] width 860 height 429
paste input "text"
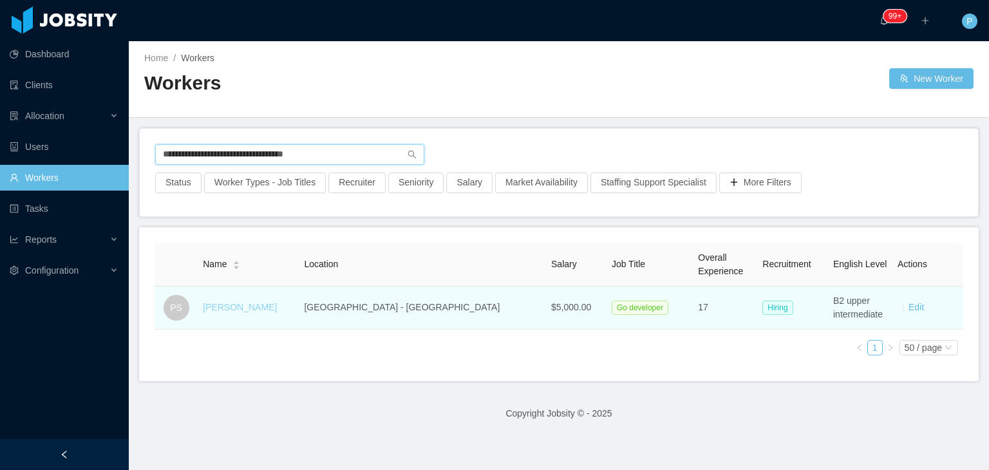
type input "**********"
click at [252, 304] on link "Pedro Savelis" at bounding box center [240, 307] width 74 height 10
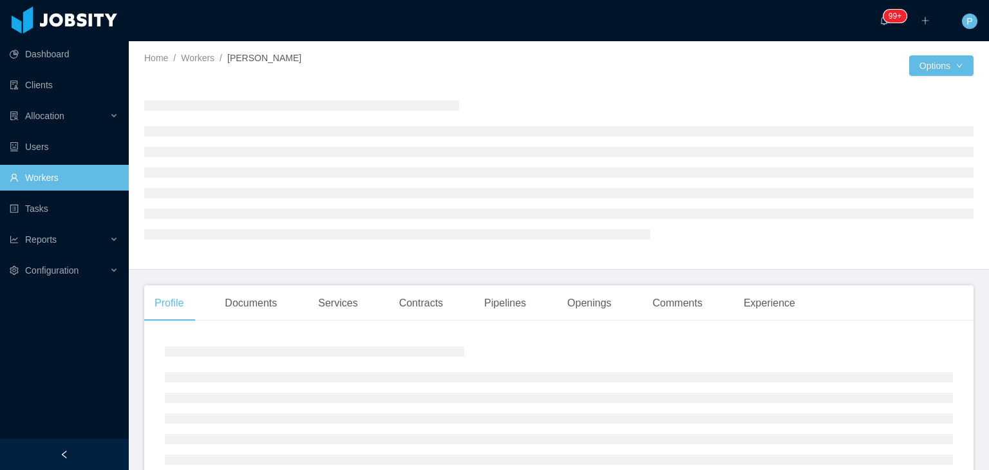
click at [470, 91] on div at bounding box center [558, 169] width 829 height 158
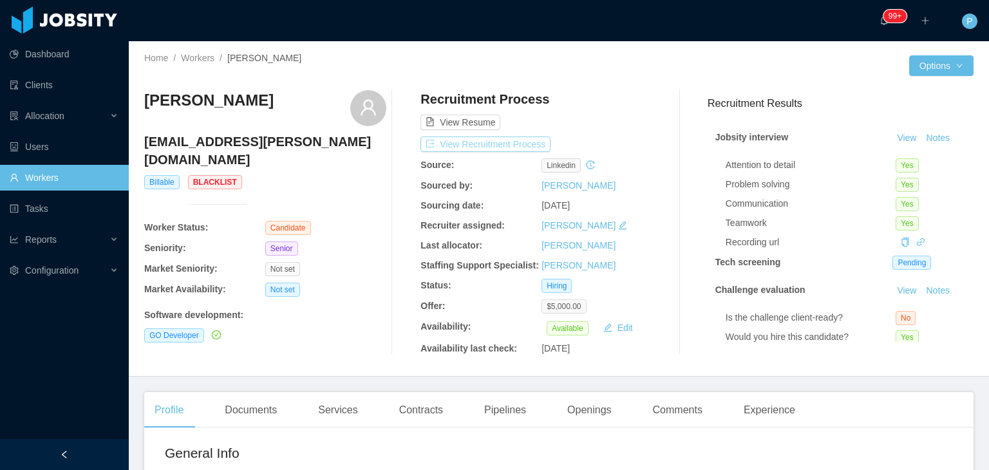
click at [525, 140] on button "View Recruitment Process" at bounding box center [485, 143] width 130 height 15
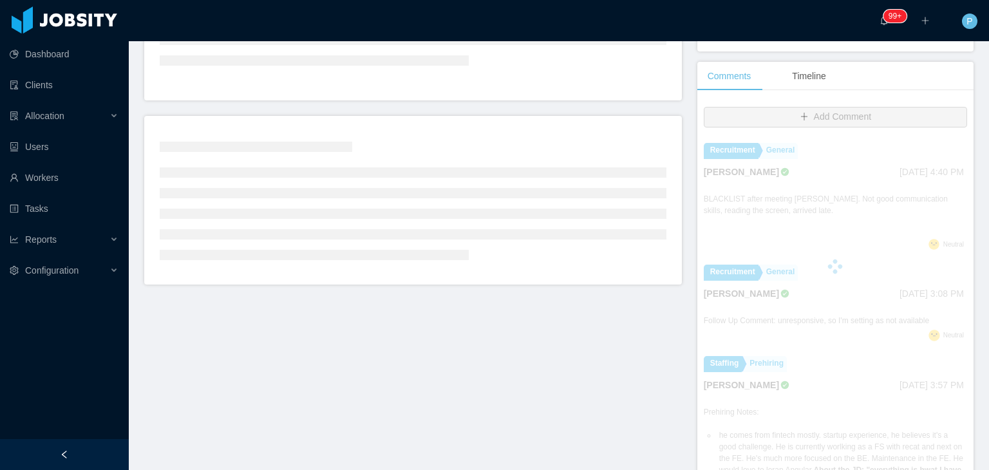
scroll to position [259, 0]
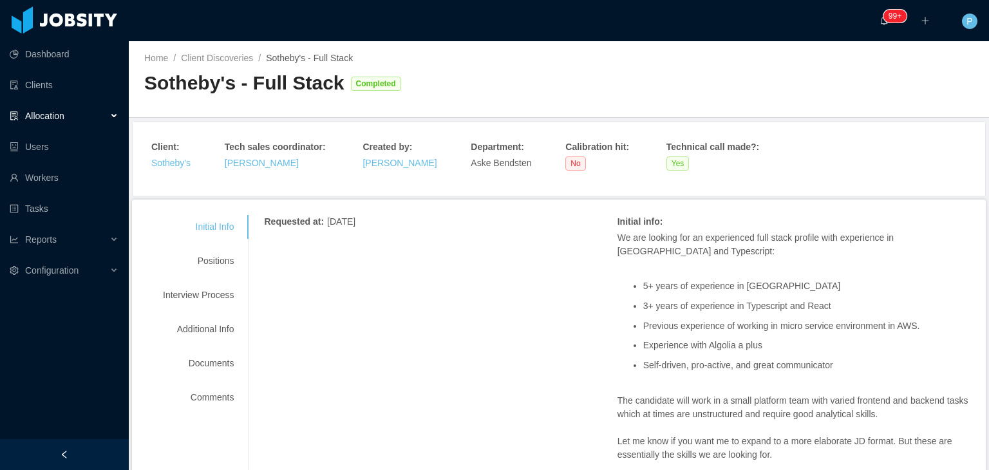
click at [507, 298] on div "Requested at : [DATE] Initial info : We are looking for an experienced full sta…" at bounding box center [617, 474] width 706 height 519
click at [202, 297] on div "Interview Process" at bounding box center [198, 295] width 102 height 24
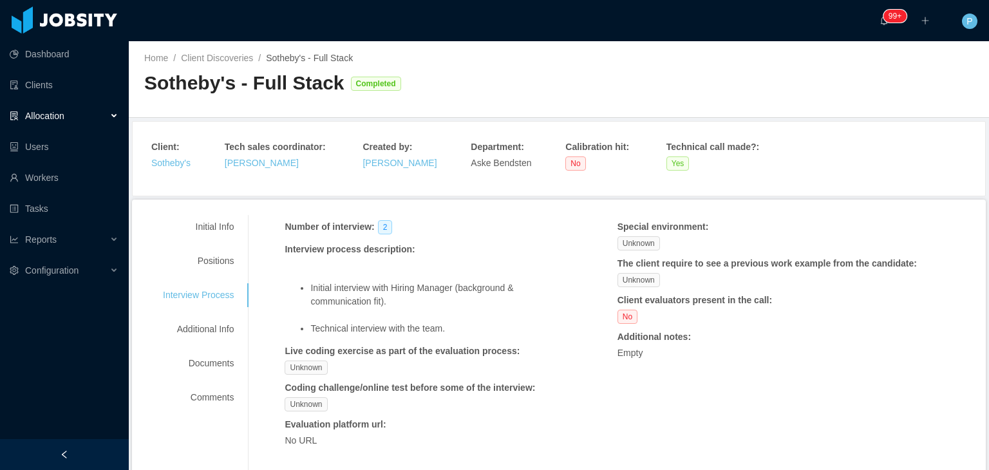
click at [218, 213] on div "Initial Info Positions Interview Process Additional Info Documents Comments Req…" at bounding box center [559, 345] width 854 height 290
click at [221, 225] on div "Initial Info" at bounding box center [198, 227] width 102 height 24
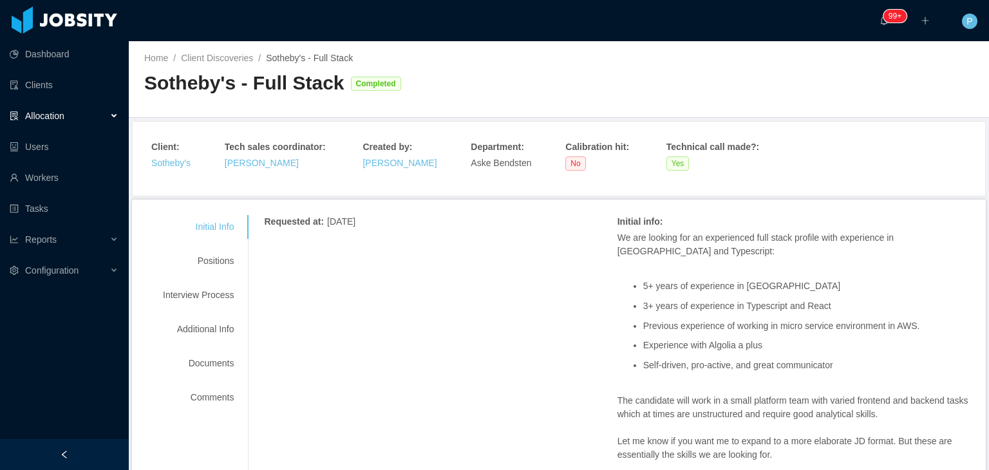
click at [421, 266] on div "Requested at : [DATE] Initial info : We are looking for an experienced full sta…" at bounding box center [617, 474] width 706 height 519
click at [173, 164] on link "Sotheby's" at bounding box center [170, 163] width 39 height 10
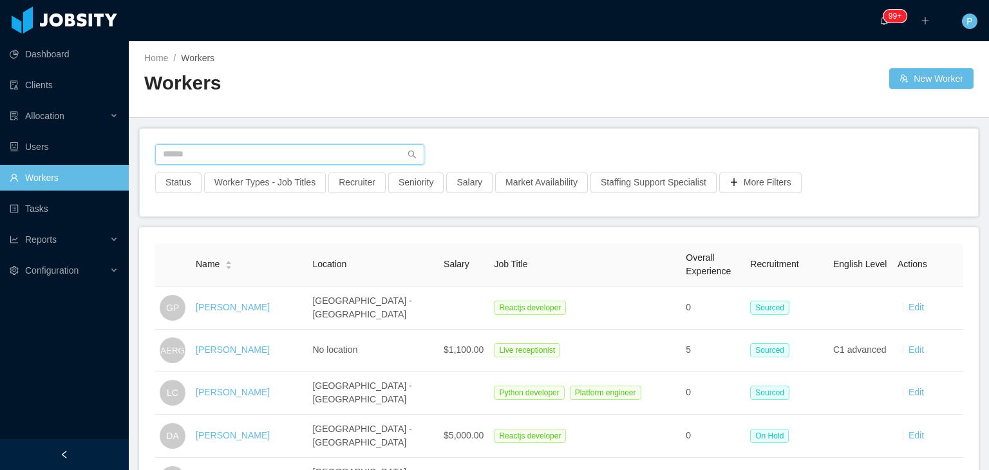
click at [309, 160] on input "text" at bounding box center [289, 154] width 269 height 21
paste input "**********"
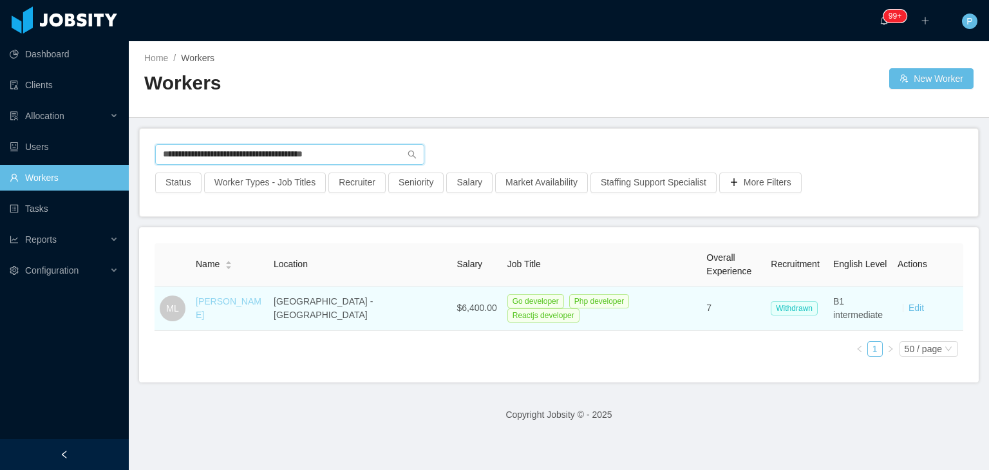
type input "**********"
click at [245, 304] on link "Massimo Ludeña" at bounding box center [229, 308] width 66 height 24
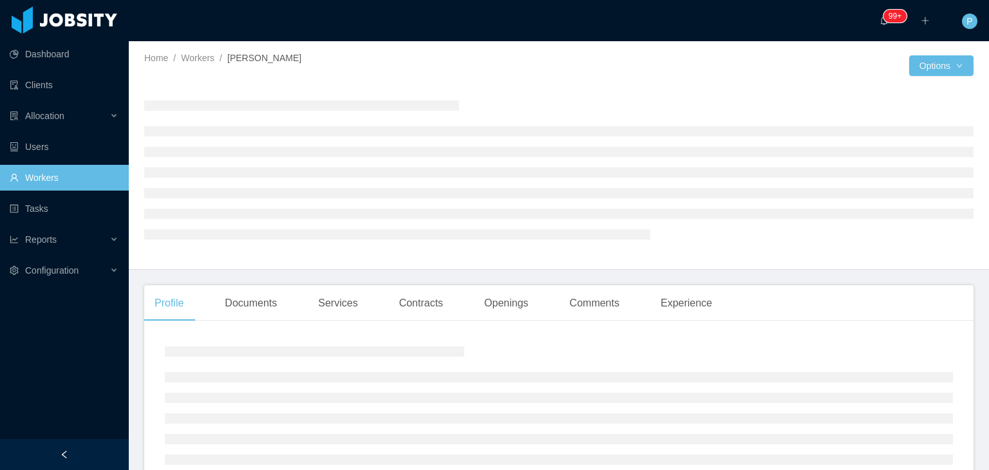
click at [588, 62] on div at bounding box center [734, 65] width 350 height 21
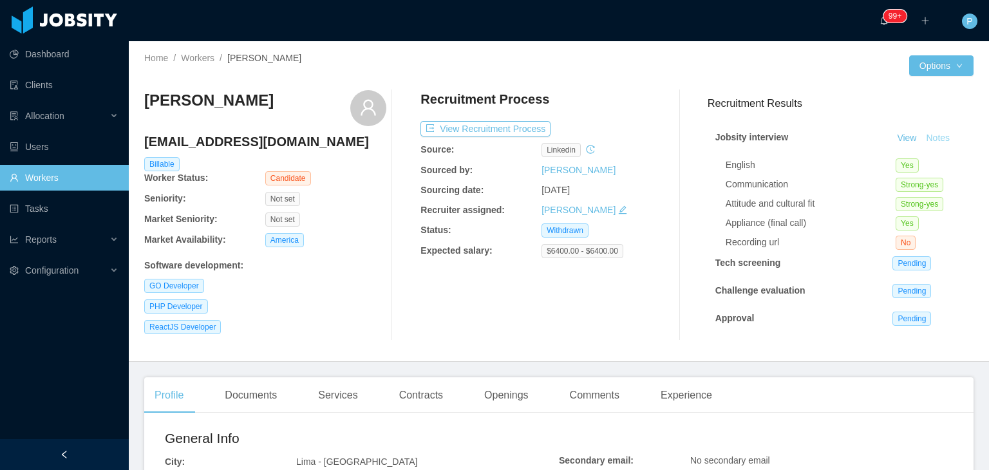
click at [921, 138] on button "Notes" at bounding box center [938, 138] width 34 height 15
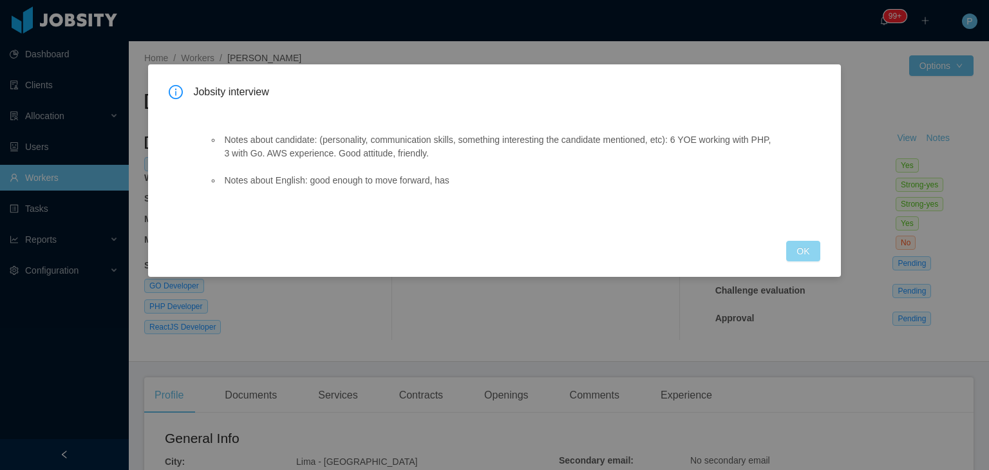
click at [798, 248] on button "OK" at bounding box center [802, 251] width 33 height 21
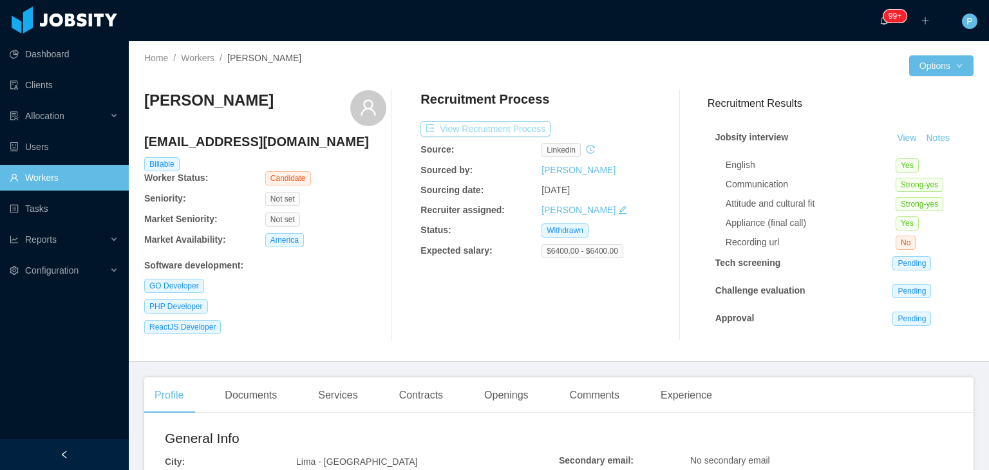
click at [528, 128] on button "View Recruitment Process" at bounding box center [485, 128] width 130 height 15
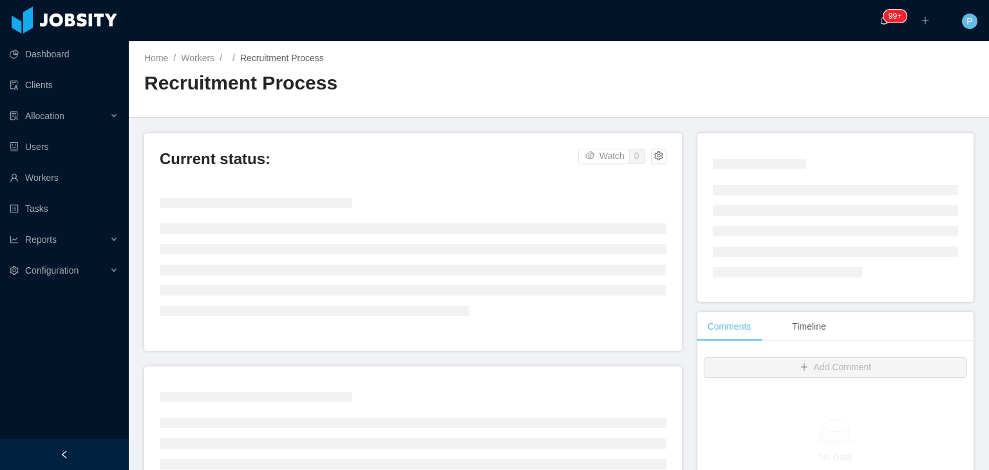
click at [584, 91] on div "Home / Workers / / Recruitment Process / Recruitment Process" at bounding box center [559, 79] width 860 height 77
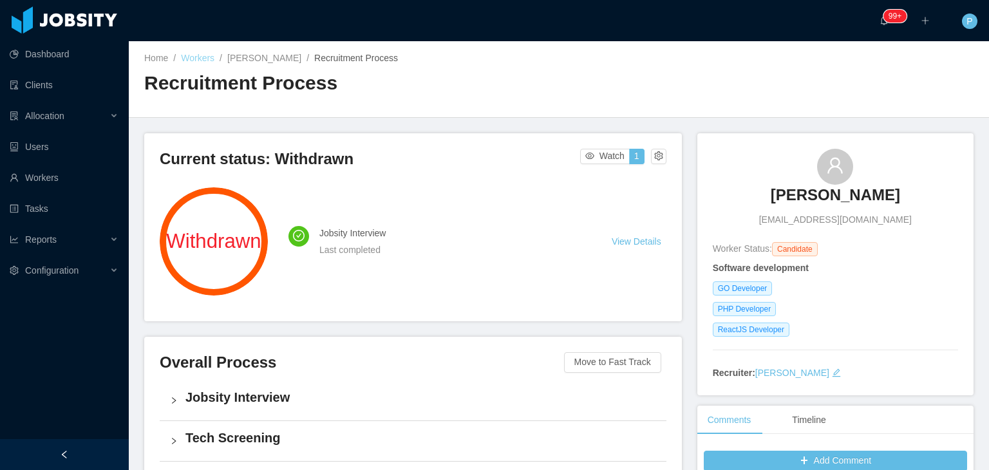
click at [209, 59] on link "Workers" at bounding box center [197, 58] width 33 height 10
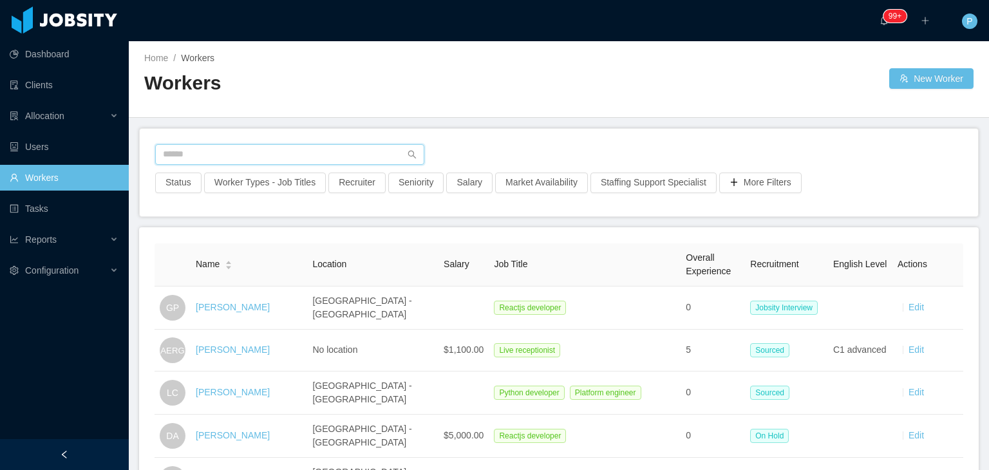
click at [283, 147] on input "text" at bounding box center [289, 154] width 269 height 21
paste input "**********"
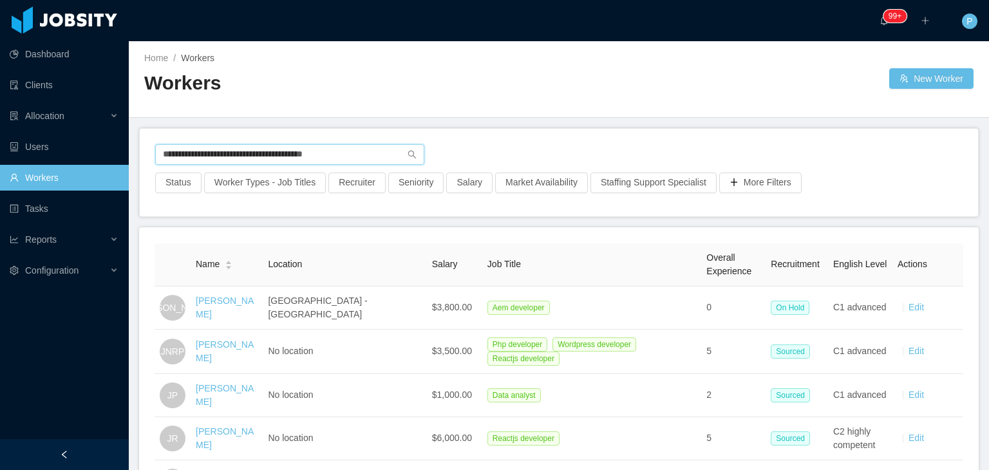
drag, startPoint x: 341, startPoint y: 150, endPoint x: 174, endPoint y: 145, distance: 166.8
click at [174, 145] on input "**********" at bounding box center [289, 154] width 269 height 21
type input "*"
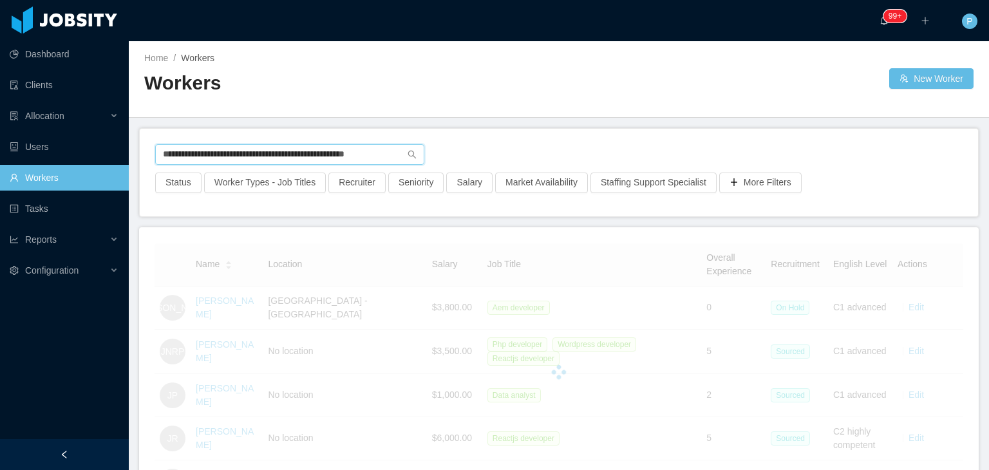
scroll to position [0, 1]
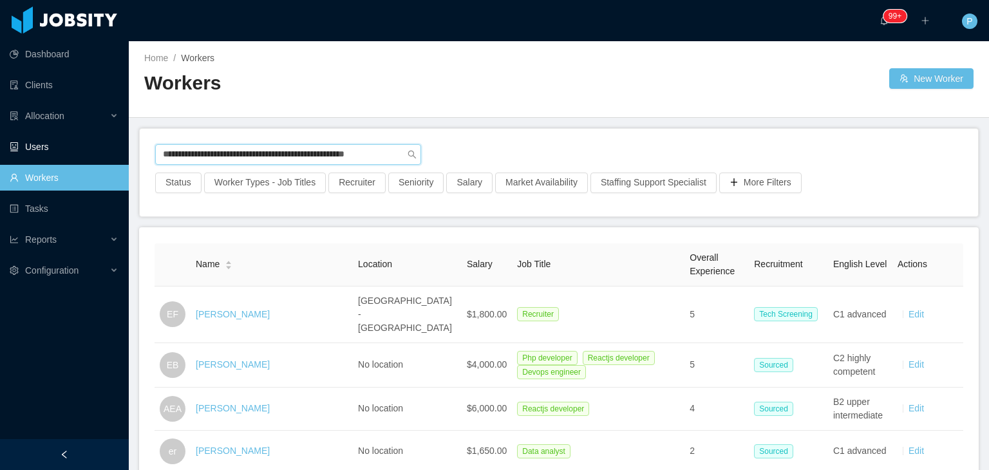
drag, startPoint x: 355, startPoint y: 155, endPoint x: 105, endPoint y: 142, distance: 250.8
click at [105, 142] on section "**********" at bounding box center [494, 235] width 989 height 470
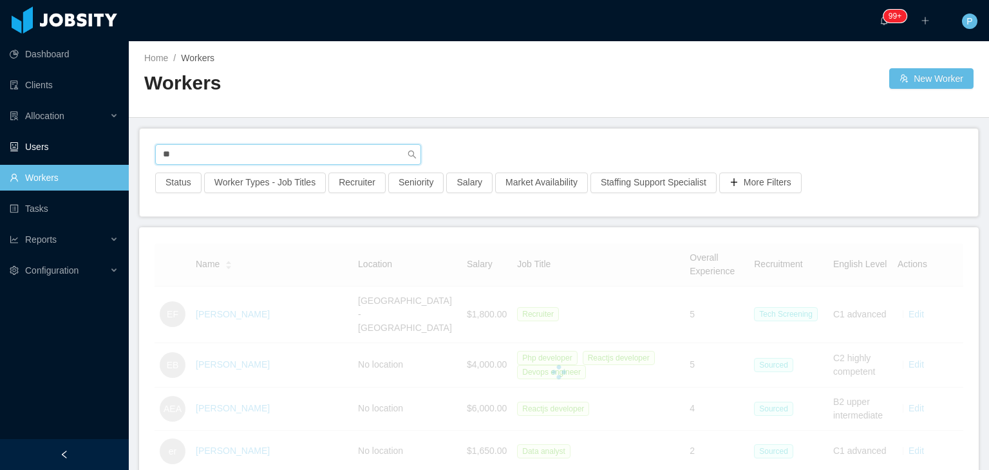
type input "*"
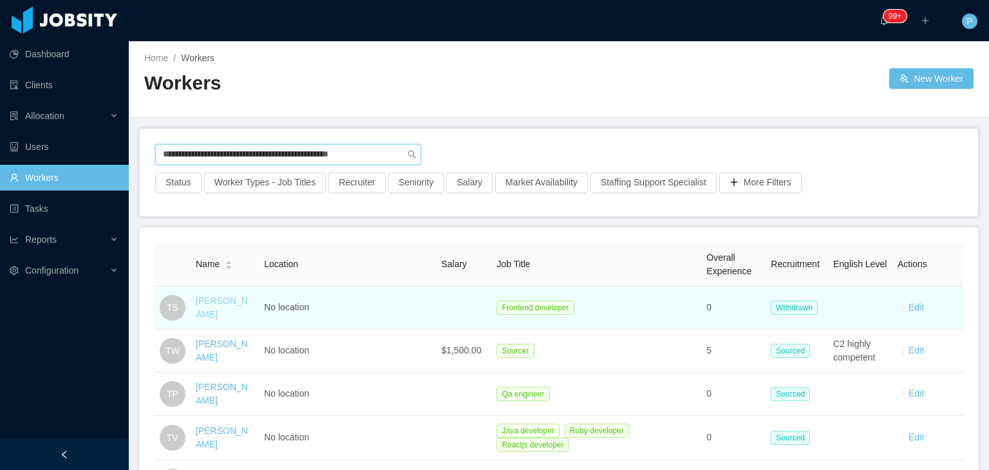
type input "**********"
click at [220, 310] on link "Tobias Souza" at bounding box center [222, 307] width 52 height 24
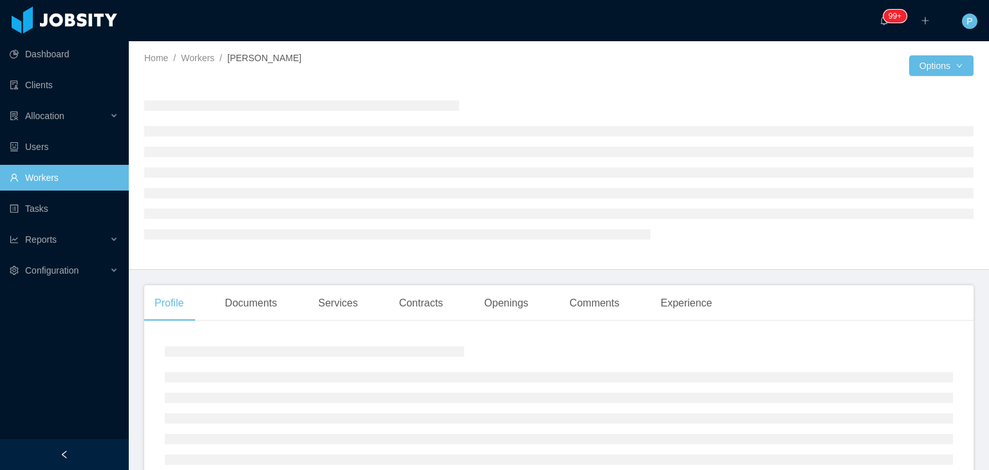
click at [552, 92] on div at bounding box center [558, 169] width 829 height 158
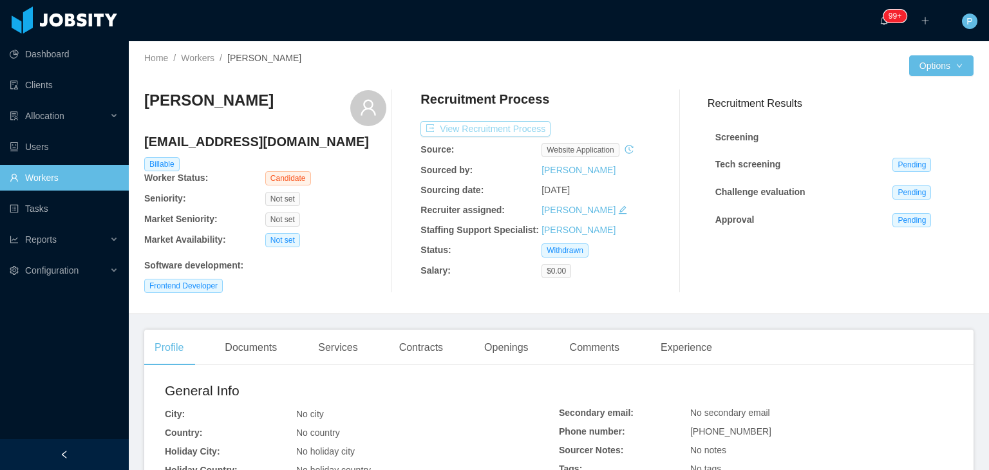
click at [502, 127] on button "View Recruitment Process" at bounding box center [485, 128] width 130 height 15
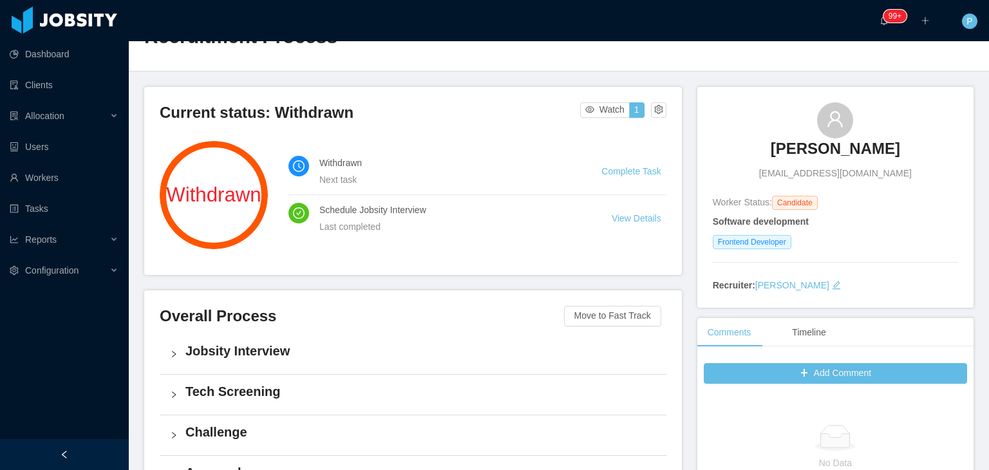
scroll to position [44, 0]
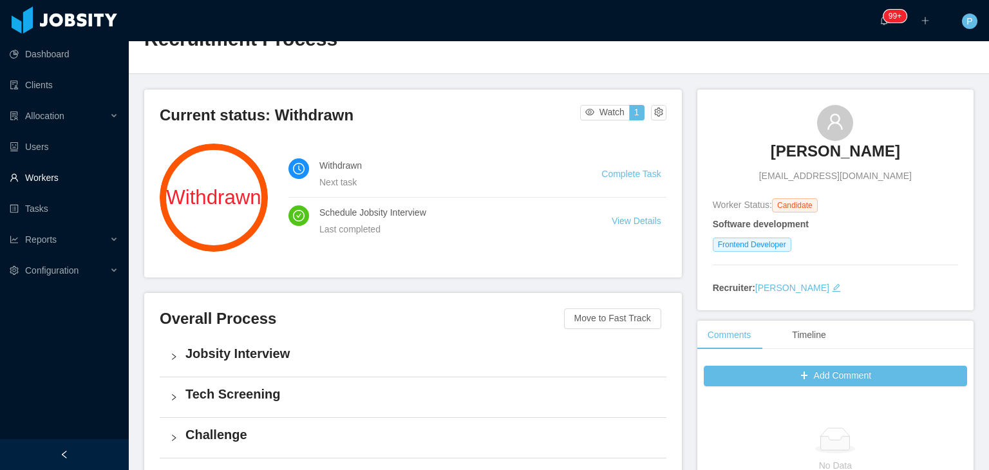
click at [60, 177] on link "Workers" at bounding box center [64, 178] width 109 height 26
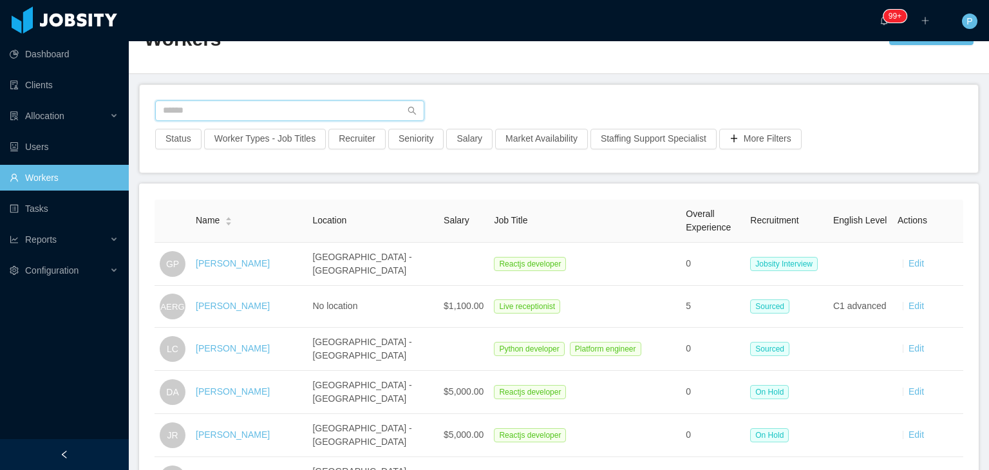
click at [324, 107] on input "text" at bounding box center [289, 110] width 269 height 21
paste input "**********"
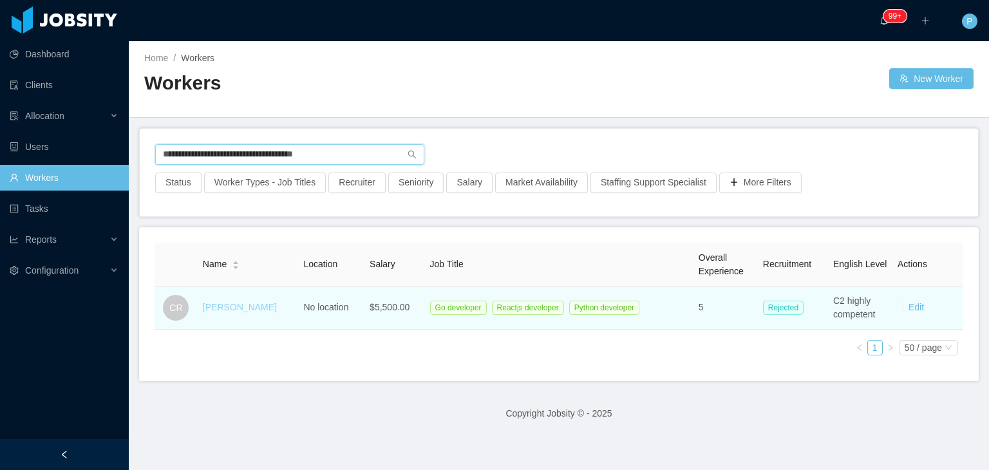
type input "**********"
click at [230, 304] on link "Chris Ramón" at bounding box center [240, 307] width 74 height 10
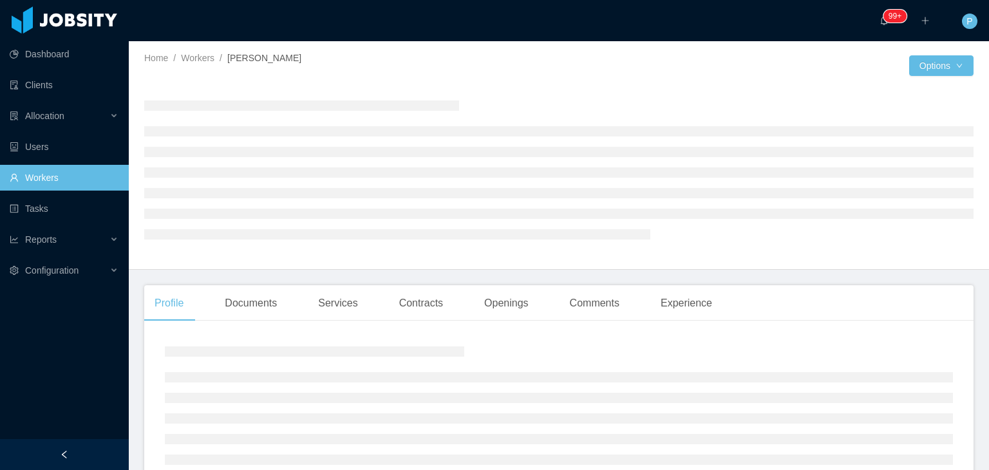
click at [568, 107] on div at bounding box center [558, 169] width 829 height 158
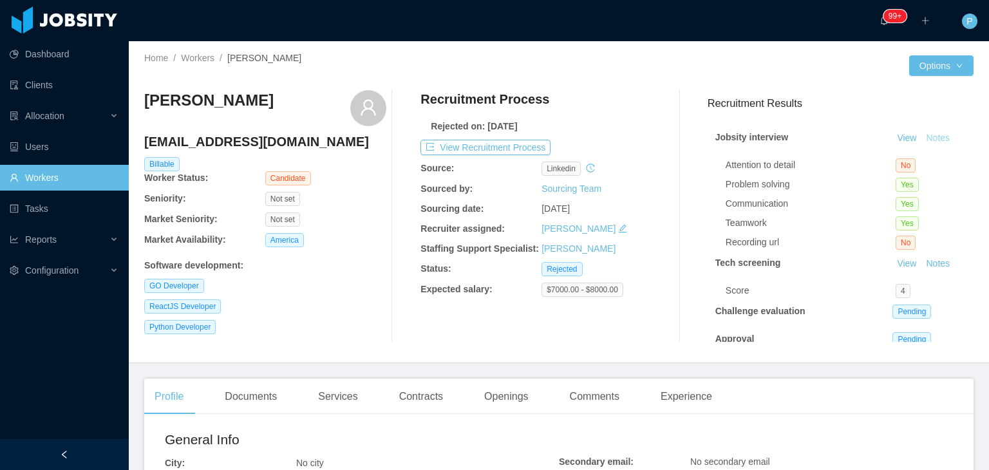
click at [921, 138] on button "Notes" at bounding box center [938, 138] width 34 height 15
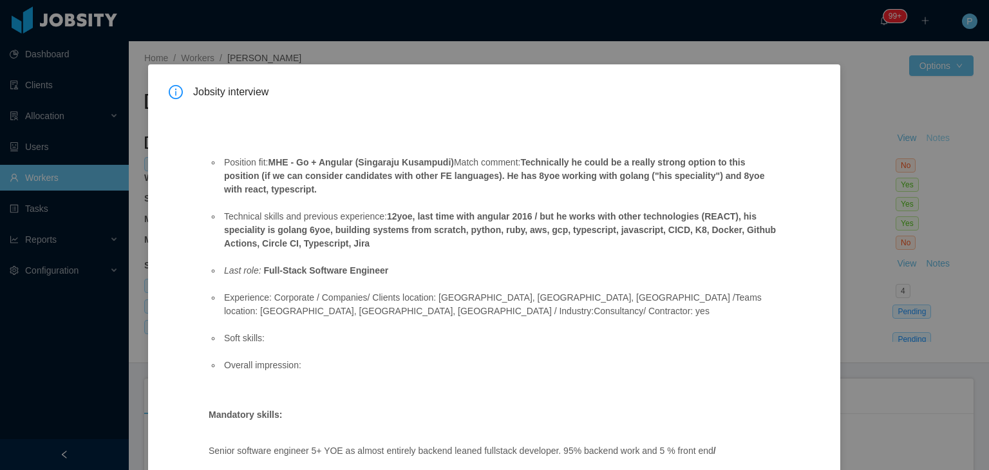
scroll to position [474, 0]
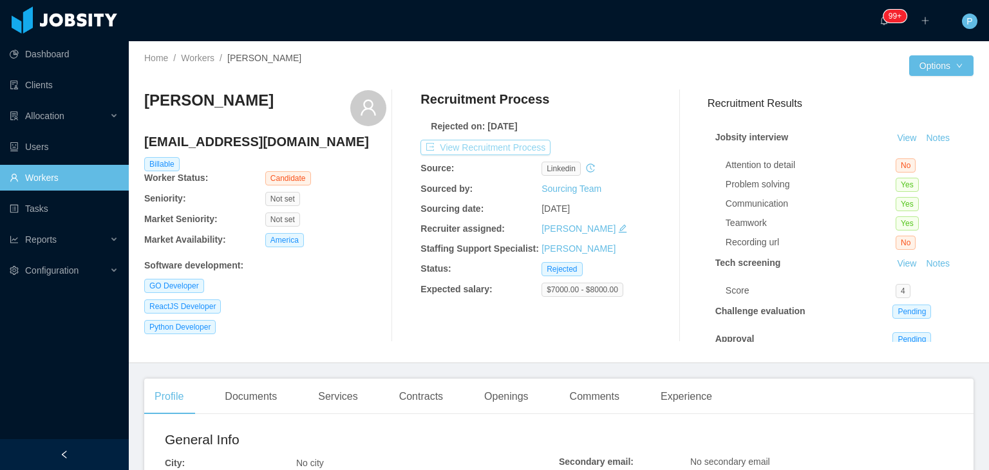
click at [522, 148] on button "View Recruitment Process" at bounding box center [485, 147] width 130 height 15
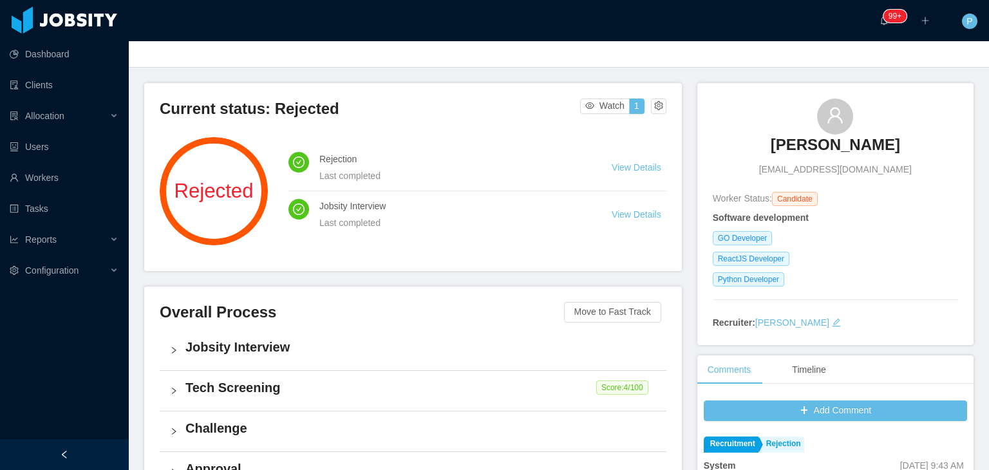
scroll to position [10, 0]
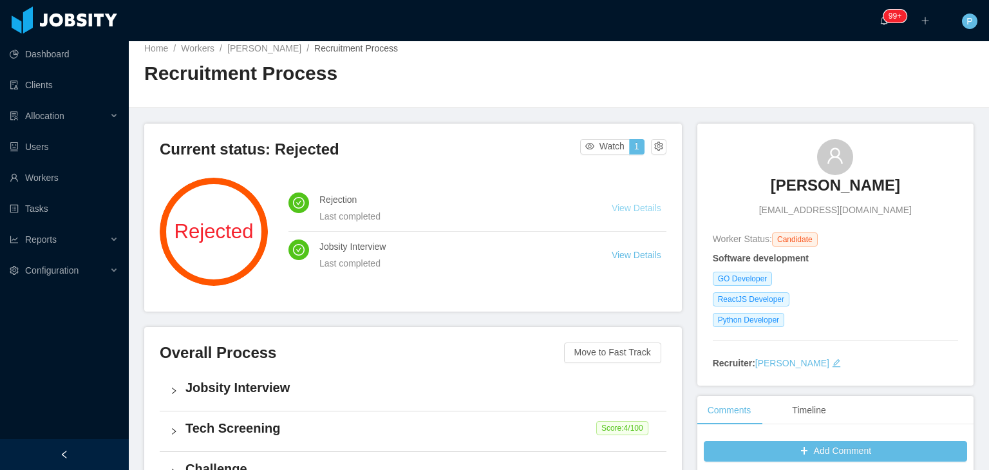
click at [640, 207] on link "View Details" at bounding box center [637, 208] width 50 height 10
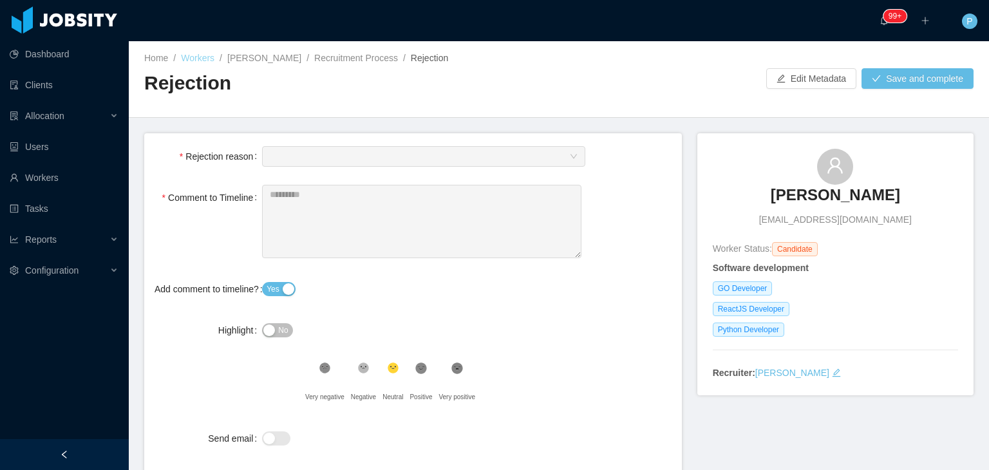
click at [207, 54] on link "Workers" at bounding box center [197, 58] width 33 height 10
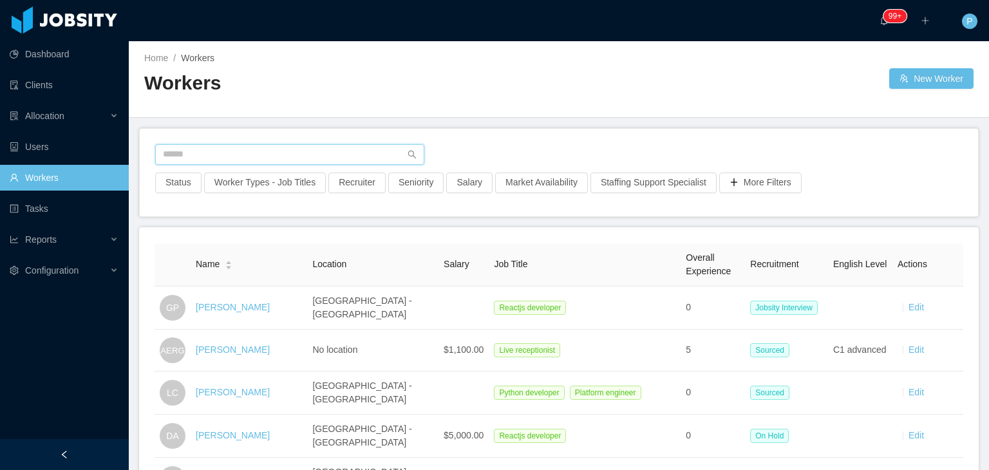
click at [335, 150] on input "text" at bounding box center [289, 154] width 269 height 21
paste input "**********"
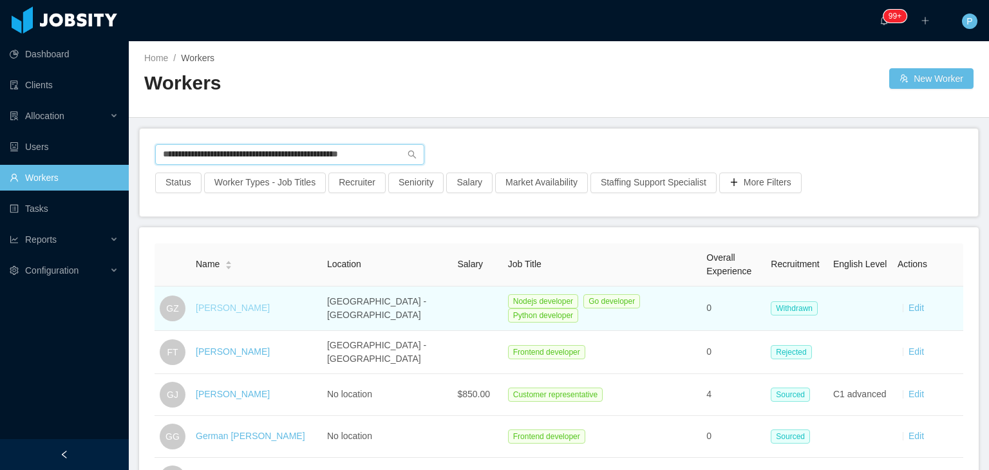
type input "**********"
click at [236, 307] on link "German Zapata" at bounding box center [233, 308] width 74 height 10
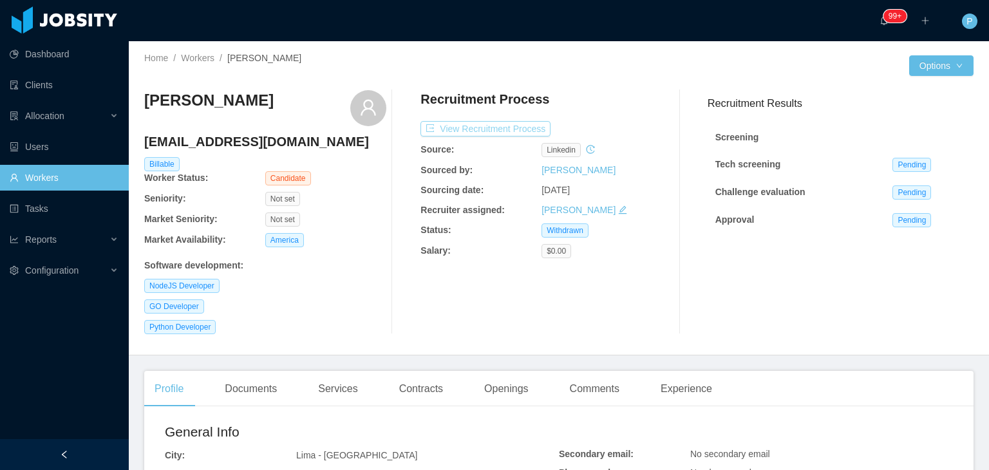
click at [510, 135] on button "View Recruitment Process" at bounding box center [485, 128] width 130 height 15
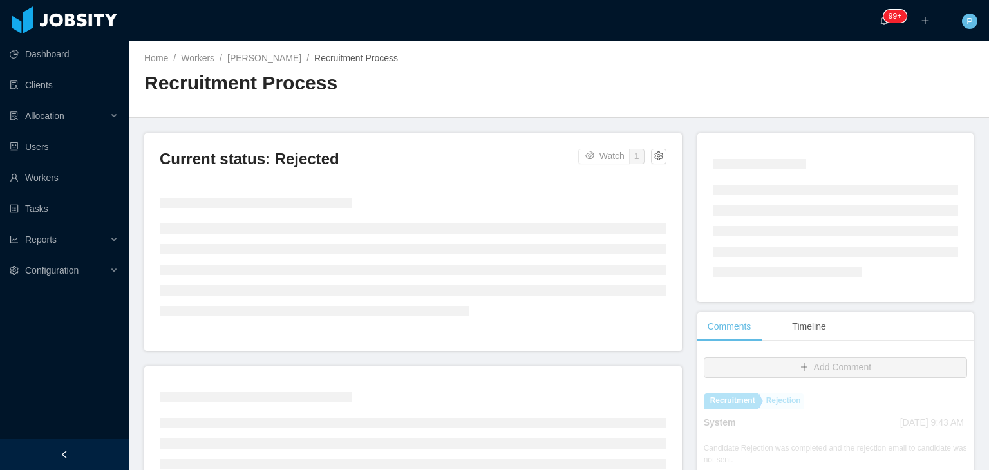
click at [599, 93] on div "Home / Workers / Chris Ramón / Recruitment Process / Recruitment Process" at bounding box center [559, 79] width 860 height 77
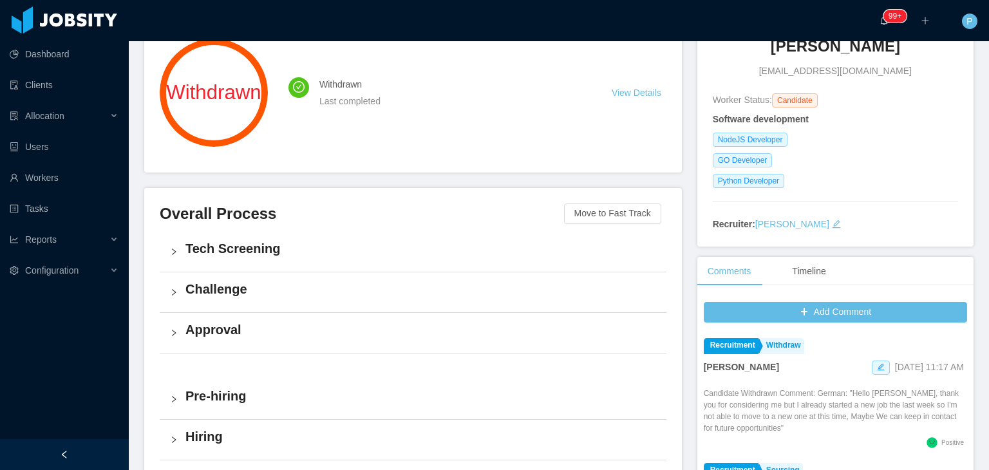
scroll to position [154, 0]
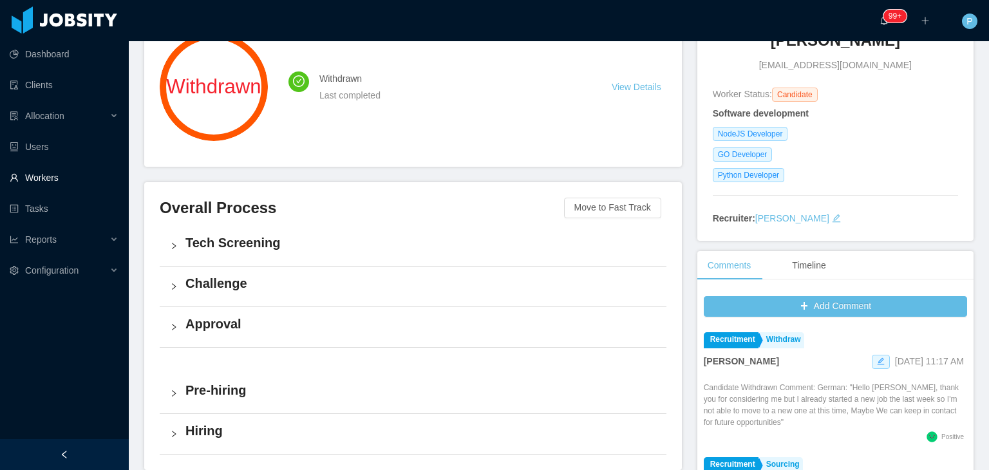
click at [75, 176] on link "Workers" at bounding box center [64, 178] width 109 height 26
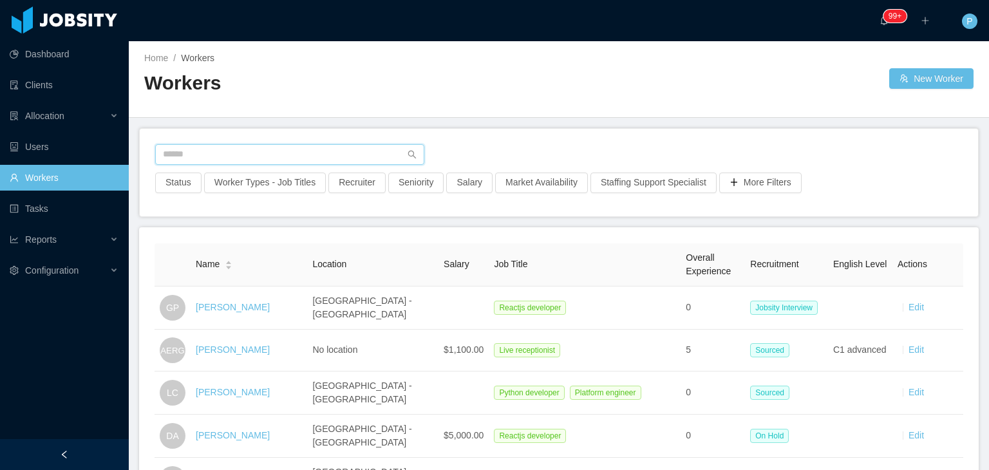
click at [360, 160] on input "text" at bounding box center [289, 154] width 269 height 21
paste input "**********"
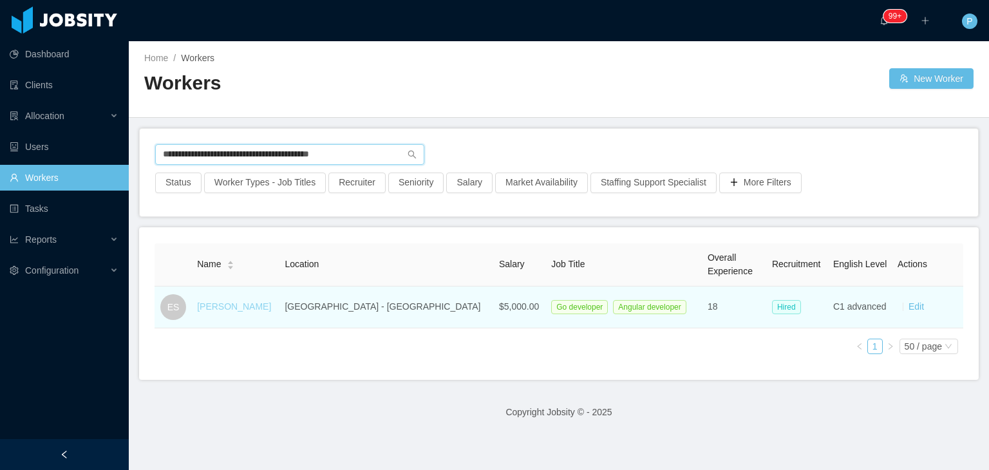
type input "**********"
click at [256, 304] on link "Eduardo Sirangelo" at bounding box center [234, 306] width 74 height 10
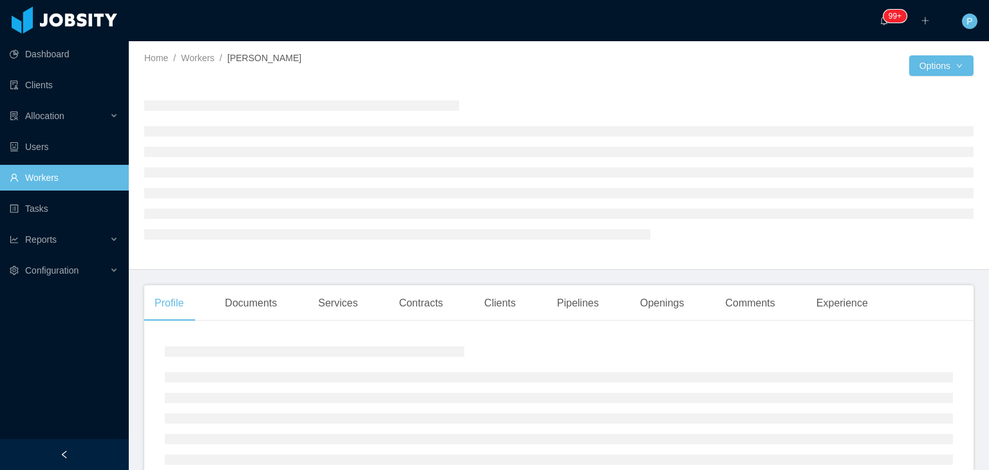
click at [579, 96] on div at bounding box center [558, 169] width 829 height 158
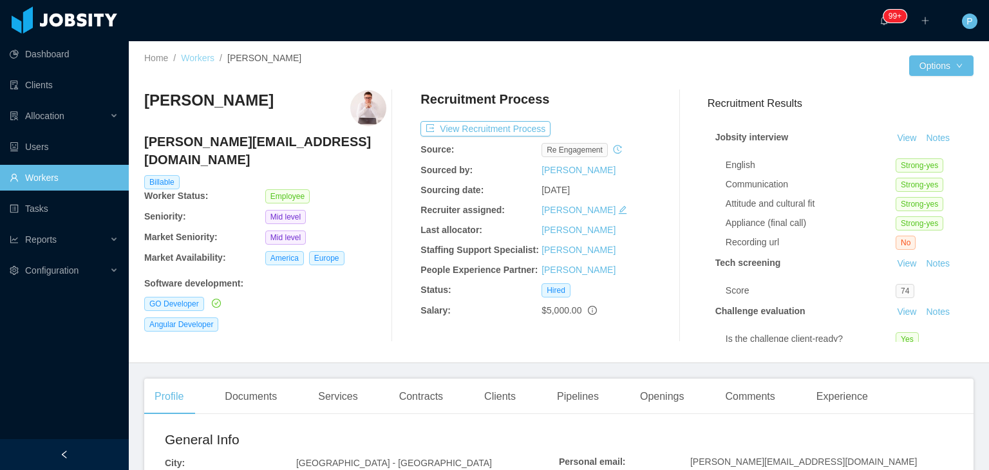
click at [197, 62] on link "Workers" at bounding box center [197, 58] width 33 height 10
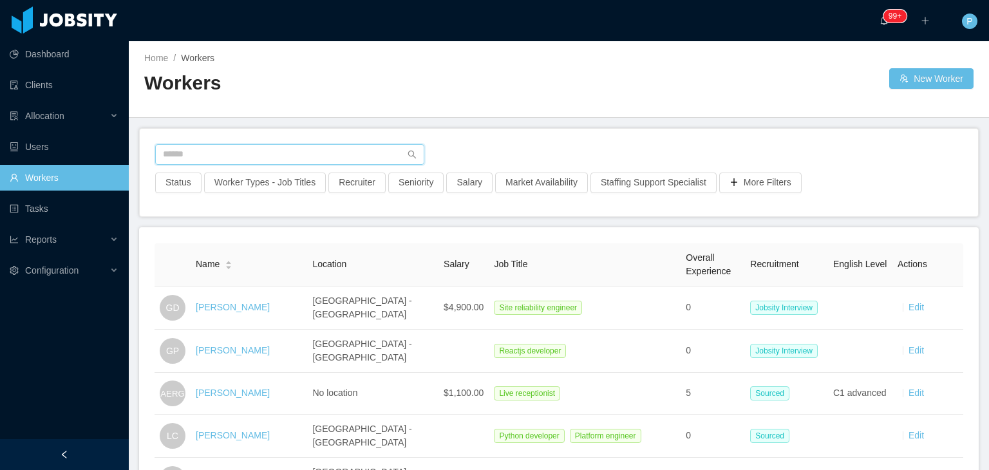
click at [306, 154] on input "text" at bounding box center [289, 154] width 269 height 21
paste input "**********"
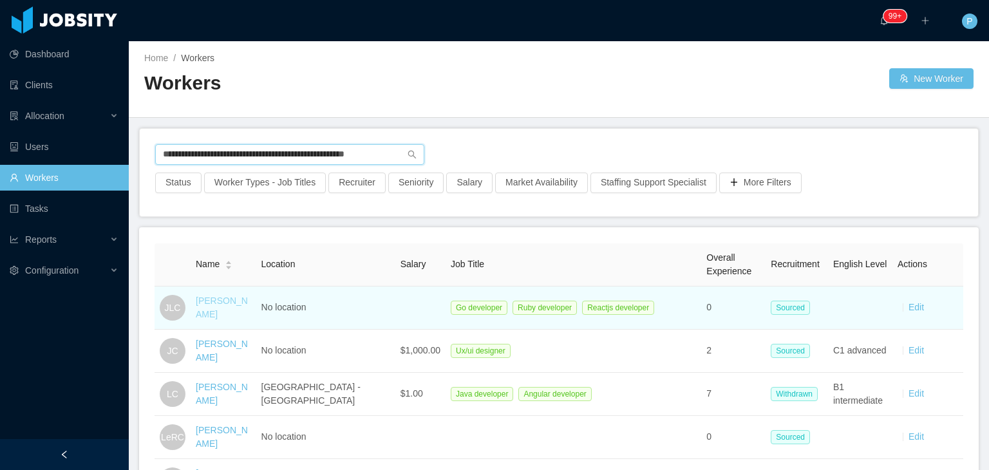
type input "**********"
click at [248, 307] on link "Jorge Luis Cabrera" at bounding box center [222, 307] width 52 height 24
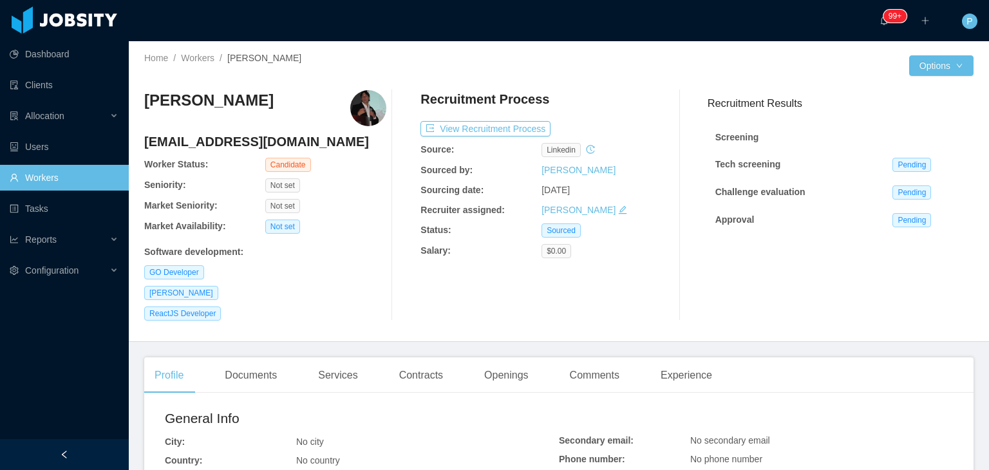
click at [626, 86] on div "Jorge Luis Cabrera ponsonio@gmail.com Worker Status: Candidate Seniority: Not s…" at bounding box center [558, 205] width 829 height 251
click at [197, 59] on link "Workers" at bounding box center [197, 58] width 33 height 10
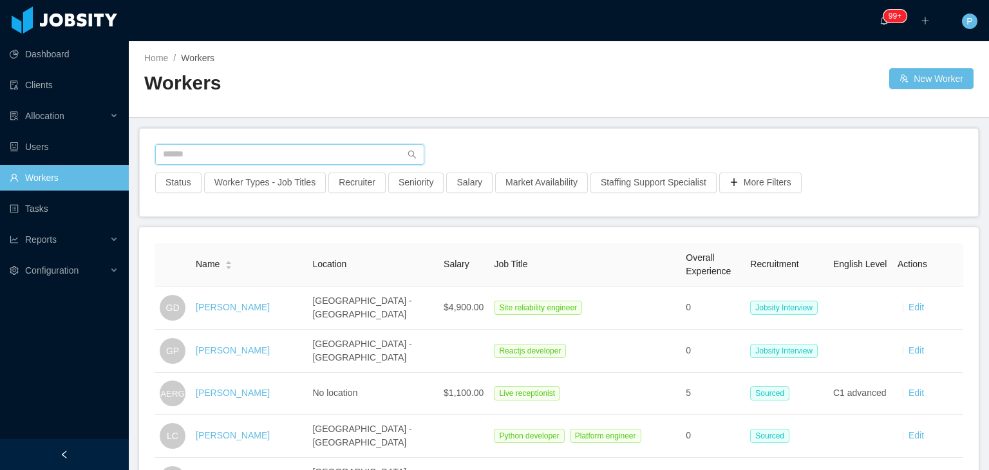
click at [348, 150] on input "text" at bounding box center [289, 154] width 269 height 21
paste input "**********"
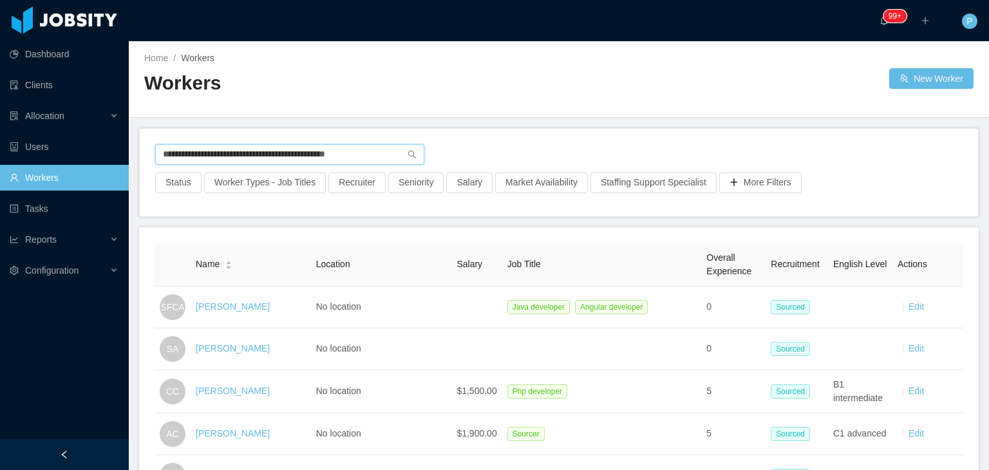
drag, startPoint x: 376, startPoint y: 149, endPoint x: 140, endPoint y: 161, distance: 235.9
click at [140, 161] on div "**********" at bounding box center [559, 173] width 838 height 88
paste input "text"
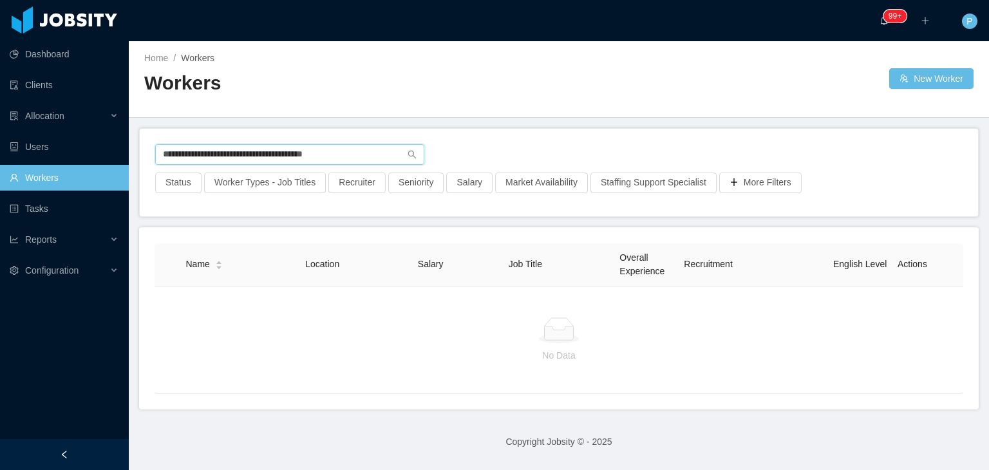
drag, startPoint x: 360, startPoint y: 156, endPoint x: 121, endPoint y: 169, distance: 239.8
click at [121, 169] on section "**********" at bounding box center [494, 235] width 989 height 470
paste input "text"
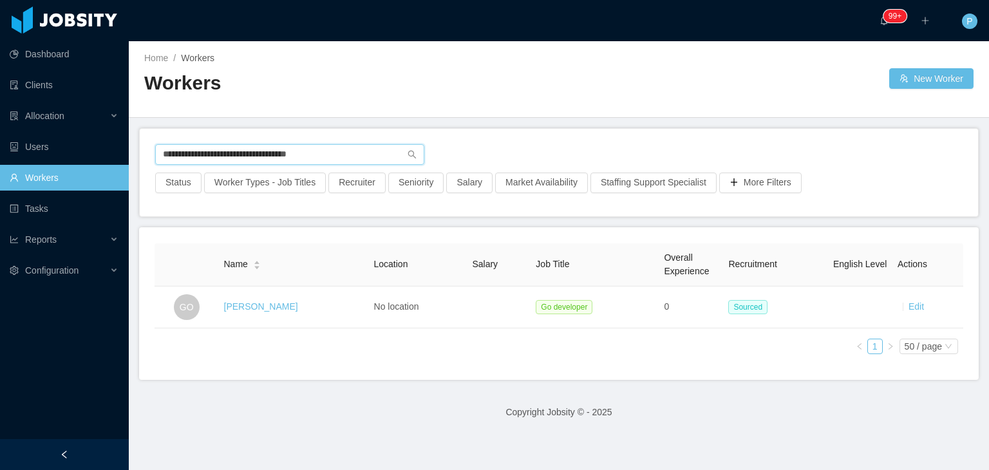
drag, startPoint x: 335, startPoint y: 150, endPoint x: 148, endPoint y: 138, distance: 187.1
click at [148, 138] on div "**********" at bounding box center [559, 173] width 838 height 88
paste input "**"
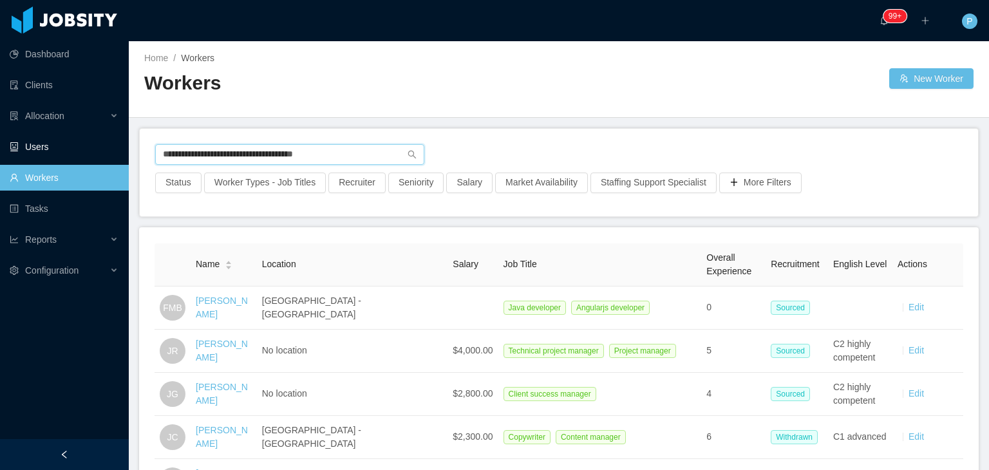
drag, startPoint x: 332, startPoint y: 156, endPoint x: 93, endPoint y: 145, distance: 239.0
click at [93, 145] on section "**********" at bounding box center [494, 235] width 989 height 470
paste input "text"
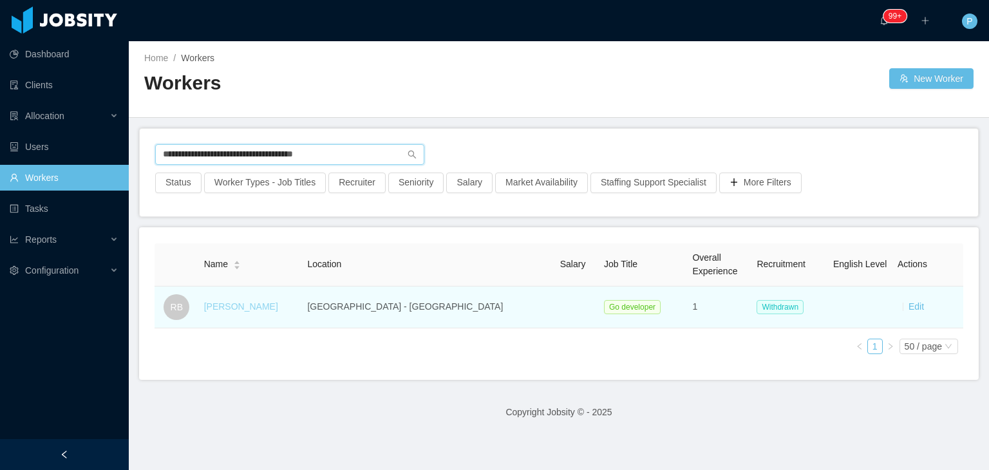
type input "**********"
click at [256, 303] on link "Rafael Breno" at bounding box center [241, 306] width 74 height 10
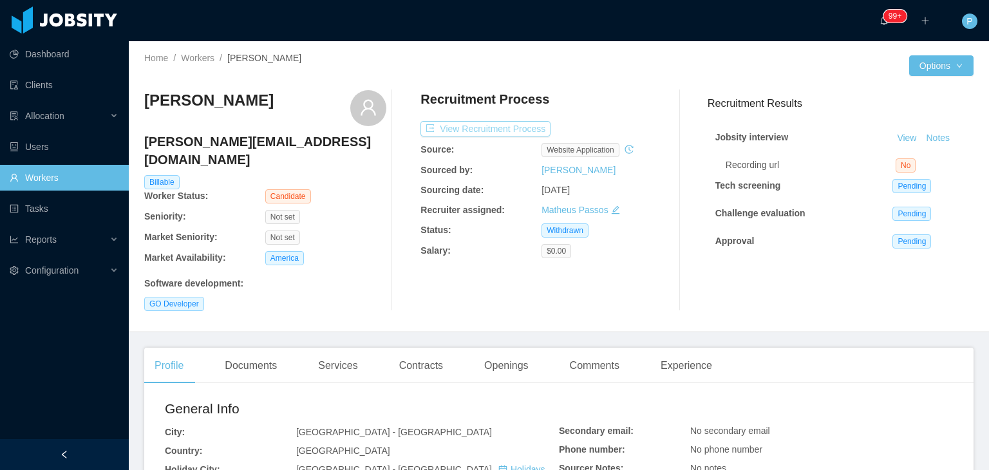
click at [503, 127] on button "View Recruitment Process" at bounding box center [485, 128] width 130 height 15
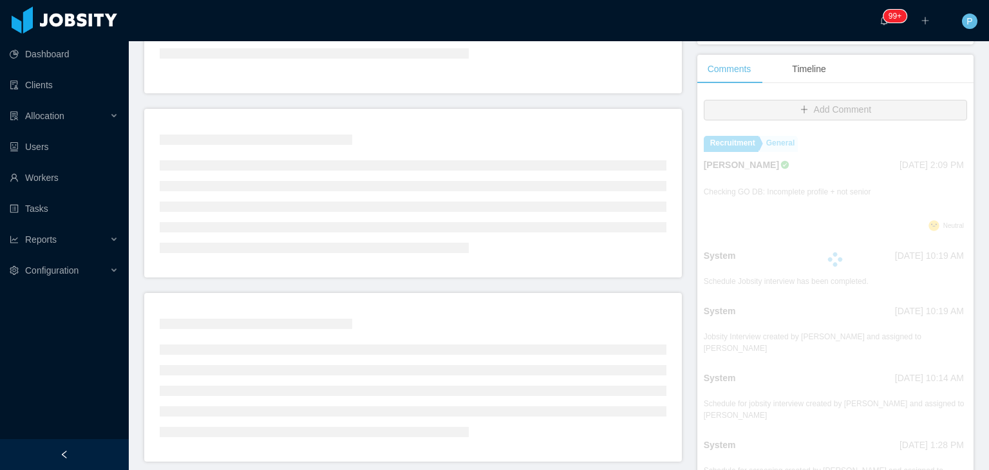
scroll to position [275, 0]
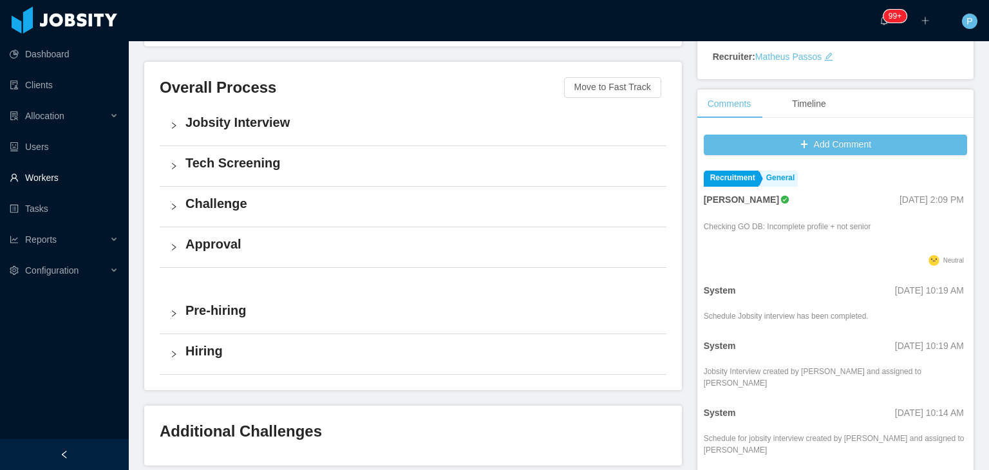
click at [59, 183] on link "Workers" at bounding box center [64, 178] width 109 height 26
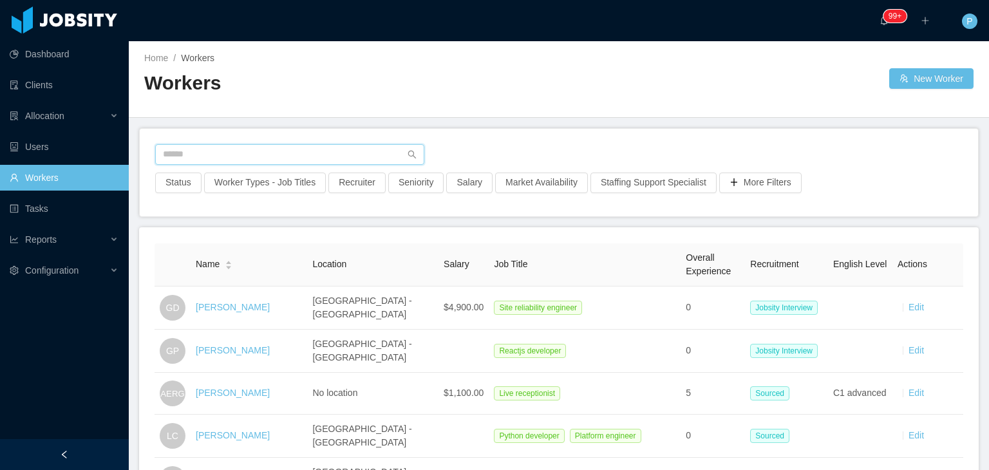
click at [357, 157] on input "text" at bounding box center [289, 154] width 269 height 21
paste input "**********"
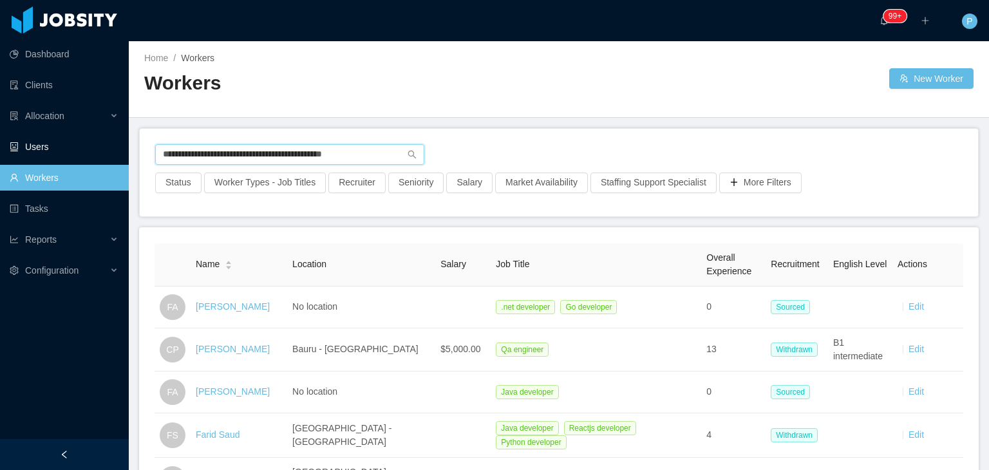
drag, startPoint x: 365, startPoint y: 150, endPoint x: 108, endPoint y: 134, distance: 257.3
click at [108, 134] on section "**********" at bounding box center [494, 235] width 989 height 470
paste input "text"
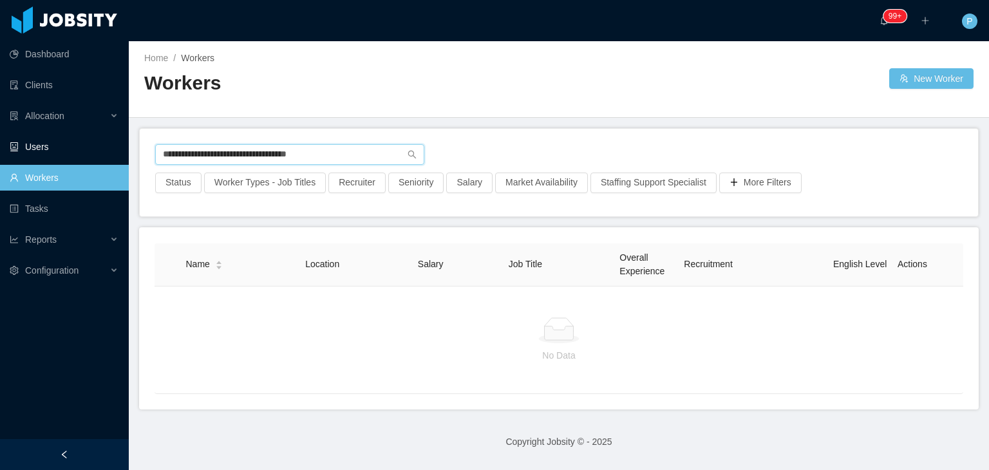
drag, startPoint x: 351, startPoint y: 145, endPoint x: 109, endPoint y: 138, distance: 241.5
click at [109, 138] on section "**********" at bounding box center [494, 235] width 989 height 470
paste input "**********"
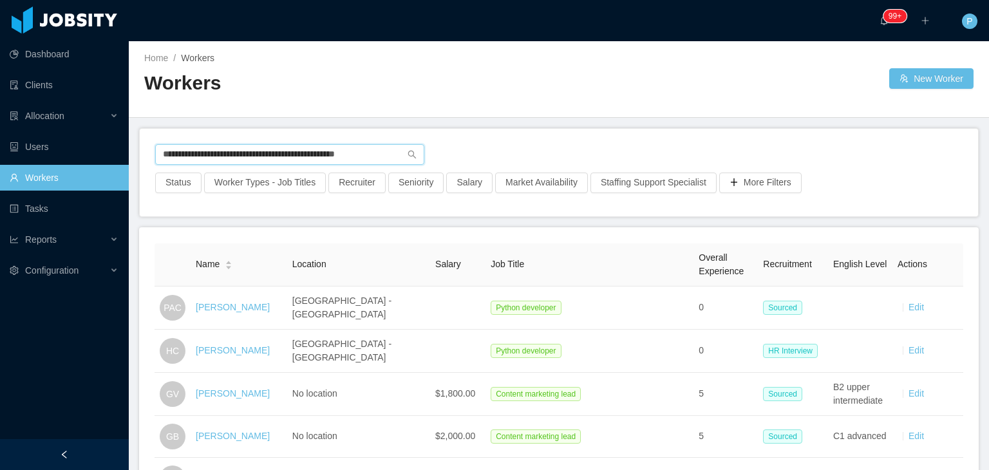
drag, startPoint x: 389, startPoint y: 158, endPoint x: 132, endPoint y: 144, distance: 257.2
click at [132, 144] on main "**********" at bounding box center [559, 255] width 860 height 429
paste input "******"
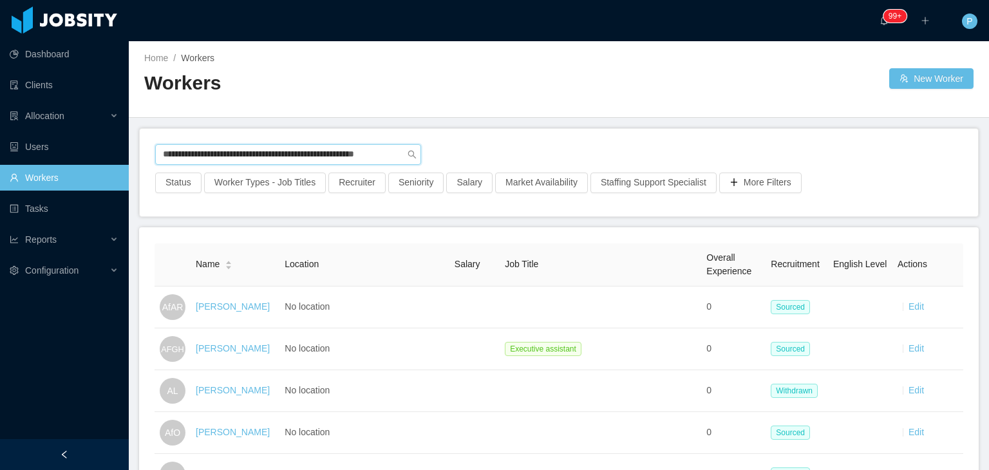
drag, startPoint x: 378, startPoint y: 149, endPoint x: 149, endPoint y: 146, distance: 229.2
click at [149, 146] on div "**********" at bounding box center [559, 173] width 838 height 88
type input "*"
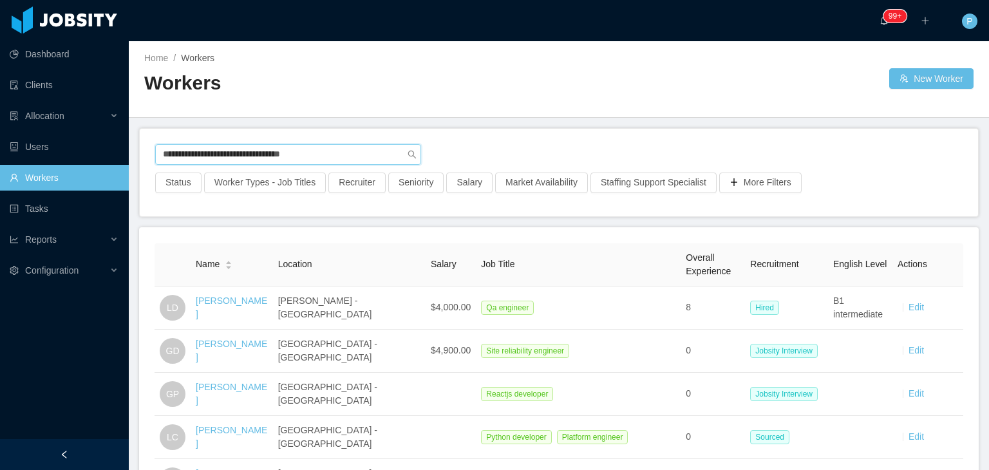
drag, startPoint x: 327, startPoint y: 155, endPoint x: 144, endPoint y: 140, distance: 183.5
click at [144, 140] on div "**********" at bounding box center [559, 173] width 838 height 88
paste input "text"
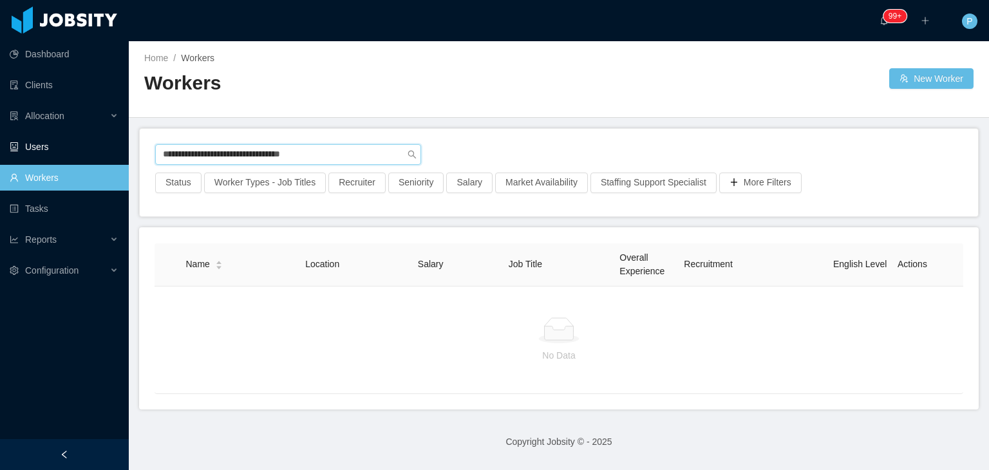
drag, startPoint x: 342, startPoint y: 163, endPoint x: 108, endPoint y: 154, distance: 234.5
click at [108, 154] on section "**********" at bounding box center [494, 235] width 989 height 470
paste input "*******"
drag, startPoint x: 353, startPoint y: 155, endPoint x: 98, endPoint y: 154, distance: 255.6
click at [98, 154] on section "**********" at bounding box center [494, 235] width 989 height 470
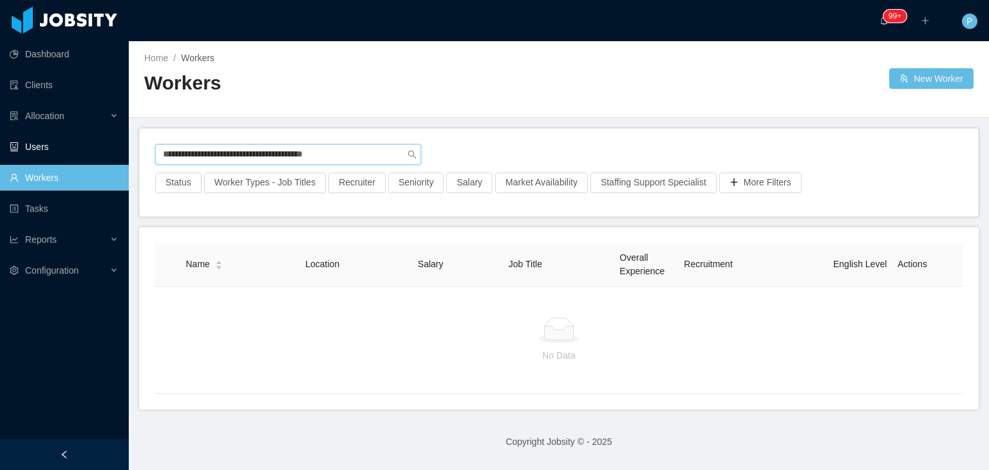
paste input "text"
drag, startPoint x: 342, startPoint y: 147, endPoint x: 118, endPoint y: 136, distance: 224.9
click at [118, 136] on section "**********" at bounding box center [494, 235] width 989 height 470
paste input "**********"
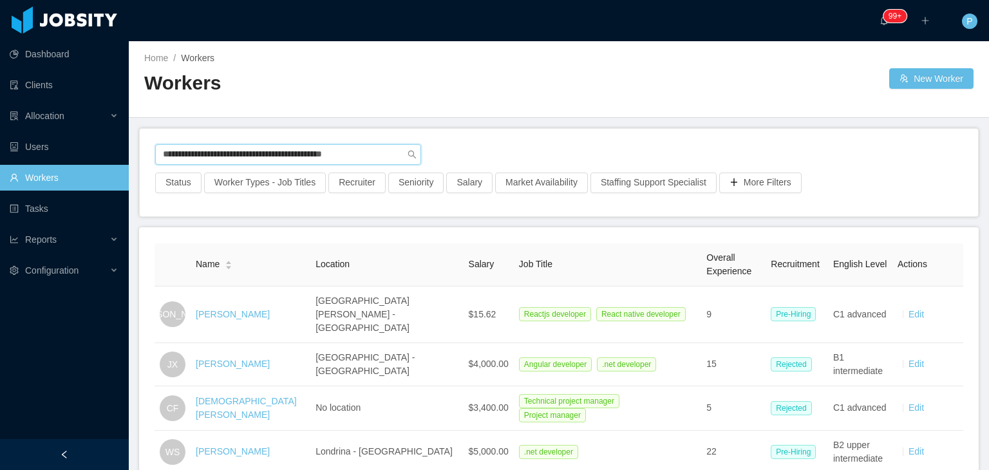
drag, startPoint x: 373, startPoint y: 150, endPoint x: 154, endPoint y: 145, distance: 218.3
click at [155, 145] on input "**********" at bounding box center [288, 154] width 266 height 21
paste input "text"
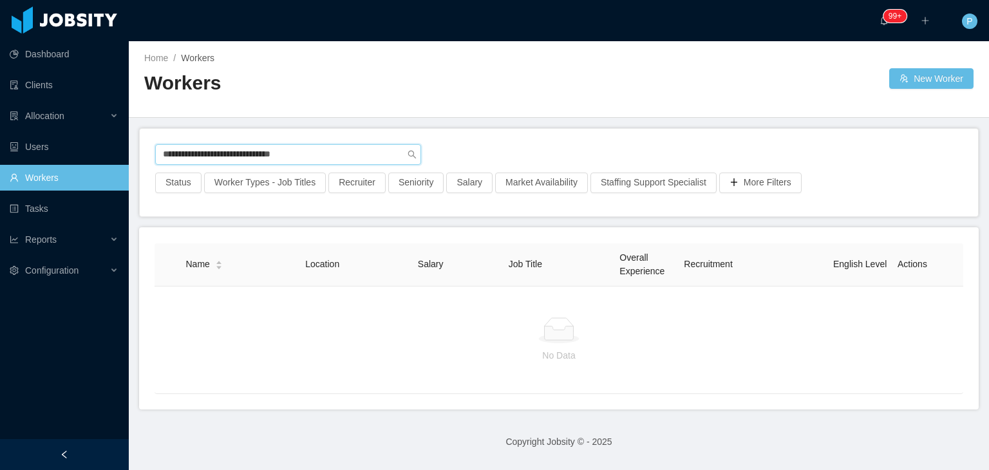
type input "**********"
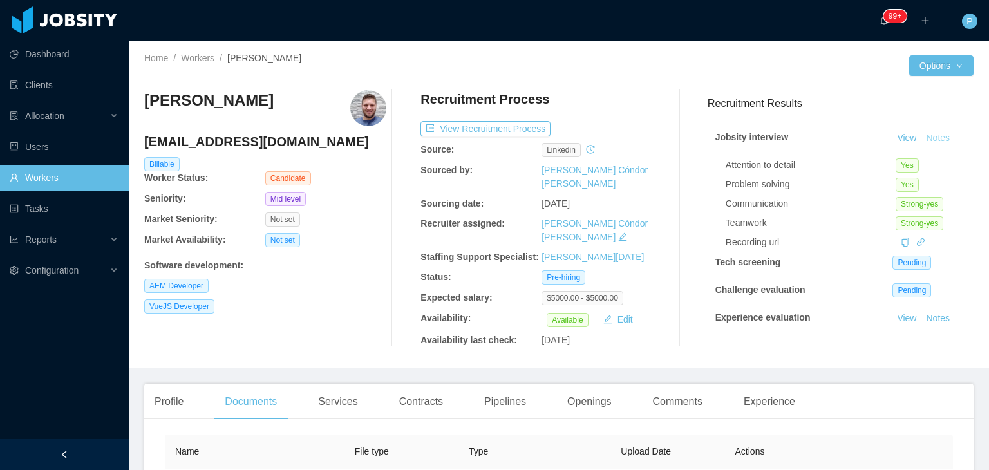
click at [922, 137] on button "Notes" at bounding box center [938, 138] width 34 height 15
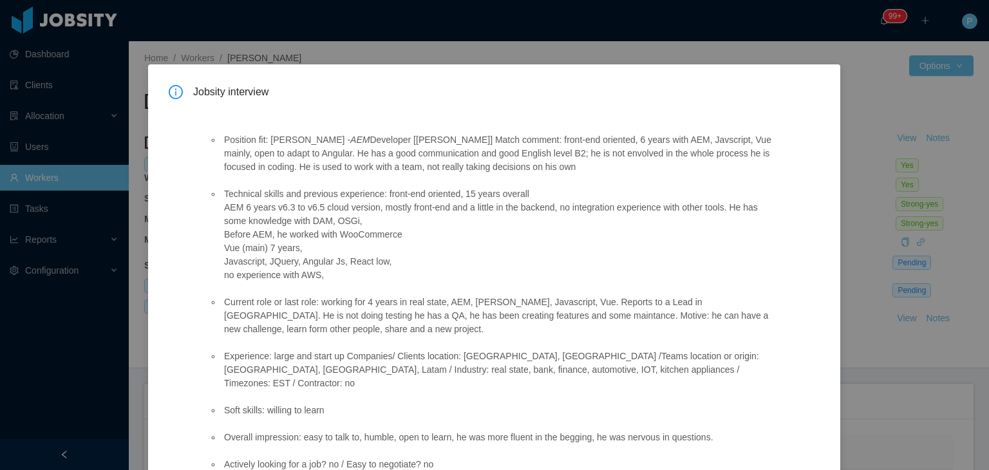
scroll to position [92, 0]
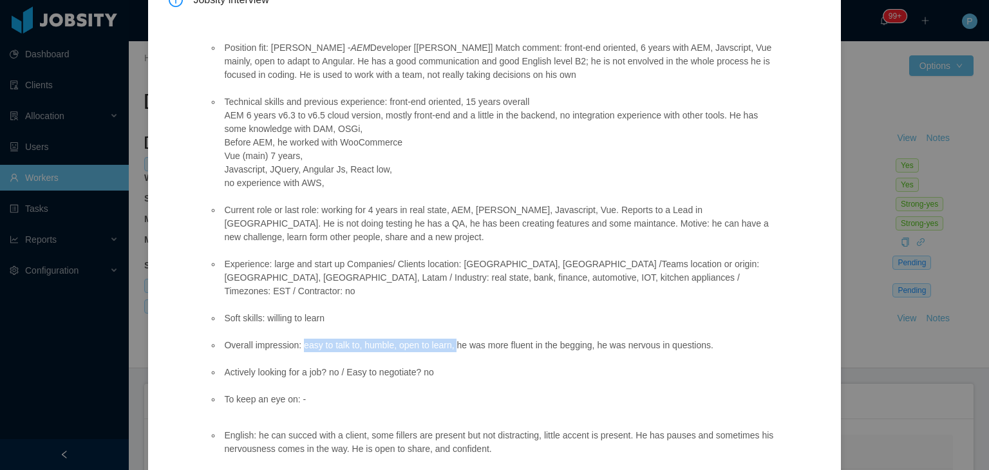
drag, startPoint x: 301, startPoint y: 330, endPoint x: 454, endPoint y: 332, distance: 153.9
click at [454, 339] on li "Overall impression: easy to talk to, humble, open to learn, he was more fluent …" at bounding box center [499, 346] width 557 height 14
copy li "easy to talk to, humble, open to learn,"
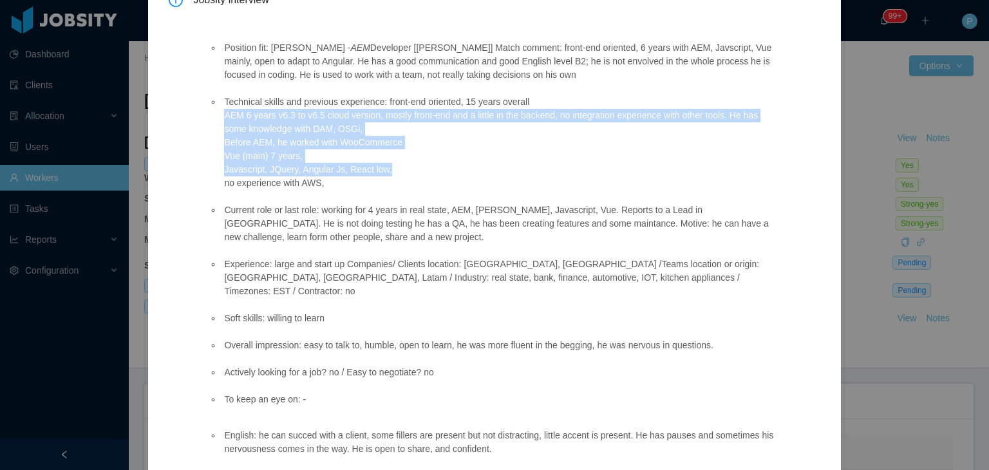
drag, startPoint x: 224, startPoint y: 111, endPoint x: 396, endPoint y: 174, distance: 183.1
click at [396, 174] on li "Technical skills and previous experience: front-end oriented, 15 years overall …" at bounding box center [499, 142] width 557 height 95
copy li "AEM 6 years v6.3 to v6.5 cloud version, mostly front-end and a little in the ba…"
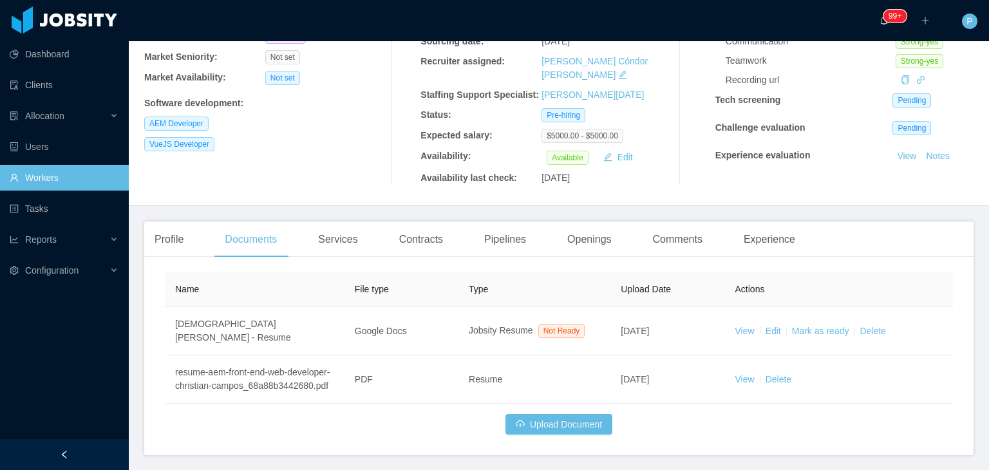
scroll to position [202, 0]
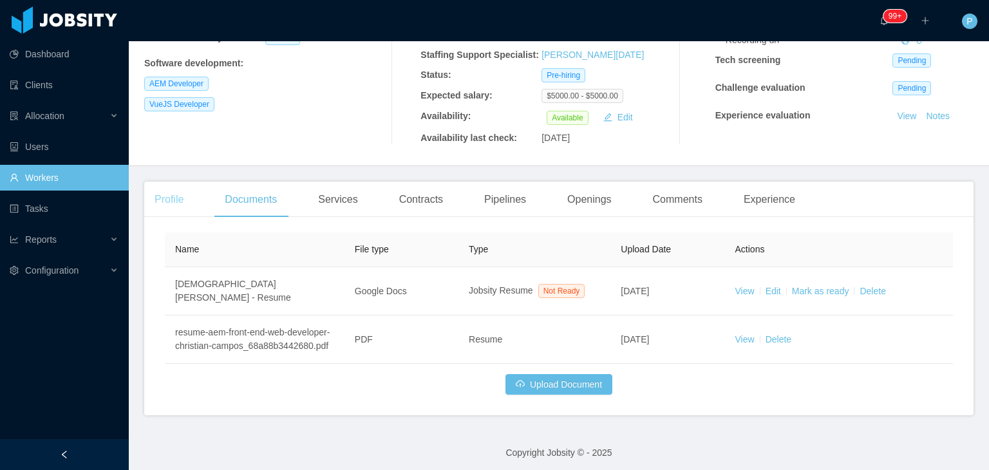
click at [185, 190] on div "Profile" at bounding box center [169, 200] width 50 height 36
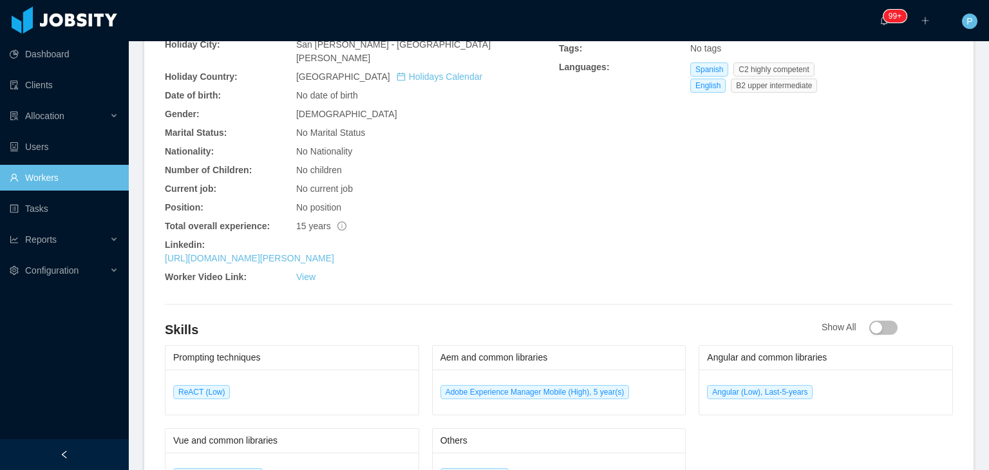
scroll to position [581, 0]
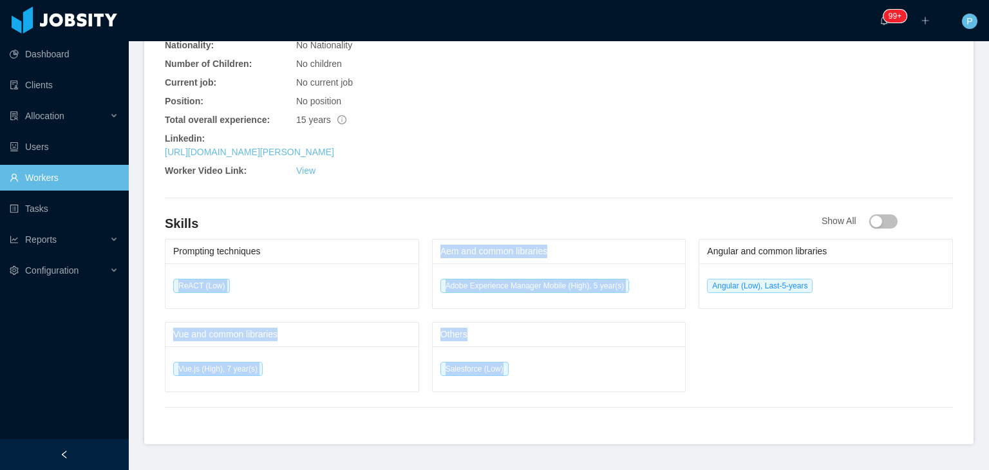
drag, startPoint x: 166, startPoint y: 247, endPoint x: 529, endPoint y: 335, distance: 373.5
click at [529, 335] on div "Prompting techniques ReACT (Low) Vue and common libraries Vue.js (High), 7 year…" at bounding box center [559, 315] width 788 height 153
copy div "ReACT (Low) Vue and common libraries Vue.js (High), 7 year(s) Aem and common li…"
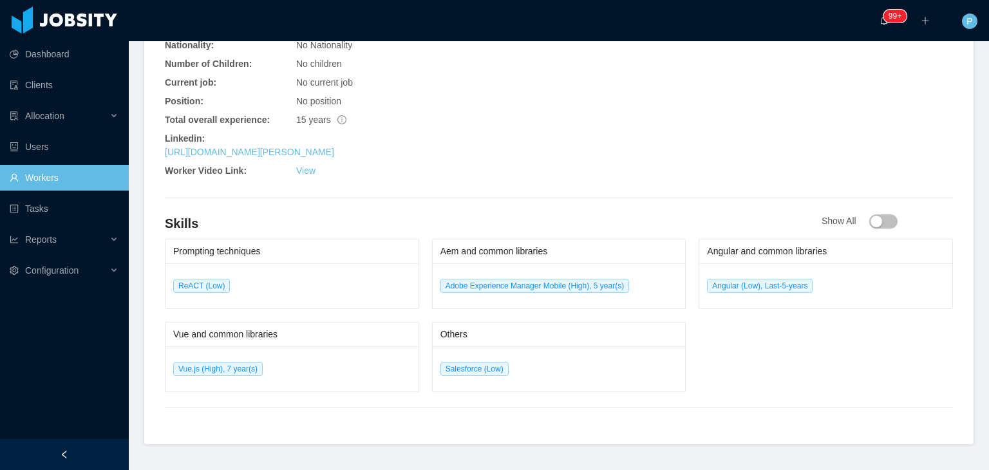
click at [429, 132] on div "Linkedin:" at bounding box center [362, 139] width 394 height 14
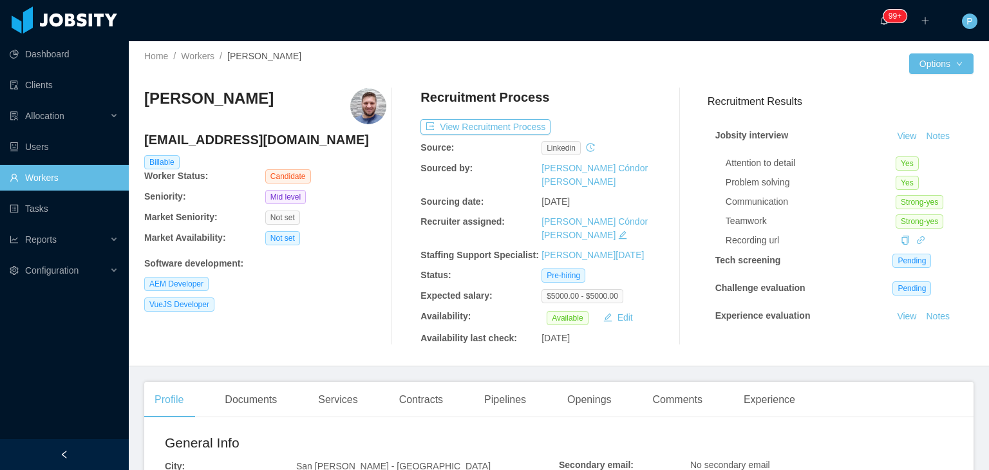
scroll to position [0, 0]
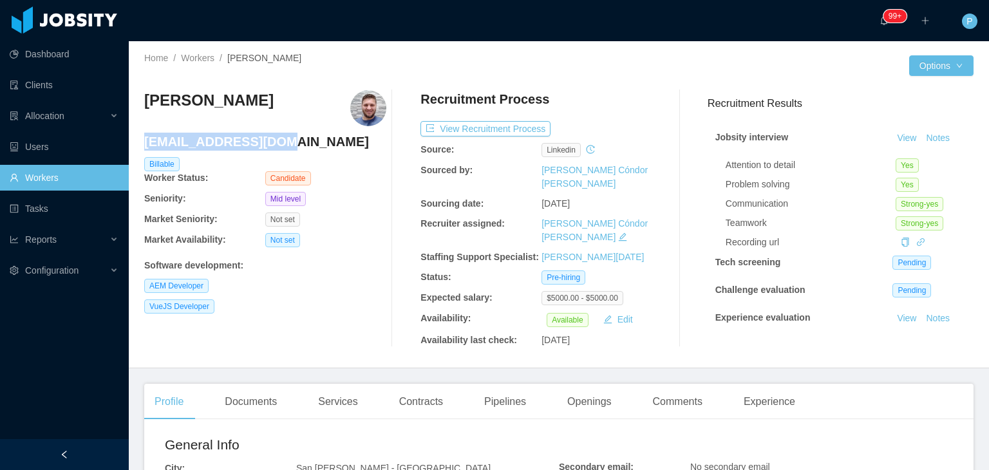
drag, startPoint x: 279, startPoint y: 147, endPoint x: 147, endPoint y: 144, distance: 132.6
click at [147, 144] on h4 "[EMAIL_ADDRESS][DOMAIN_NAME]" at bounding box center [265, 142] width 242 height 18
copy h4 "[EMAIL_ADDRESS][DOMAIN_NAME]"
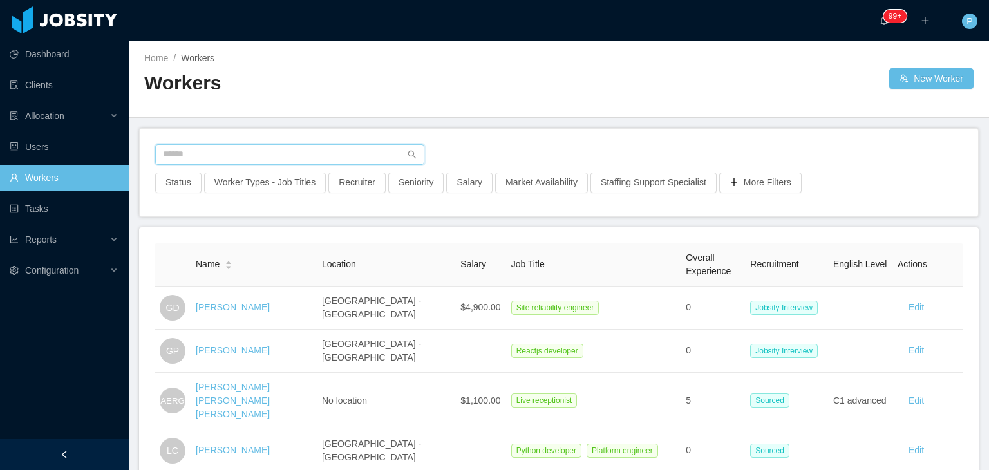
click at [308, 149] on input "text" at bounding box center [289, 154] width 269 height 21
paste input "**********"
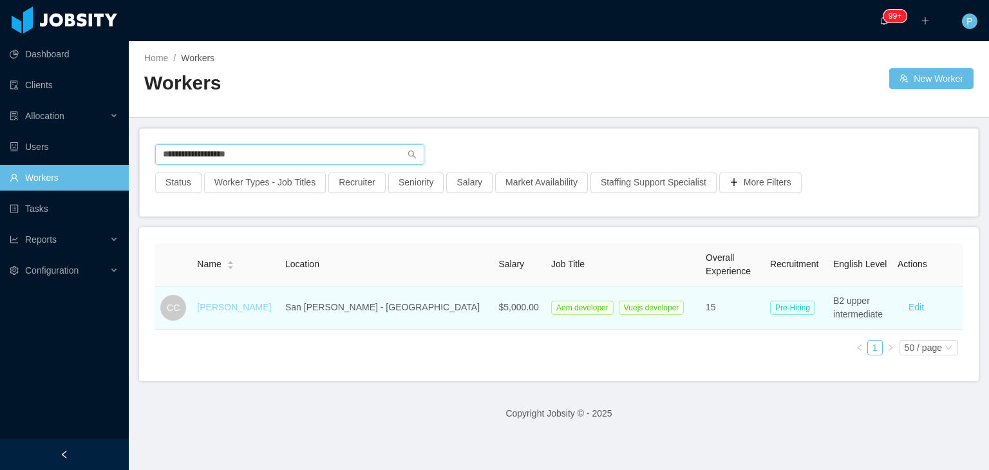
type input "**********"
click at [261, 310] on link "[PERSON_NAME]" at bounding box center [234, 307] width 74 height 10
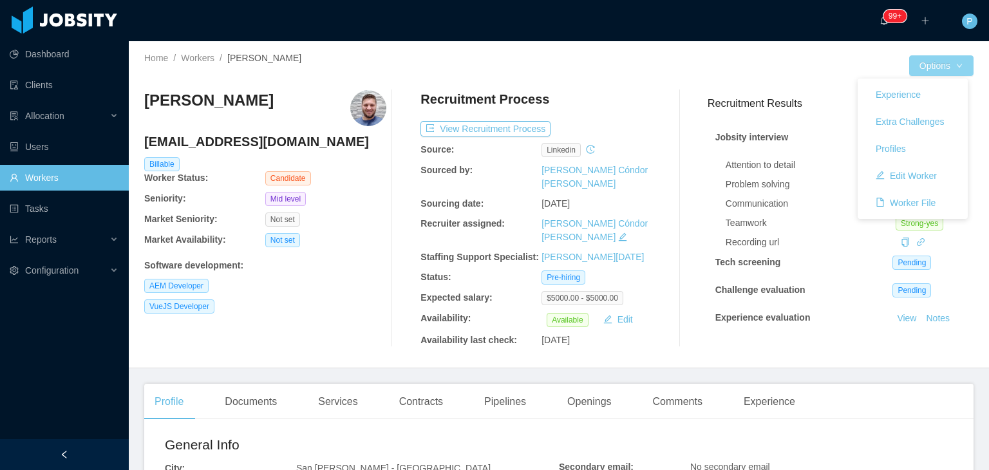
click at [934, 64] on button "Options" at bounding box center [941, 65] width 64 height 21
click at [908, 169] on button "Edit Worker" at bounding box center [906, 175] width 82 height 21
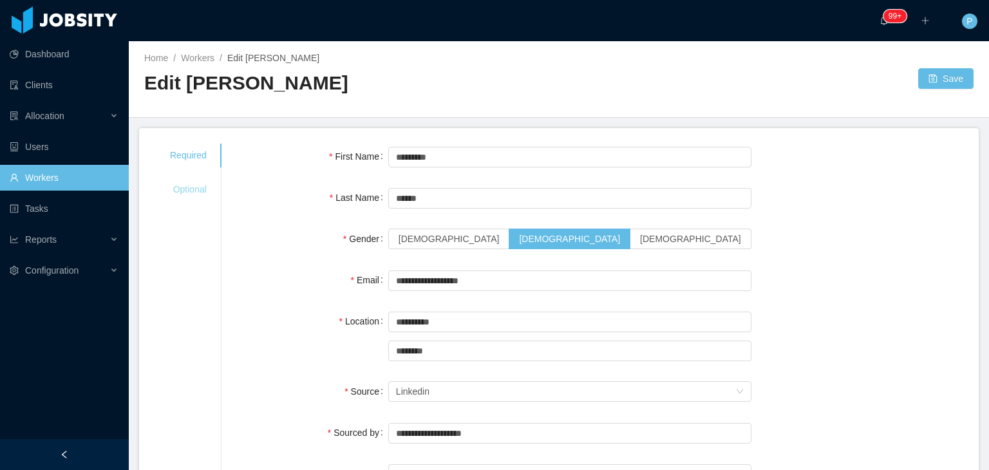
click at [182, 186] on div "Optional" at bounding box center [188, 190] width 68 height 24
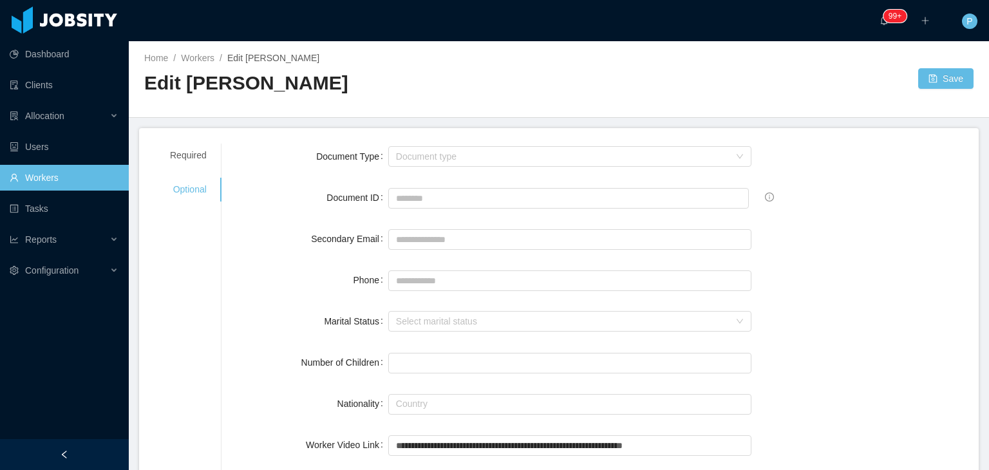
click at [413, 267] on div at bounding box center [569, 280] width 363 height 26
click at [415, 271] on input "Phone" at bounding box center [569, 280] width 363 height 21
paste input "**********"
type input "**********"
click at [951, 74] on button "Save" at bounding box center [945, 78] width 55 height 21
